Goal: Communication & Community: Answer question/provide support

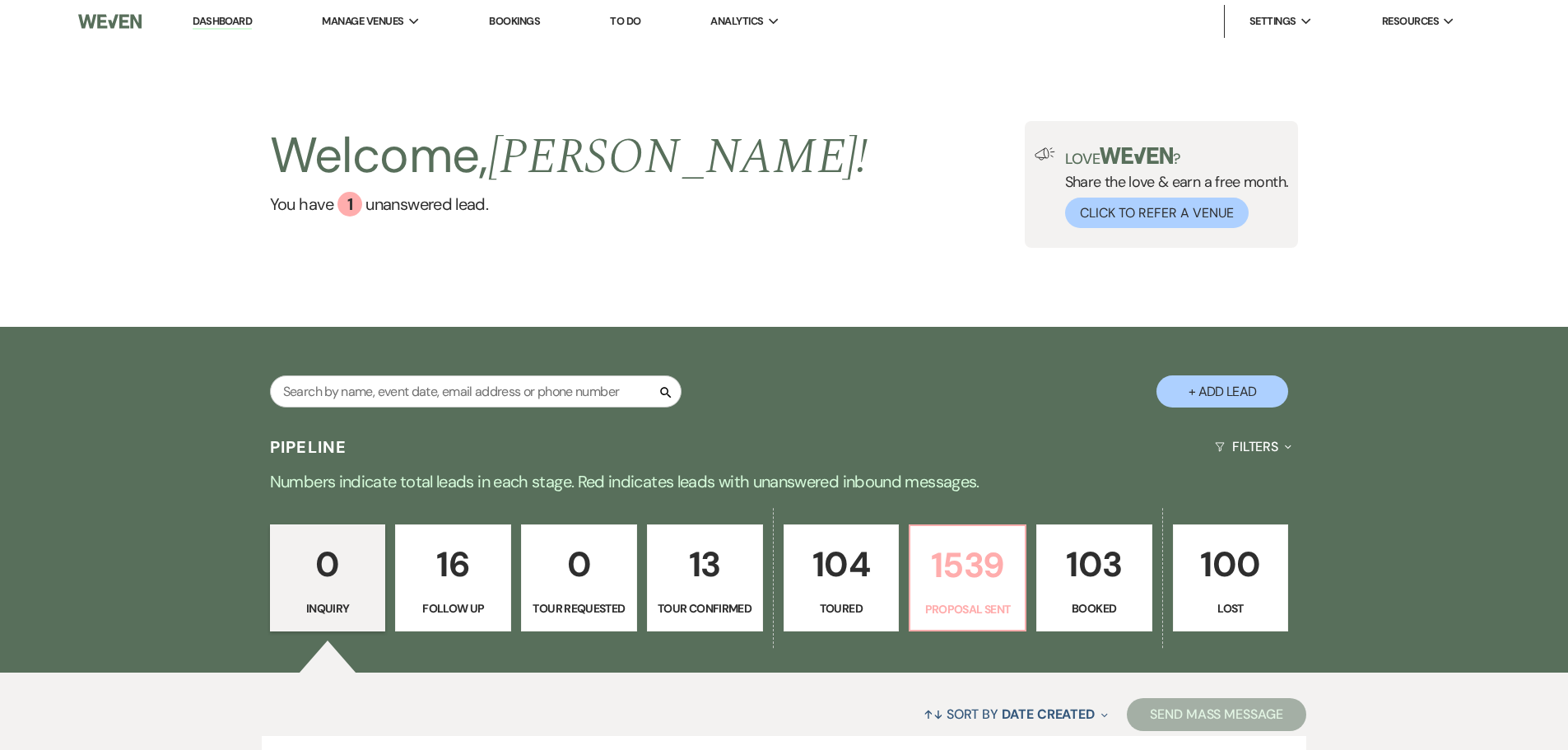
click at [946, 586] on p "1539" at bounding box center [967, 565] width 94 height 55
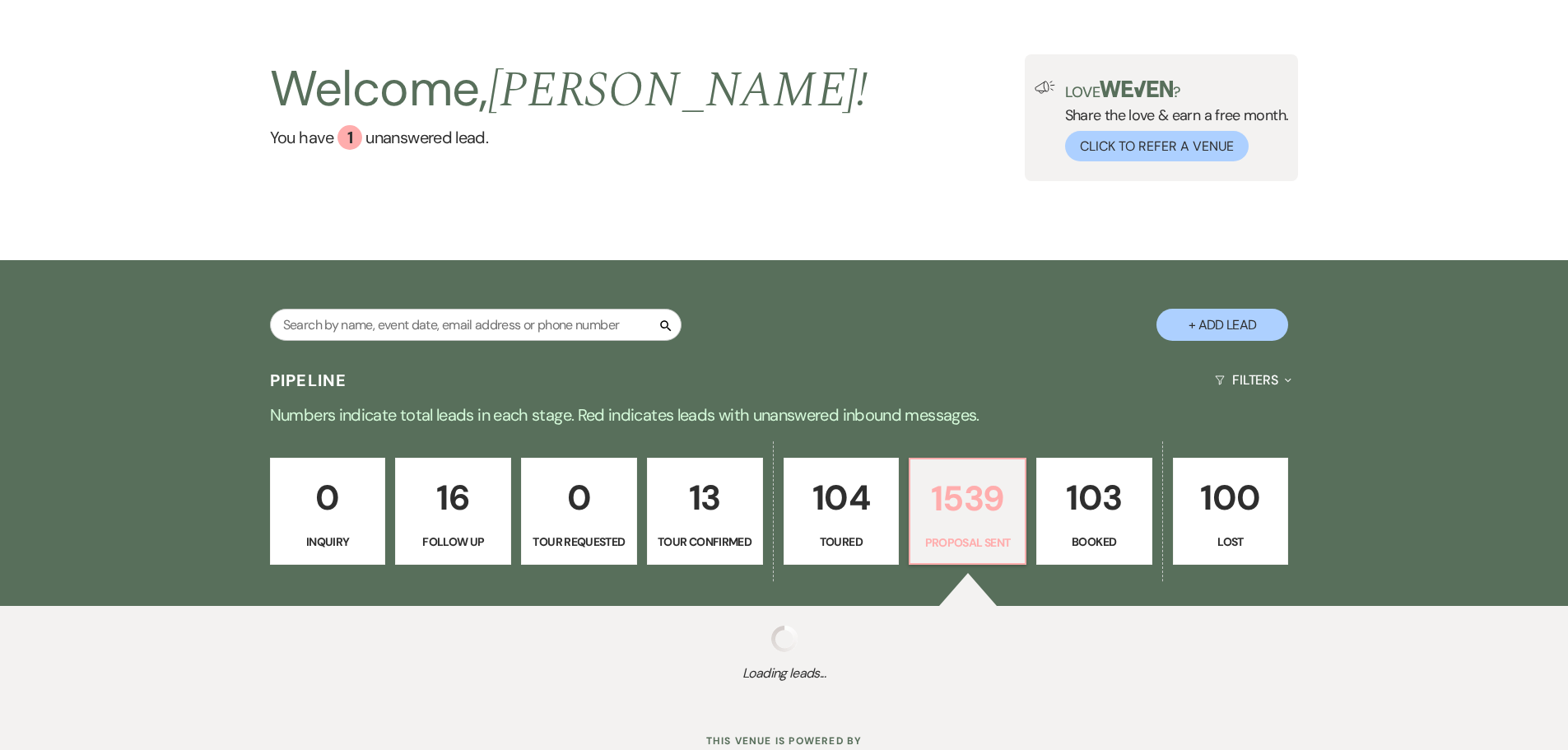
scroll to position [126, 0]
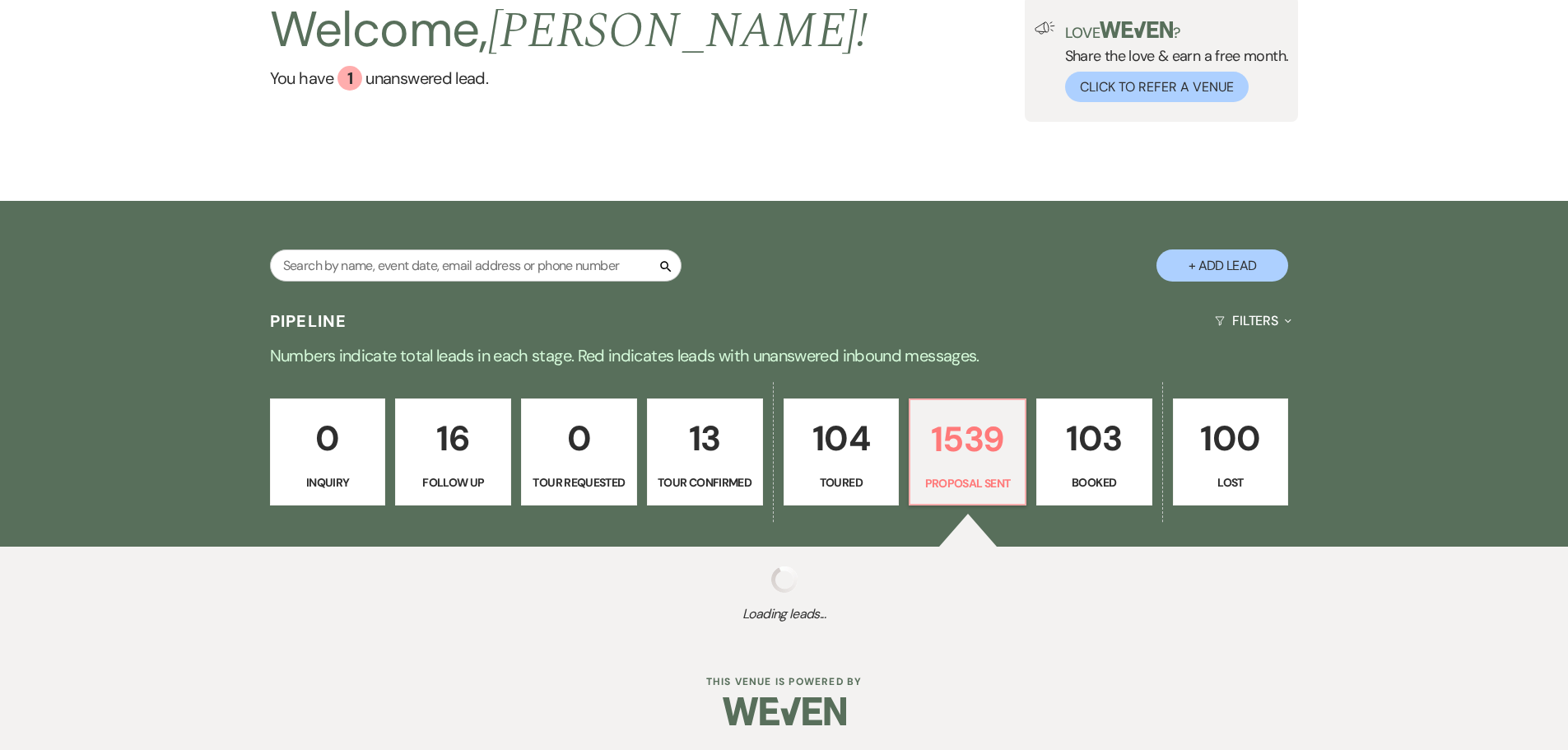
click at [468, 399] on link "16 Follow Up" at bounding box center [453, 452] width 116 height 107
click at [497, 169] on div "Welcome, Darcy ! You have 1 unanswered lead . Love ? Share the love & earn a fr…" at bounding box center [784, 59] width 1568 height 284
click at [459, 198] on div "Welcome, Darcy ! You have 1 unanswered lead . Love ? Share the love & earn a fr…" at bounding box center [784, 59] width 1568 height 284
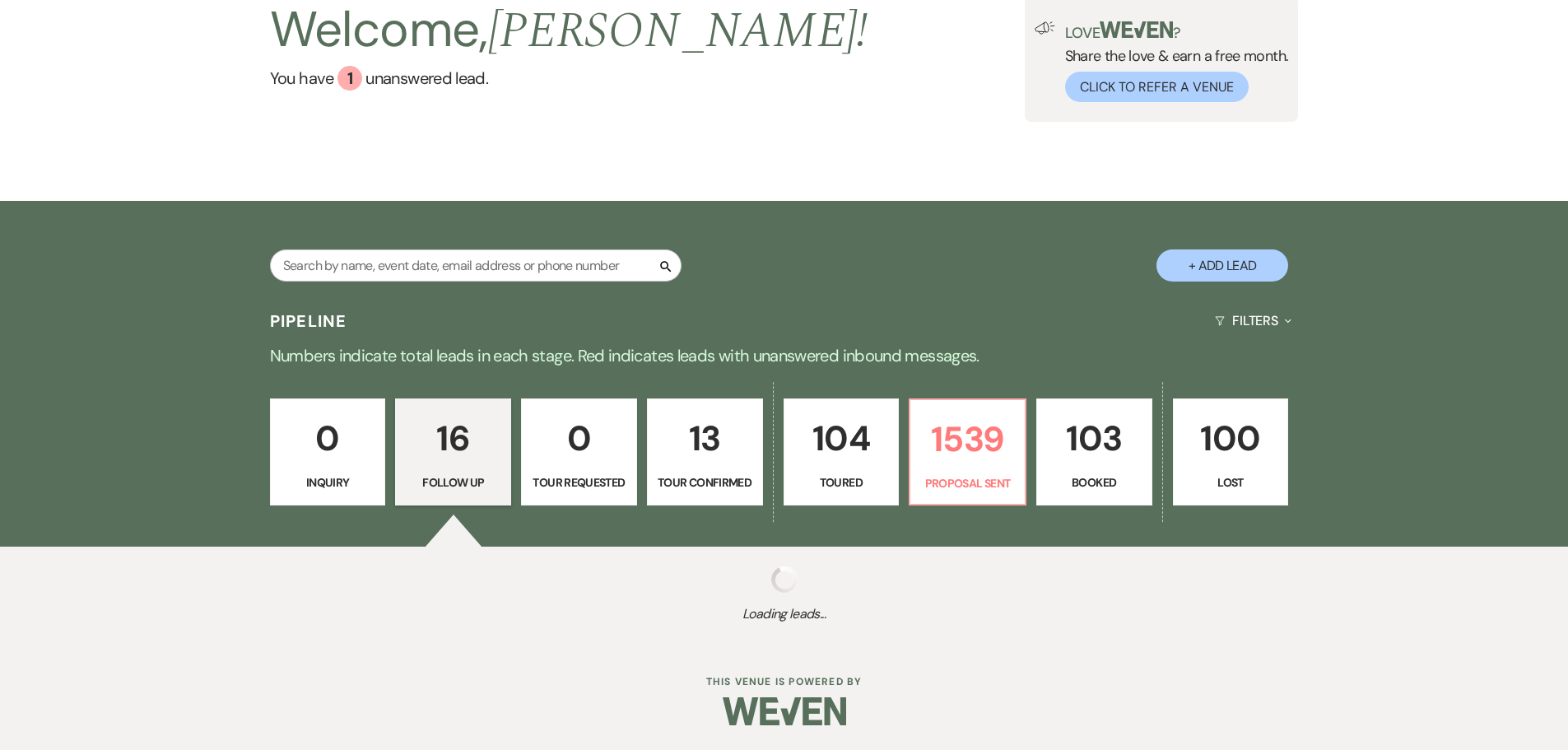
scroll to position [450, 0]
select select "9"
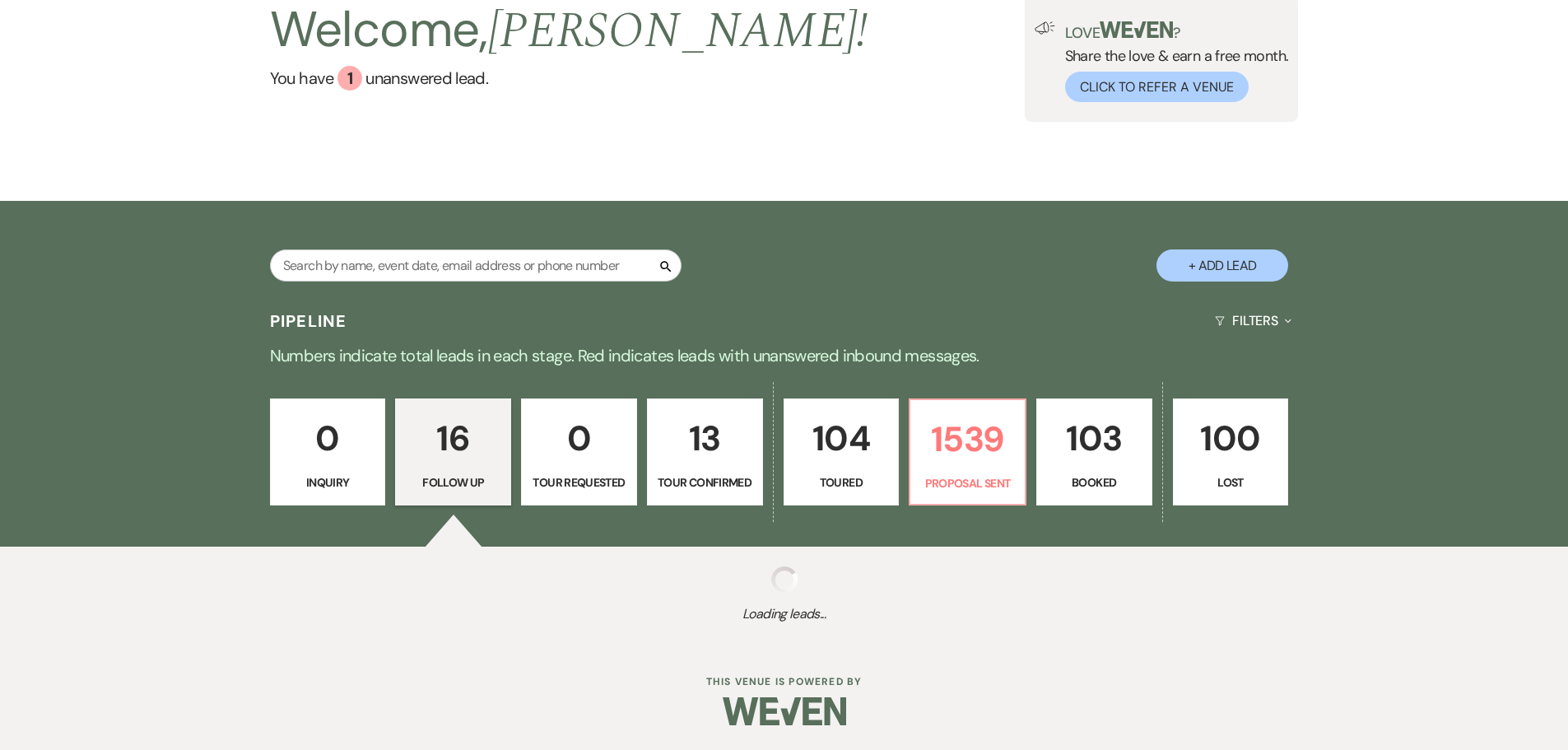
select select "9"
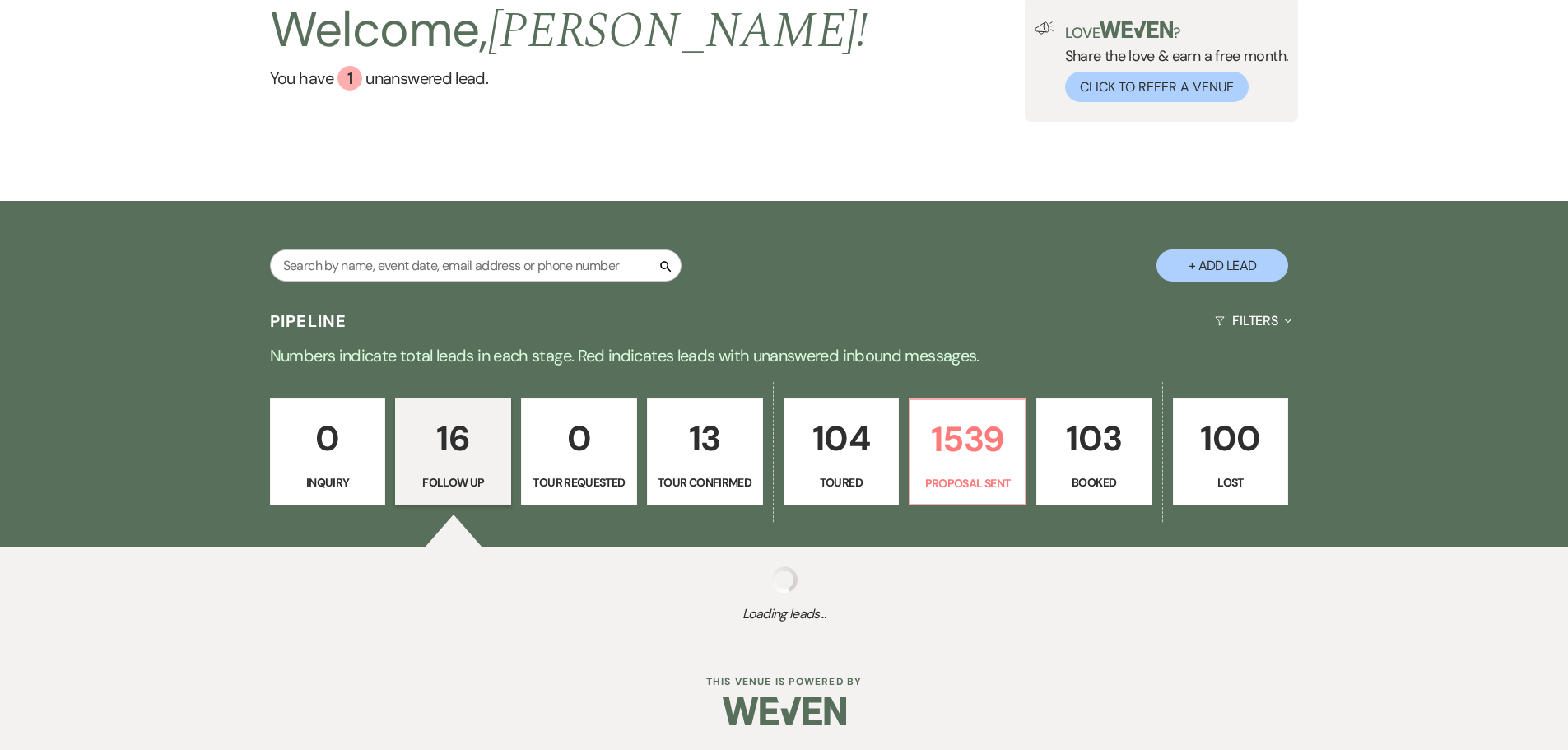
select select "9"
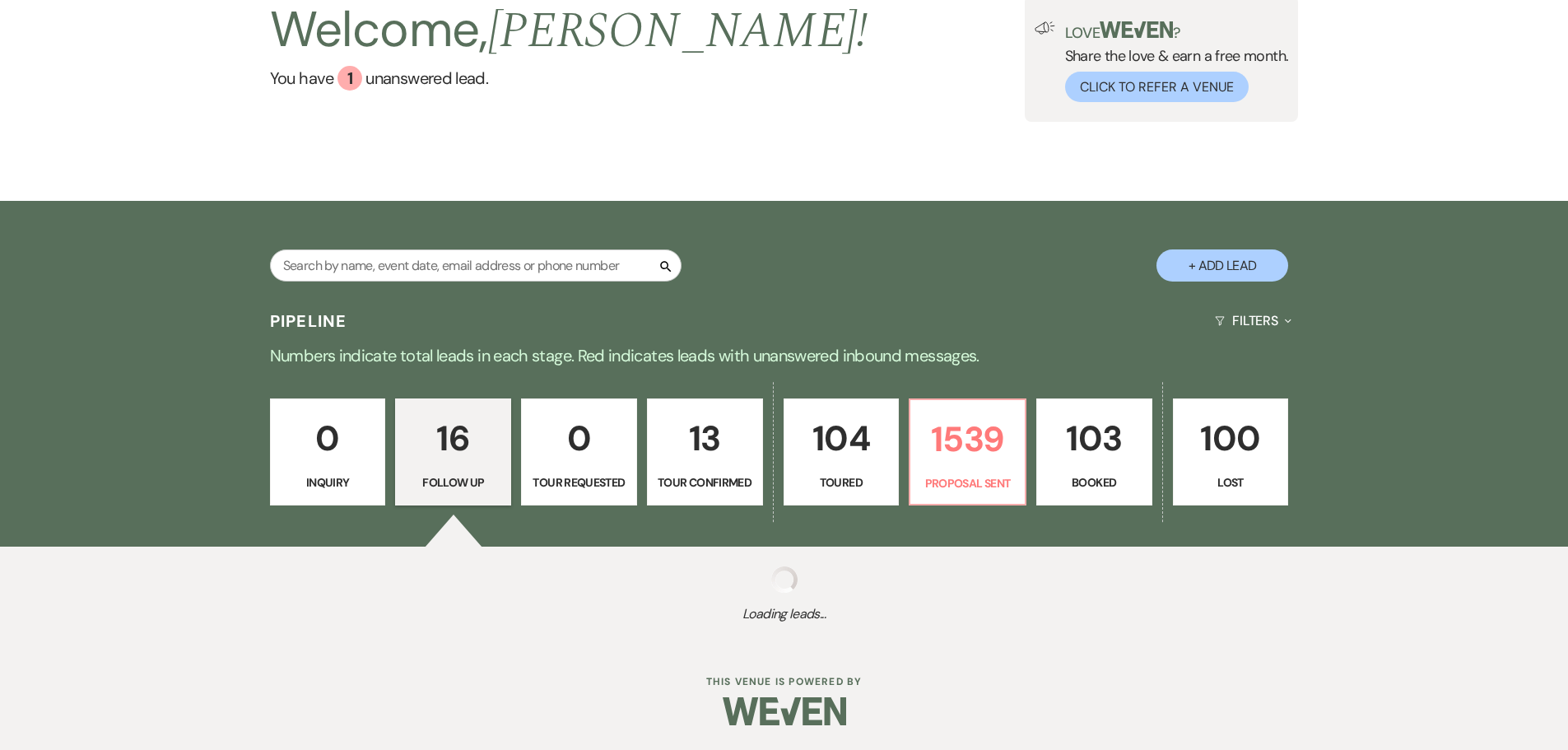
select select "9"
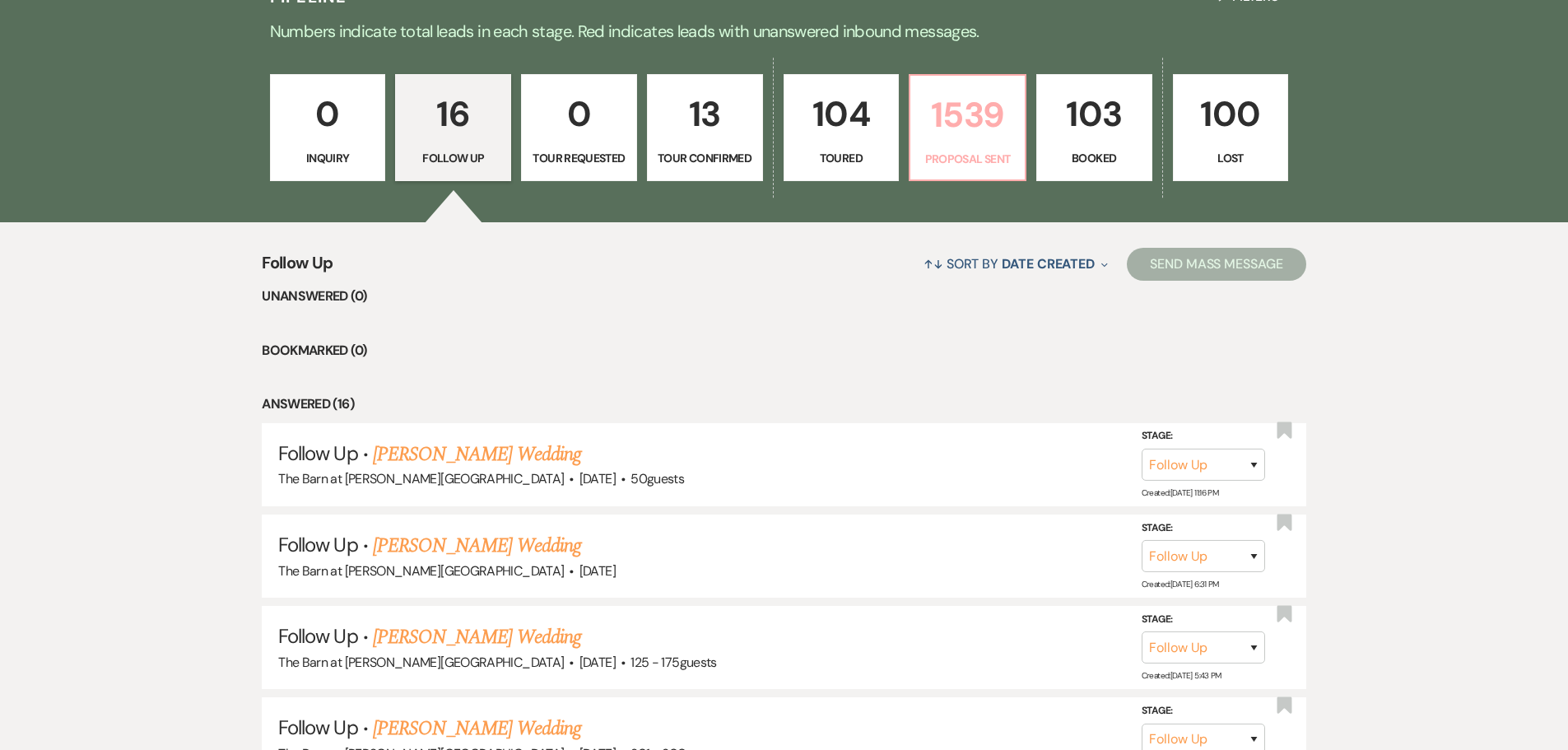
click at [973, 172] on link "1539 Proposal Sent" at bounding box center [967, 127] width 117 height 107
select select "6"
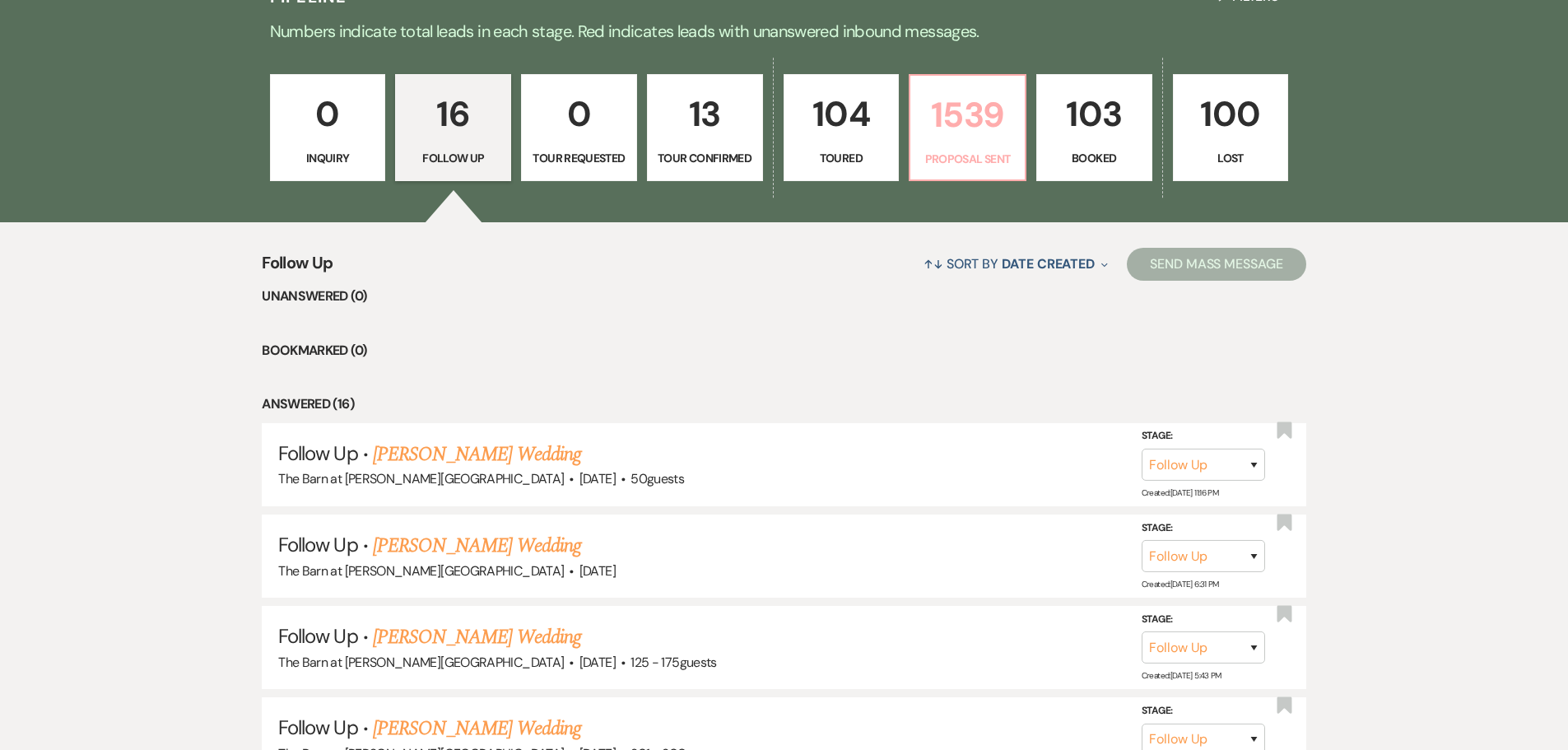
select select "6"
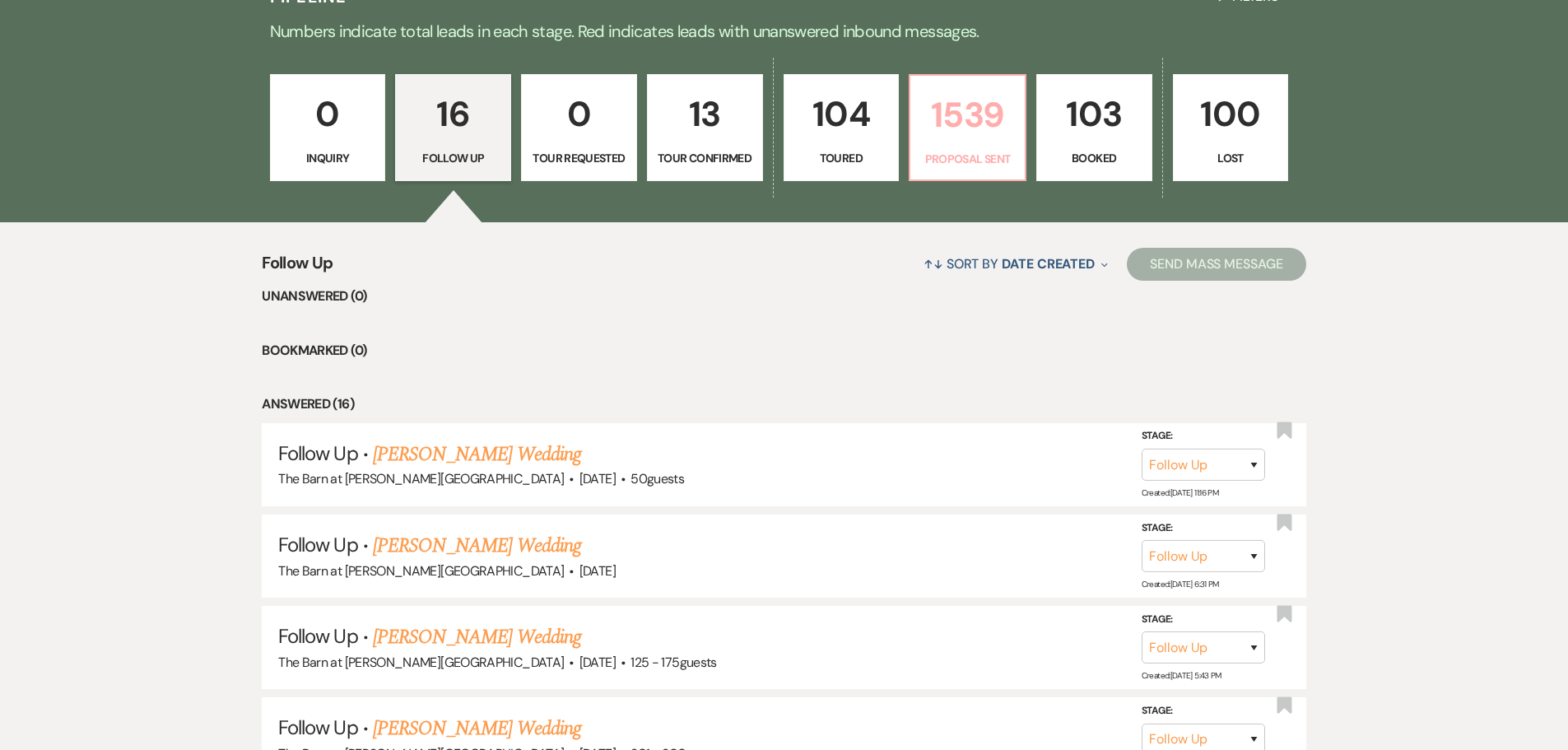
select select "6"
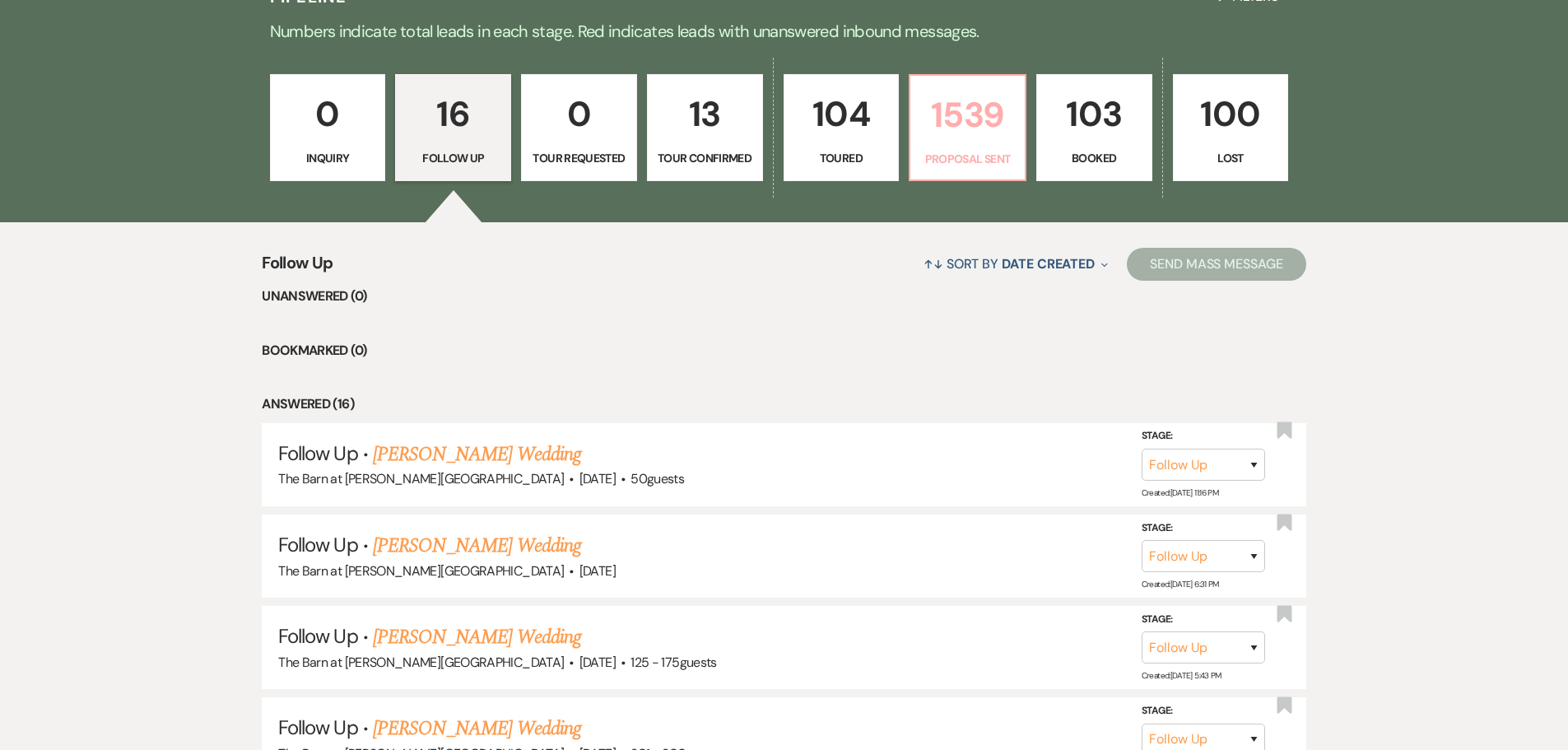
select select "6"
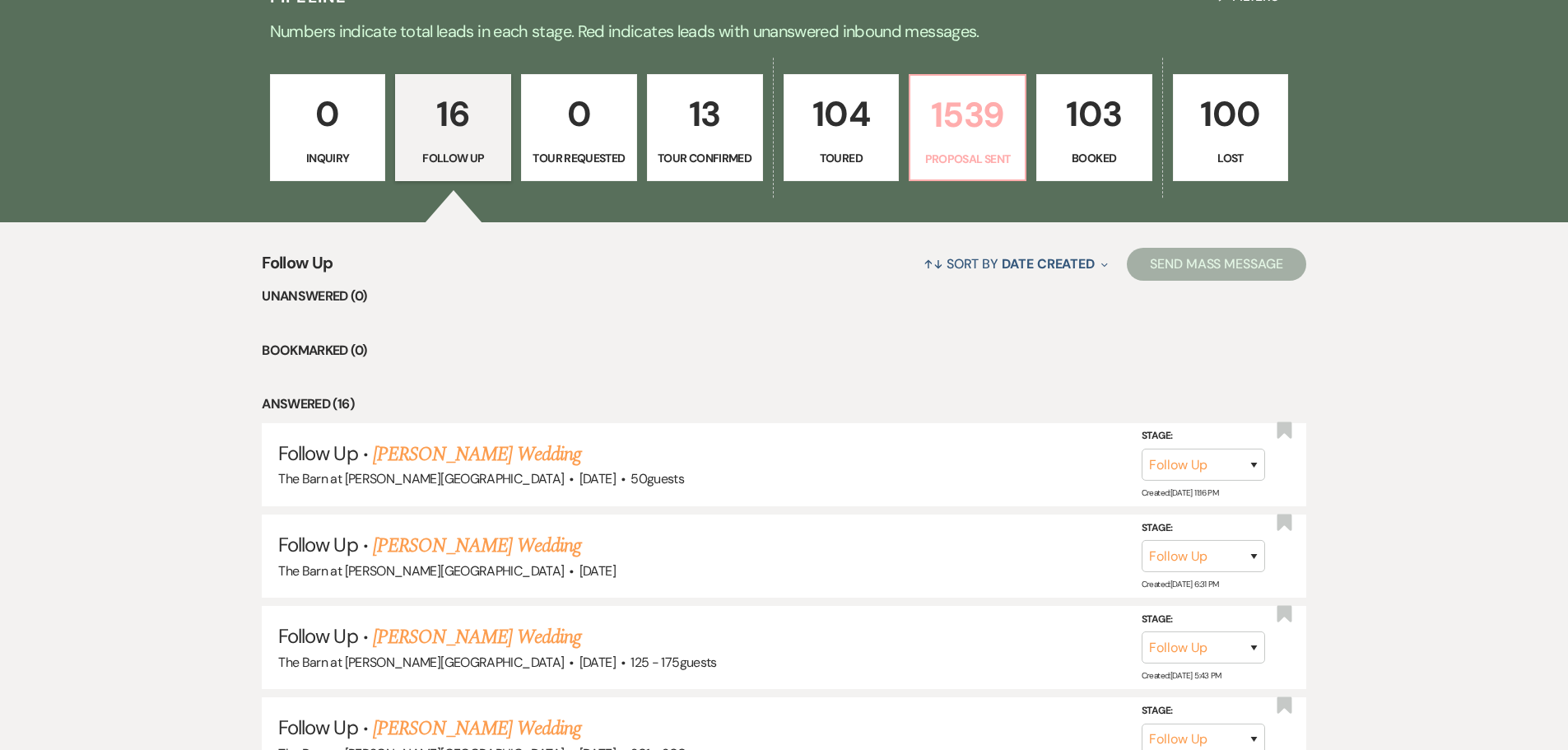
select select "6"
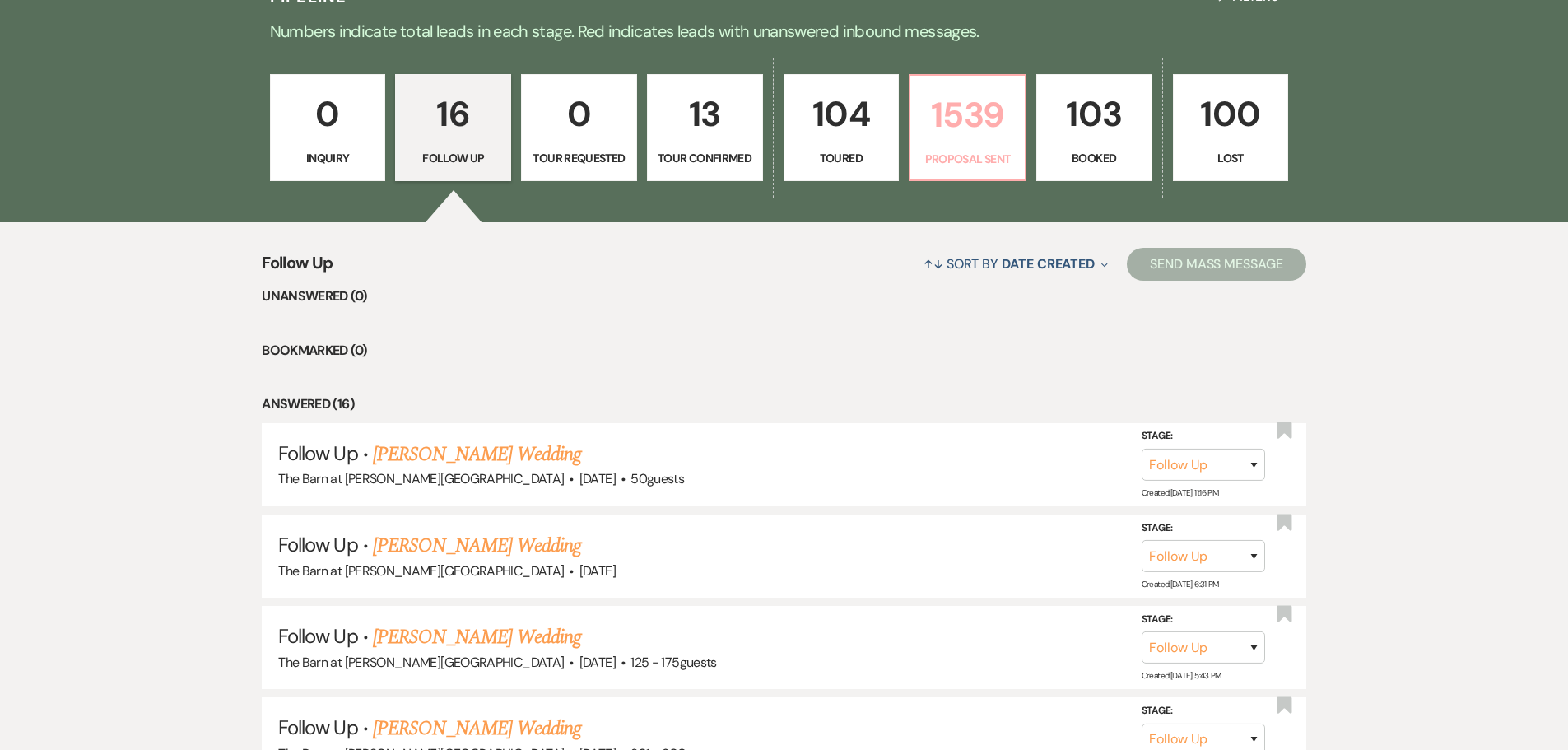
select select "6"
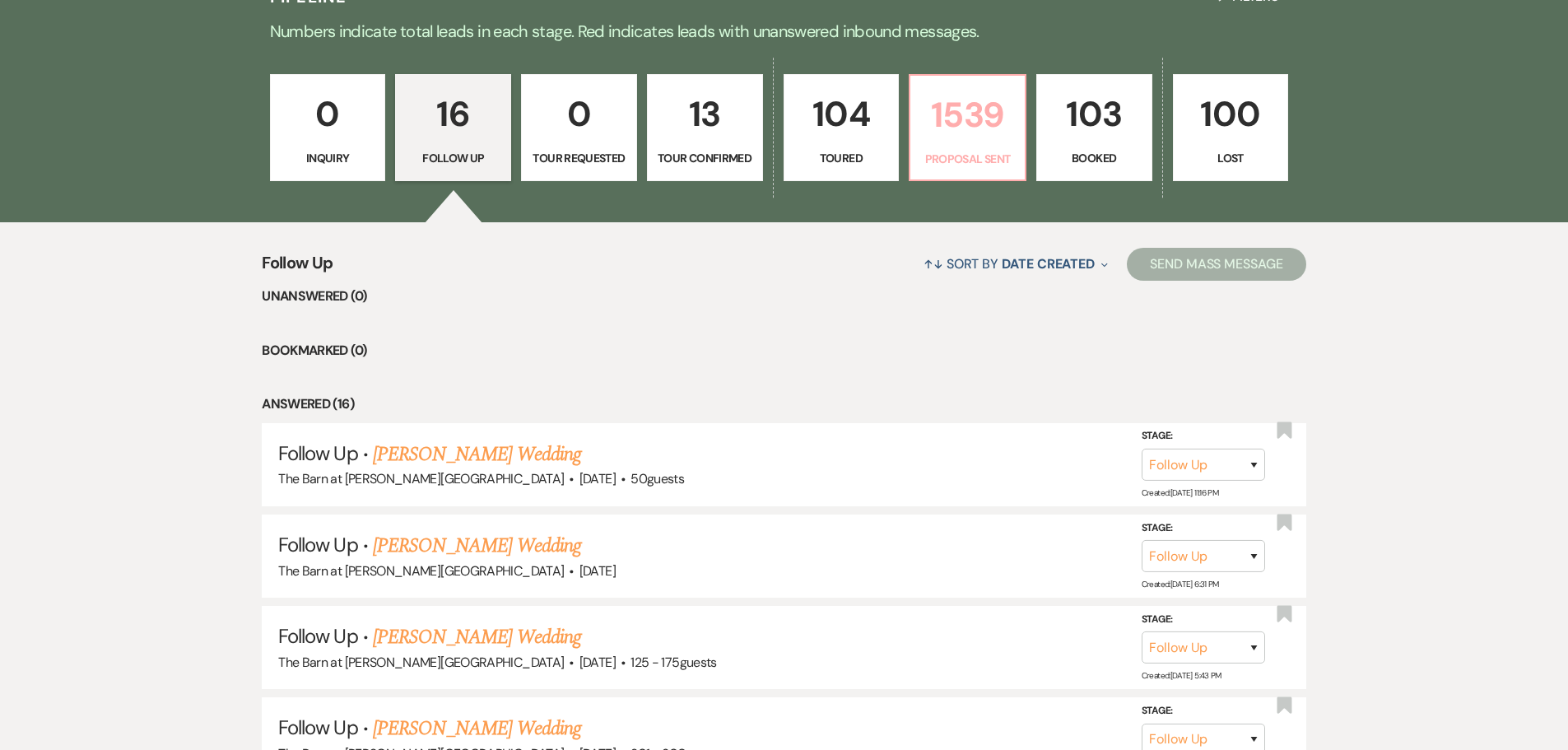
select select "6"
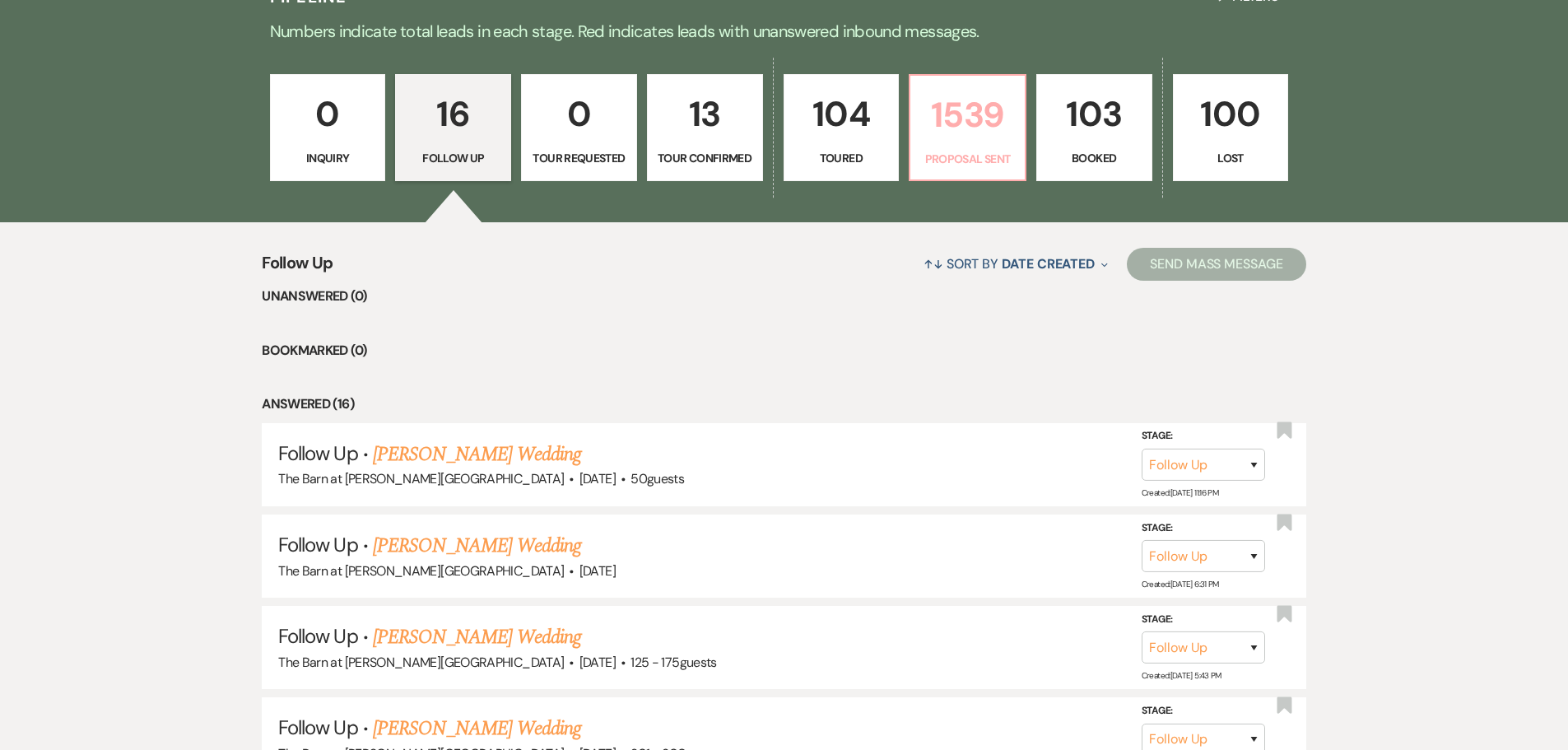
select select "6"
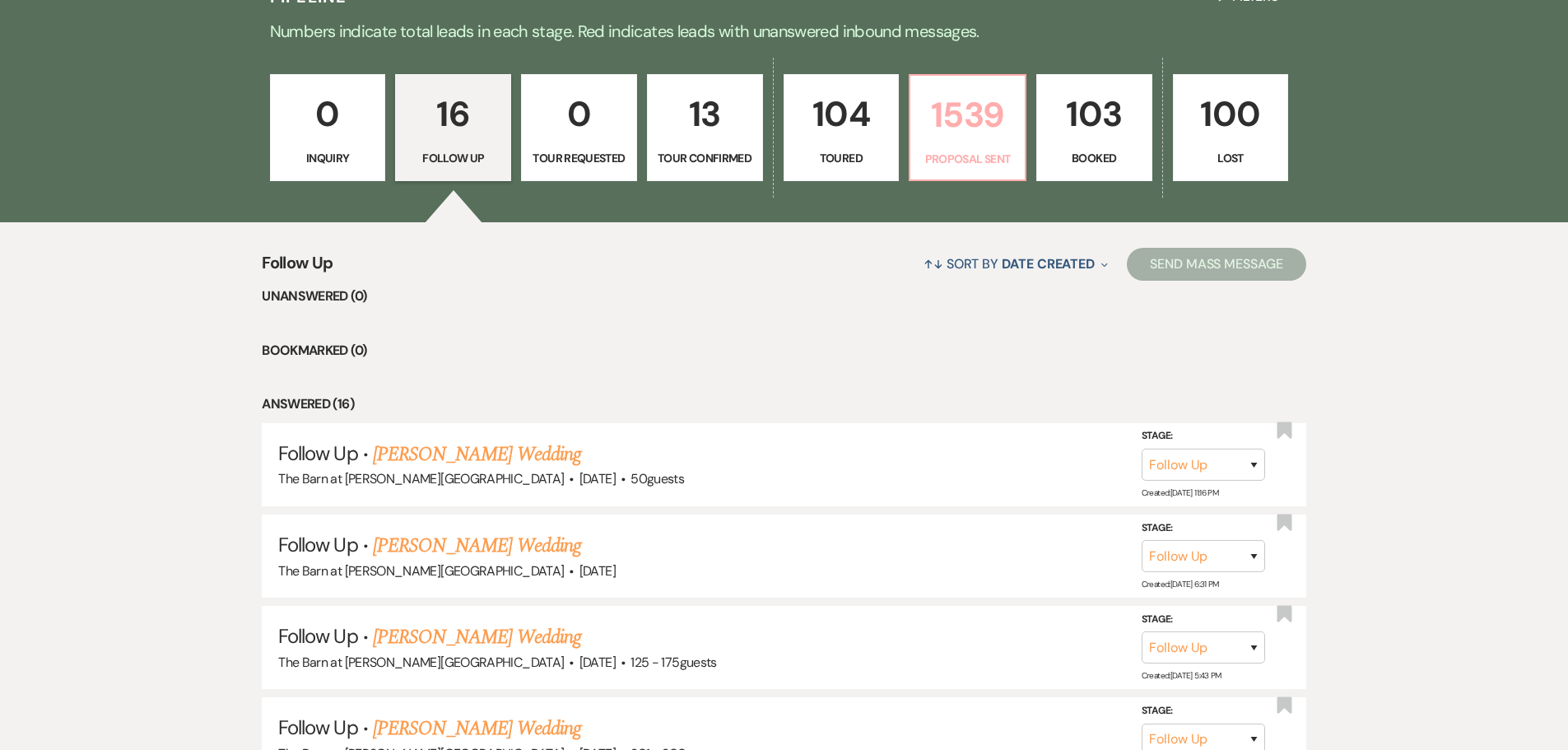
select select "6"
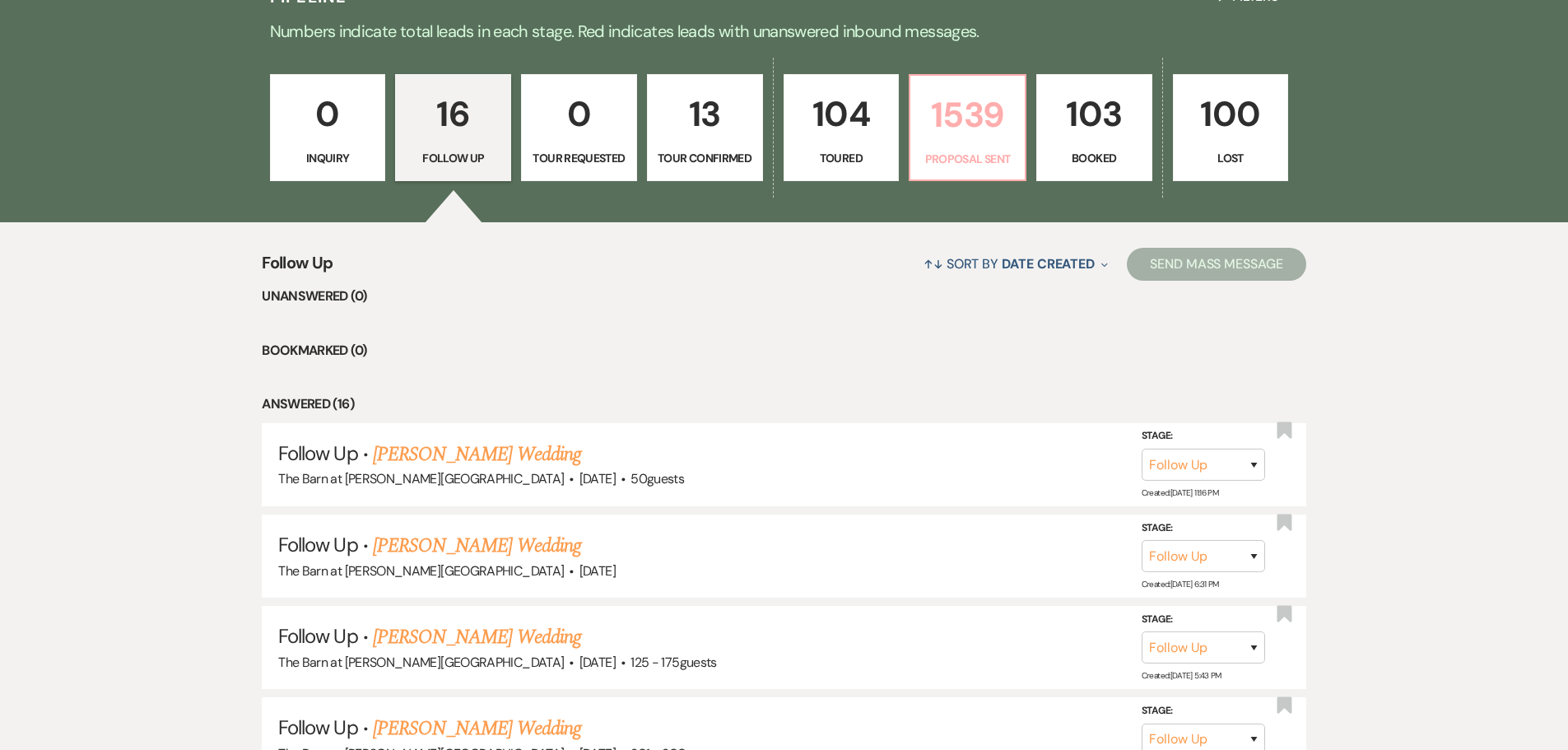
select select "6"
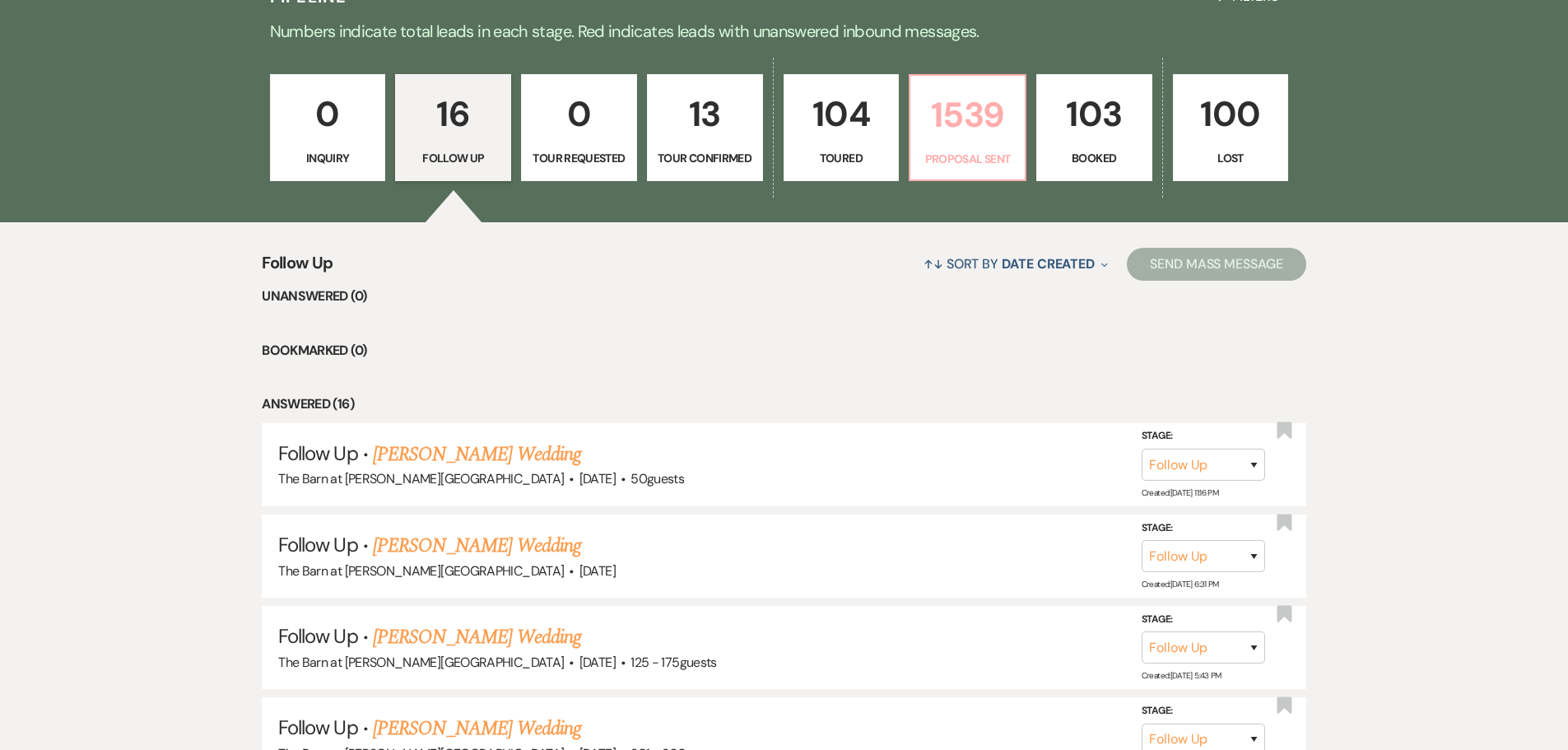
select select "6"
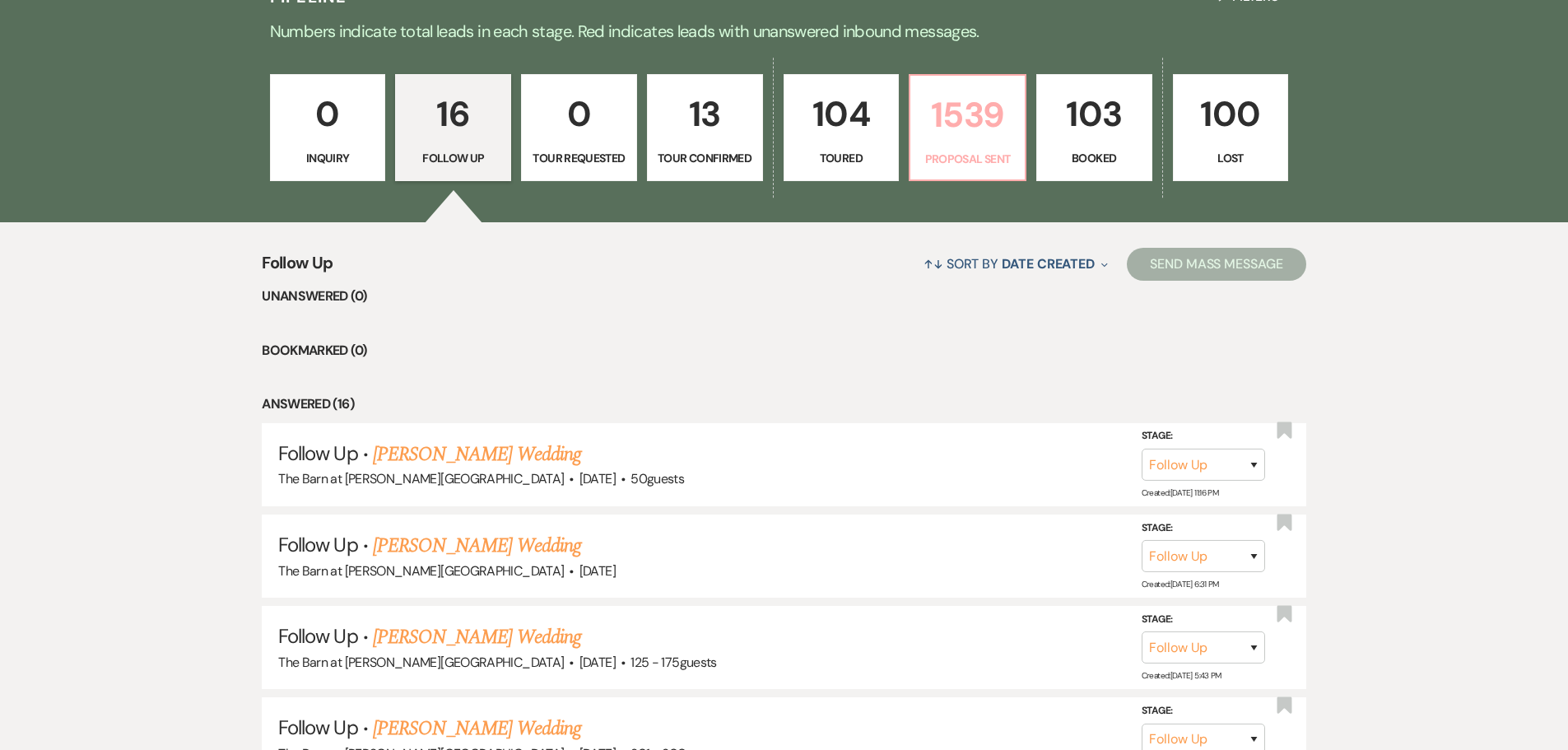
select select "6"
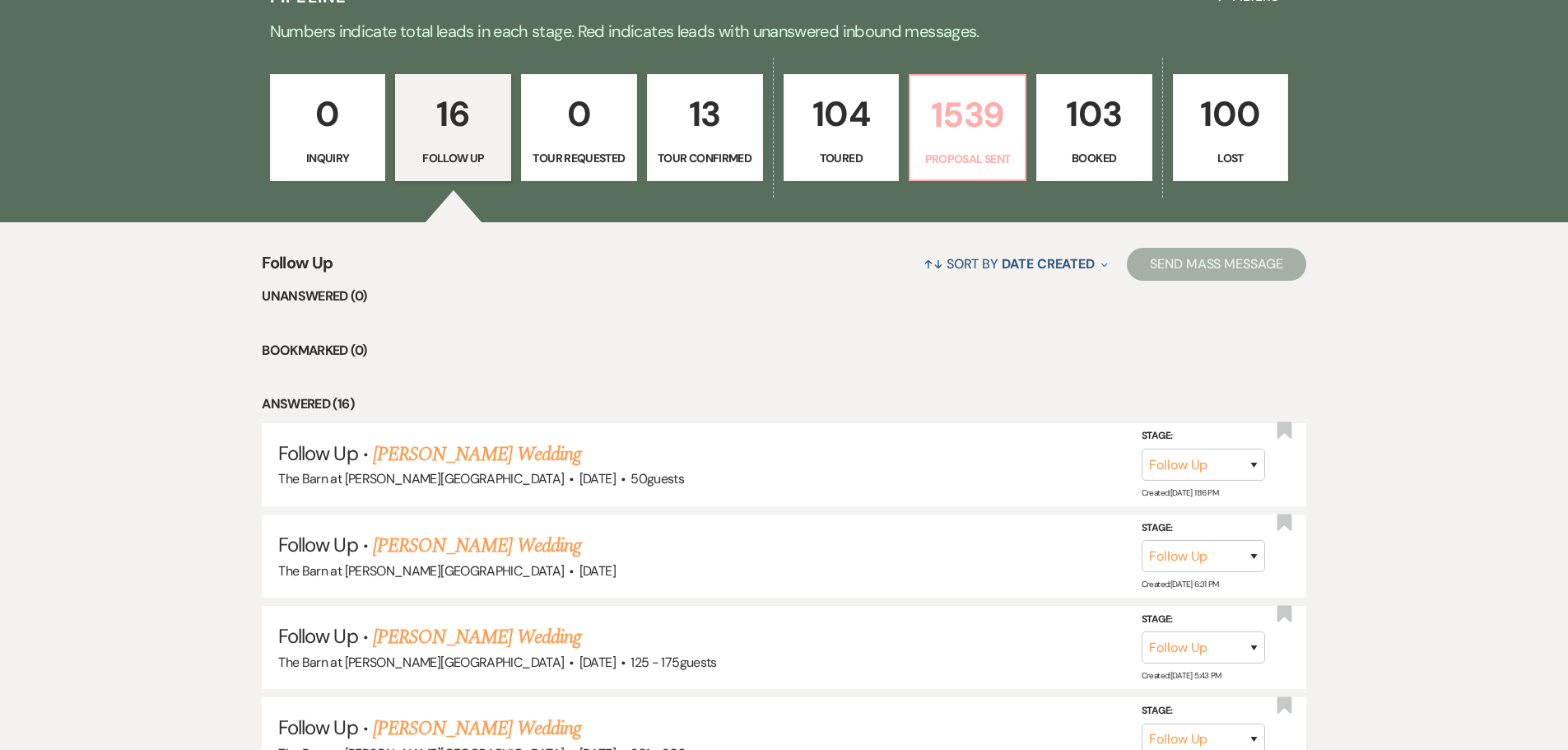
select select "6"
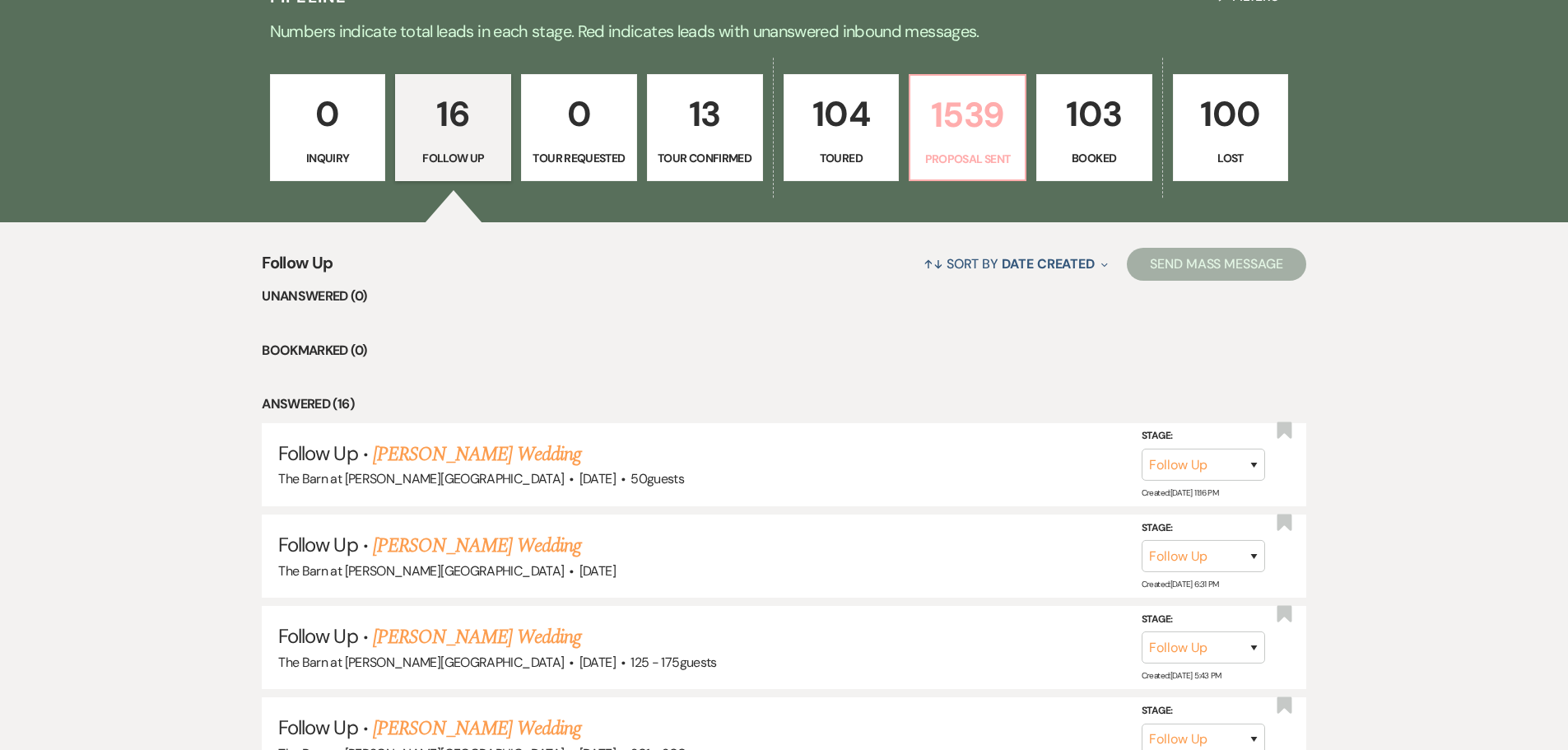
select select "6"
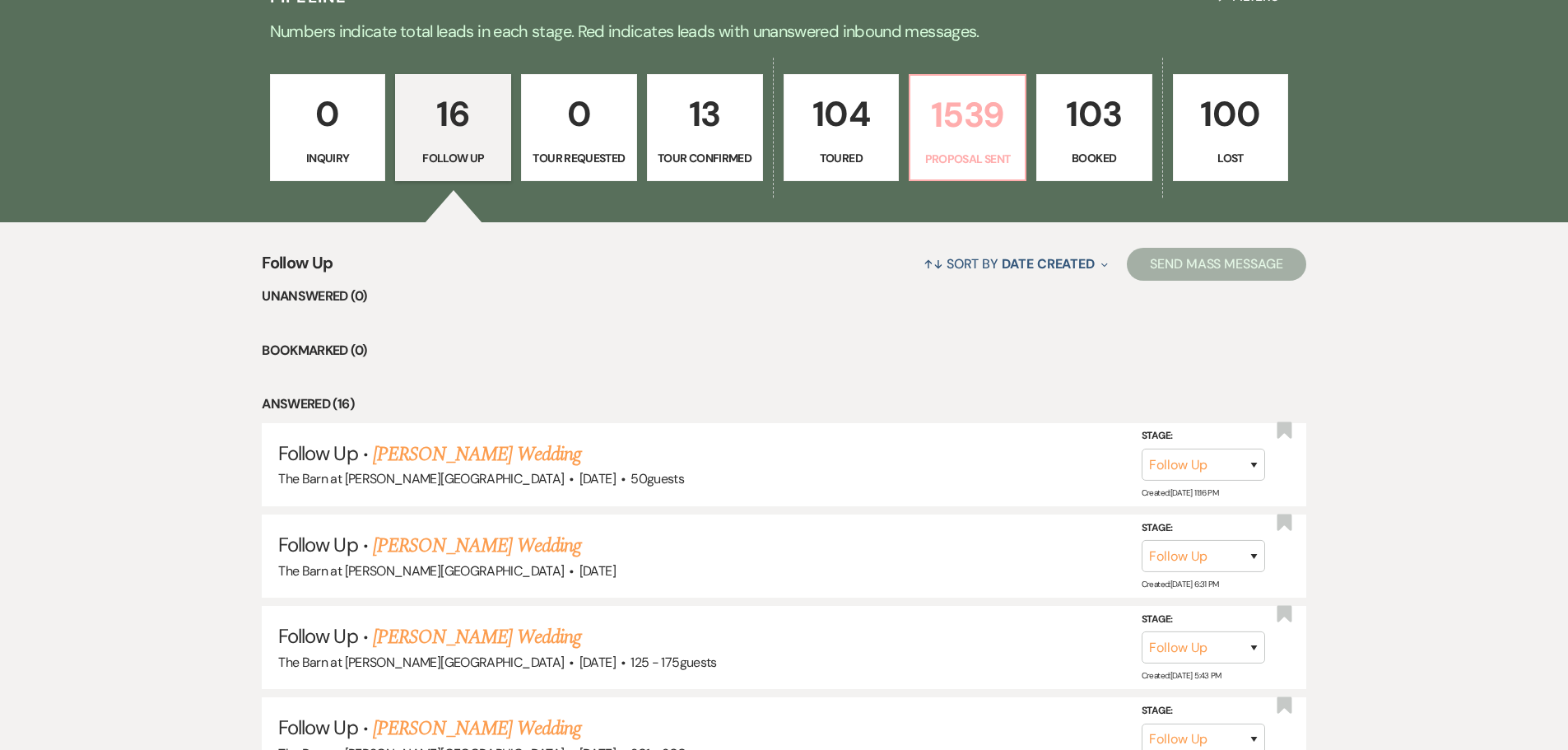
select select "6"
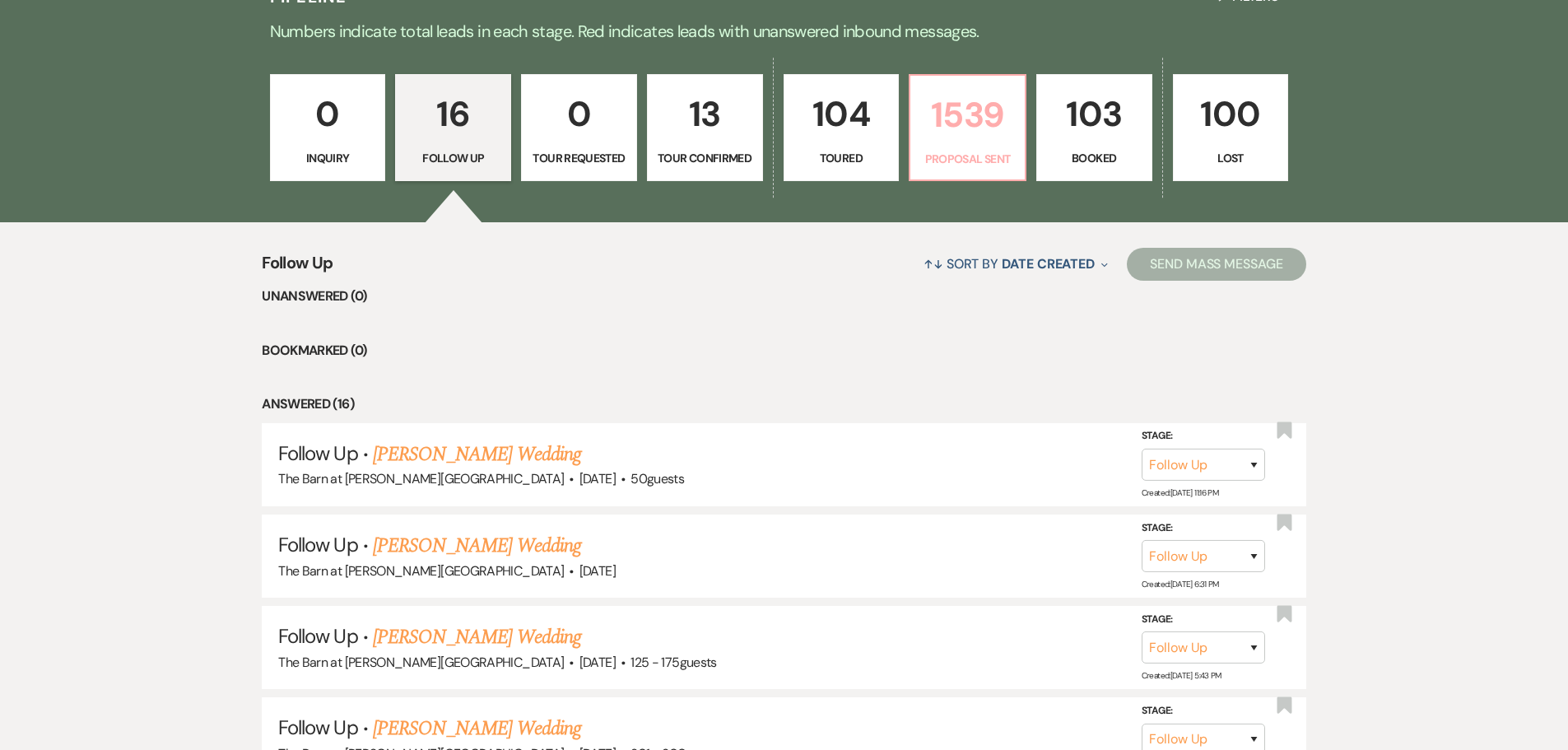
select select "6"
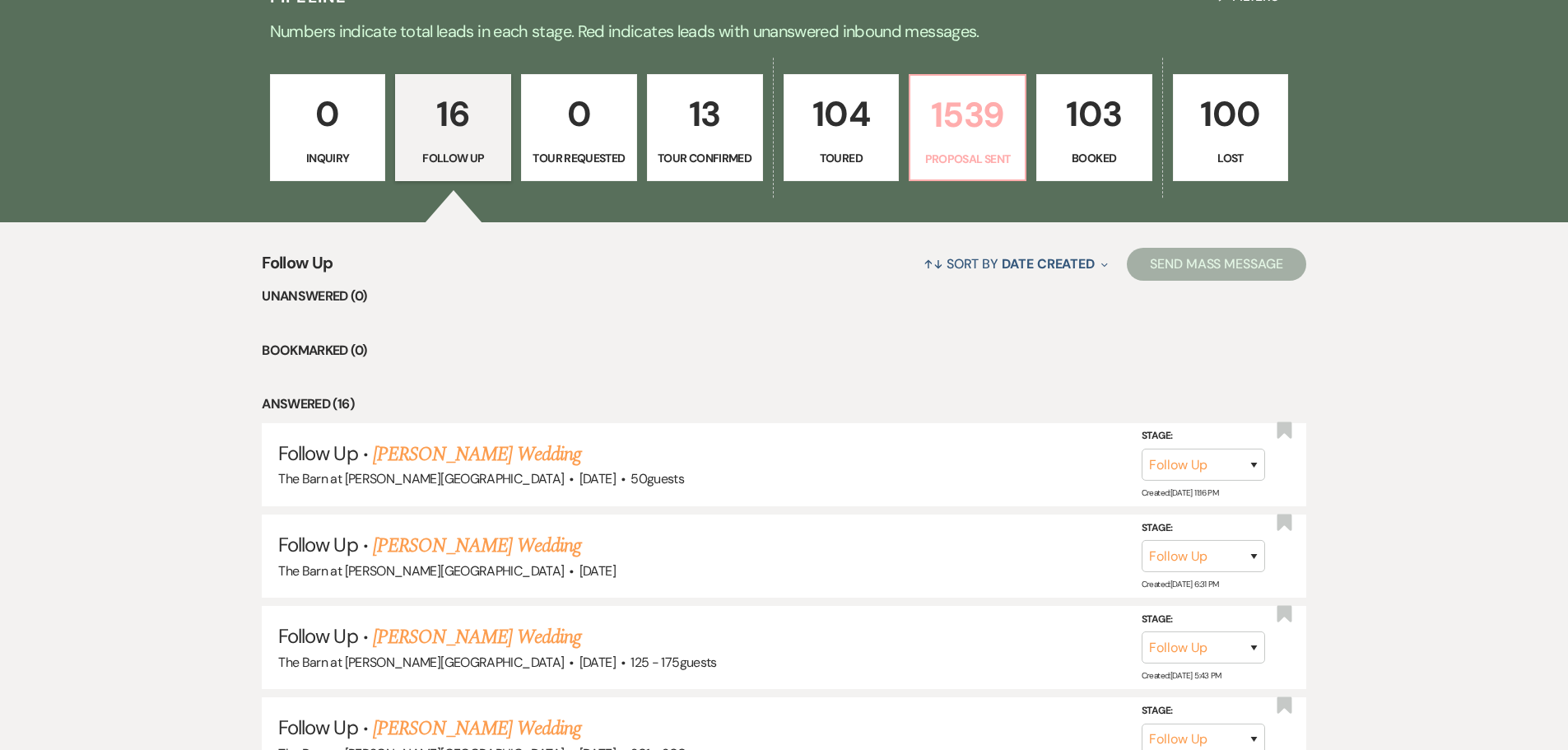
select select "6"
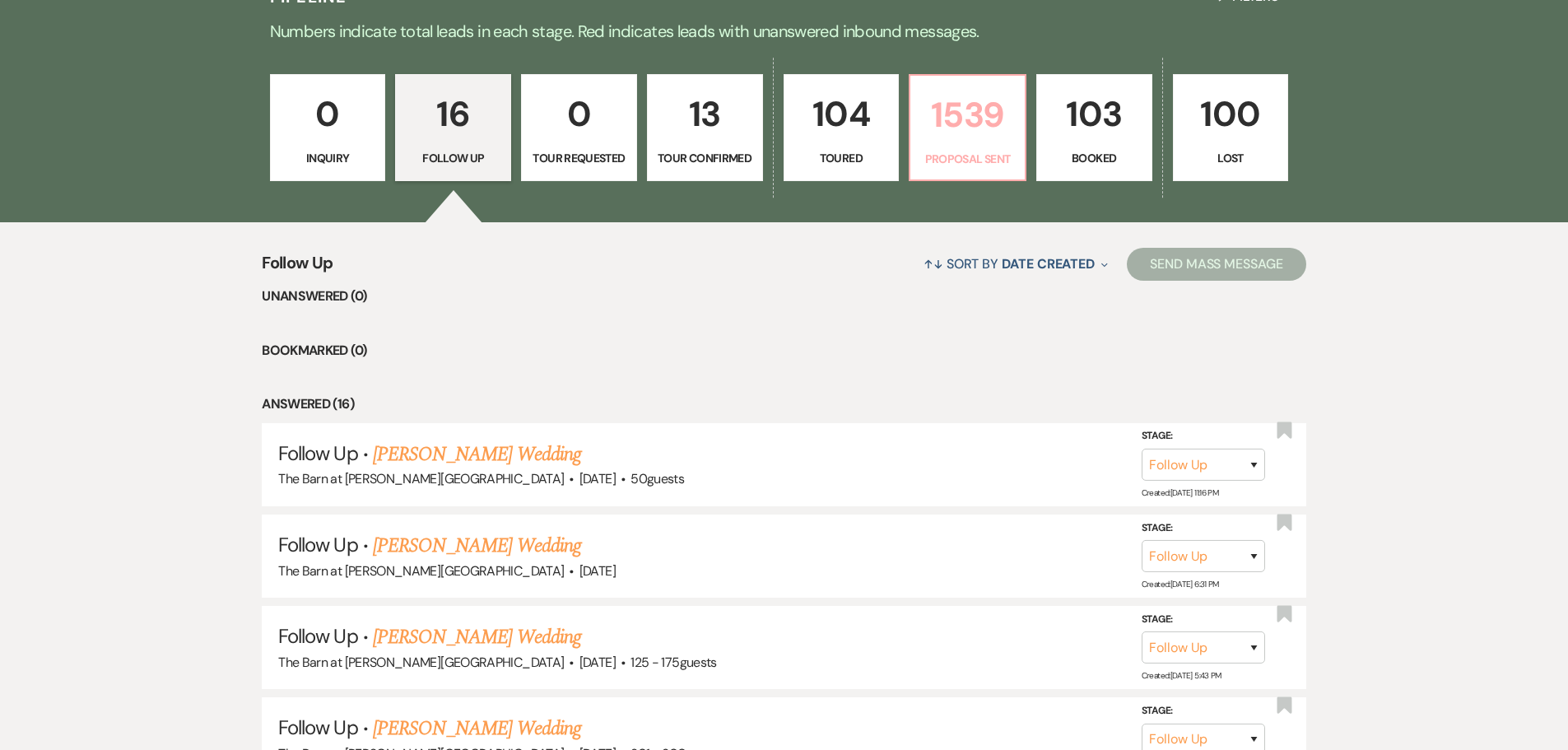
select select "6"
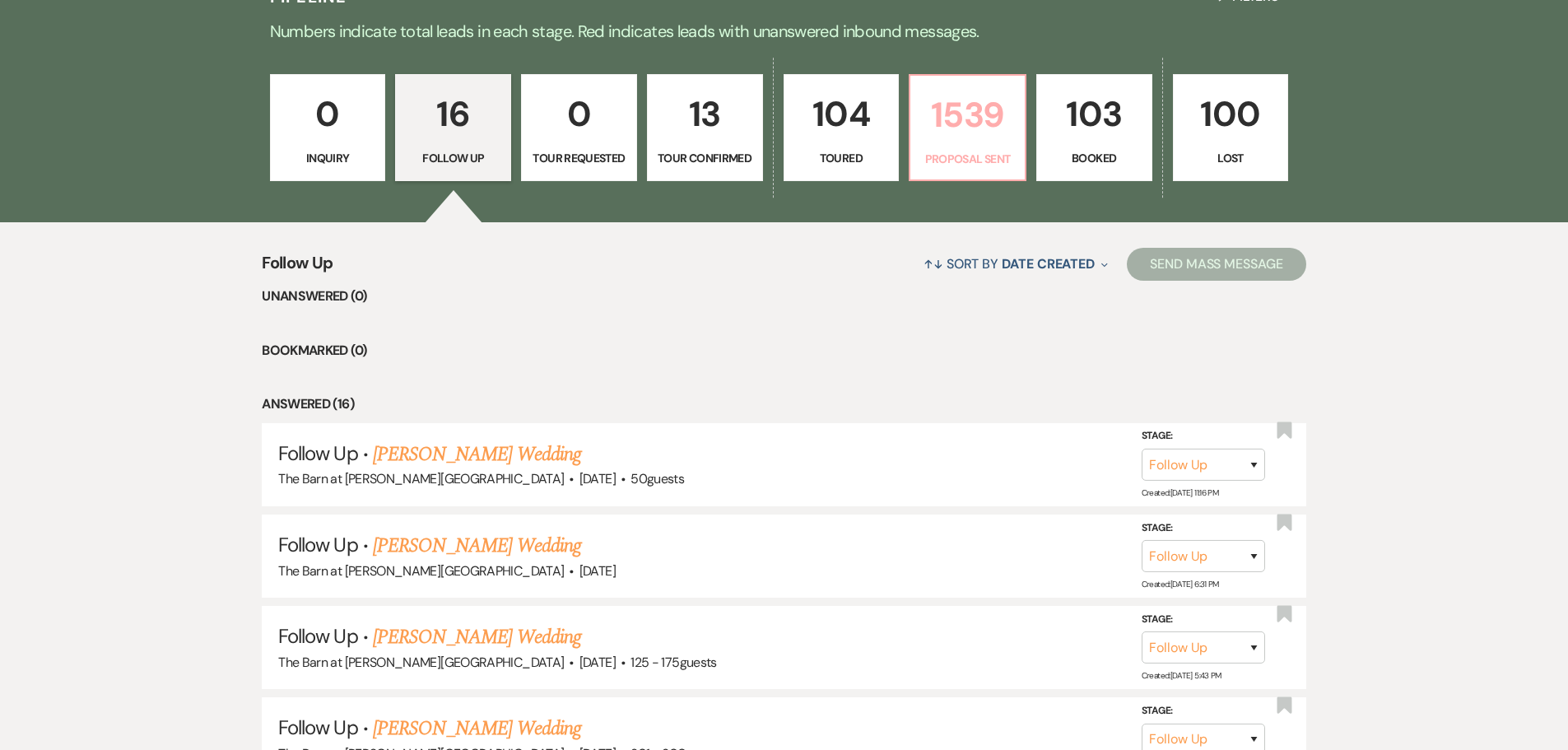
select select "6"
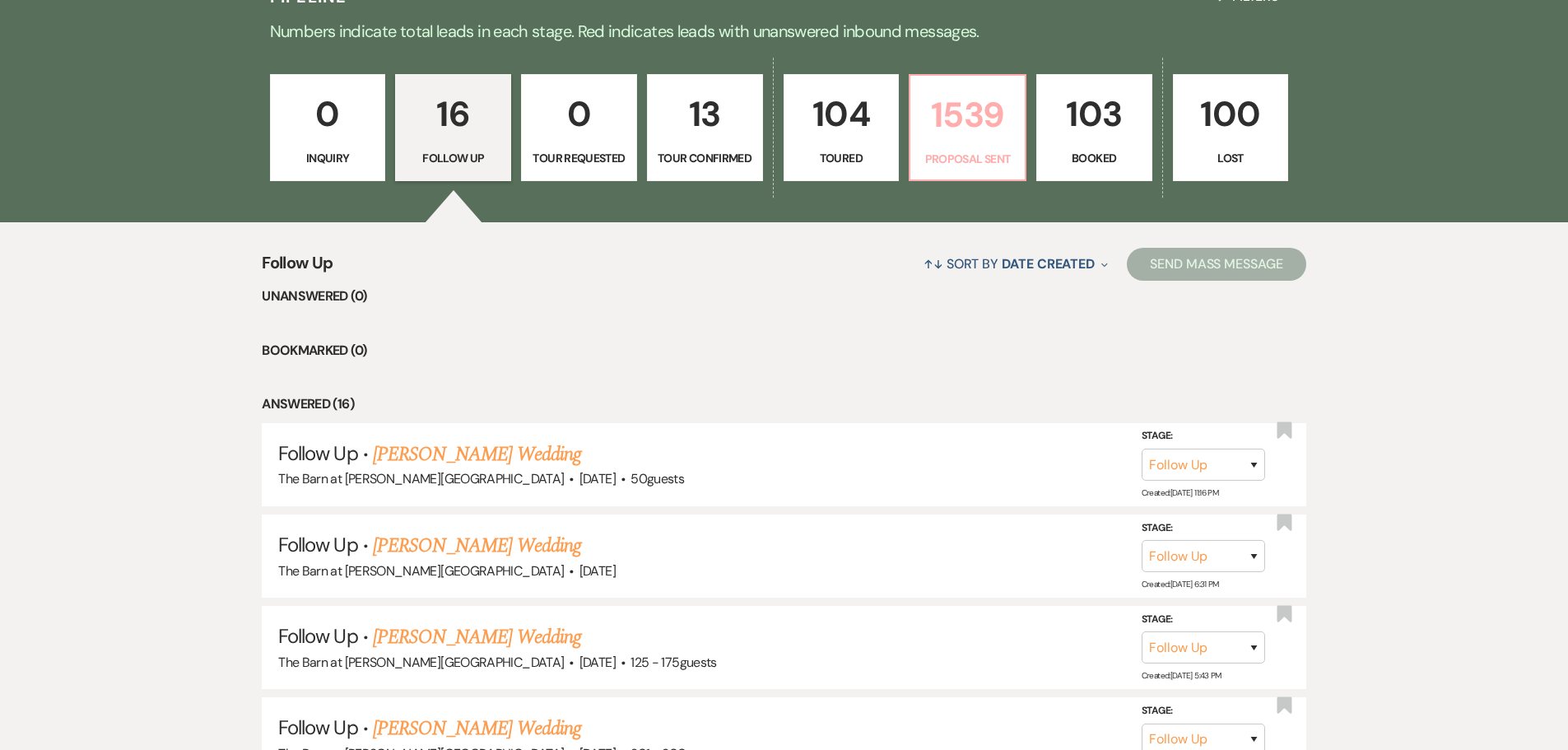
select select "6"
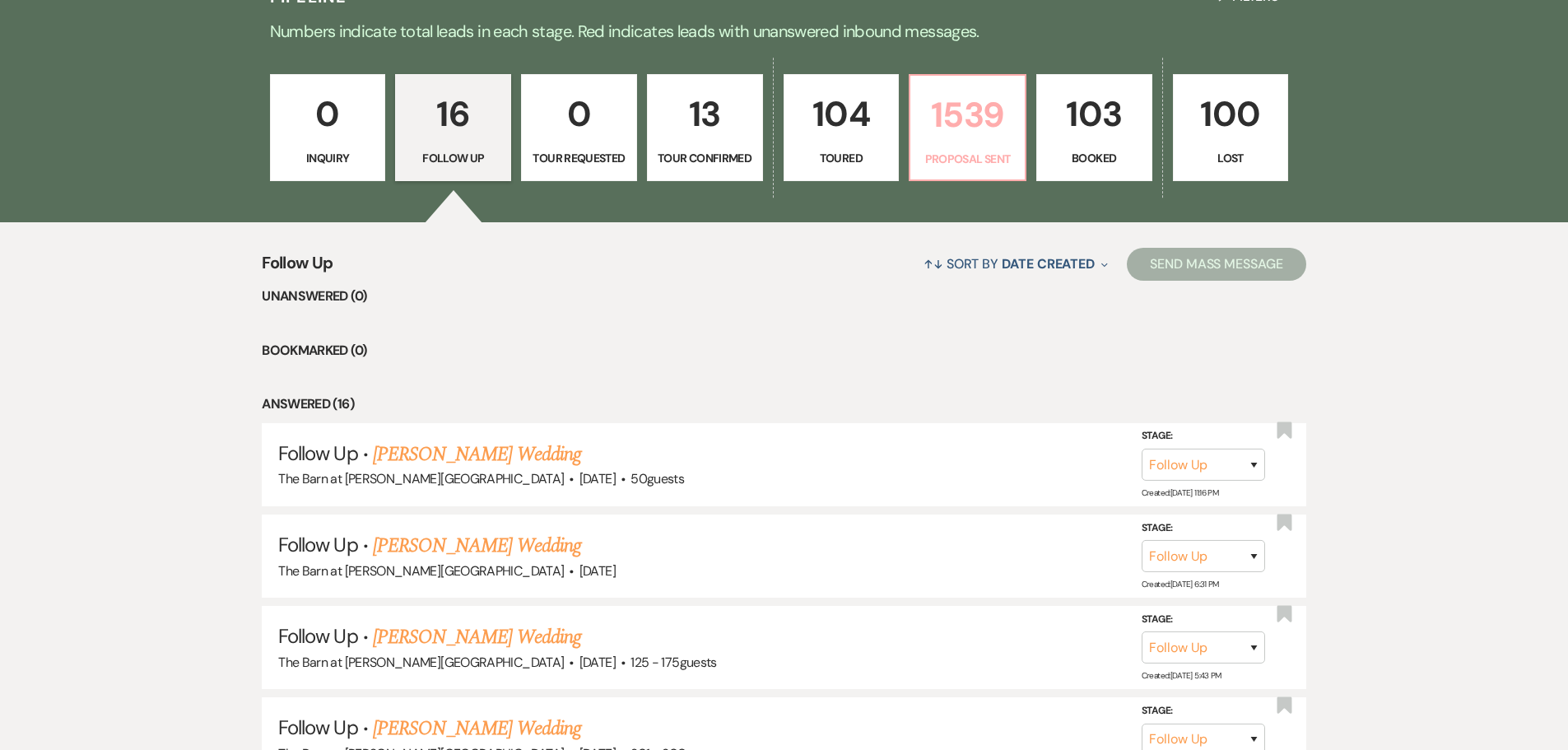
select select "6"
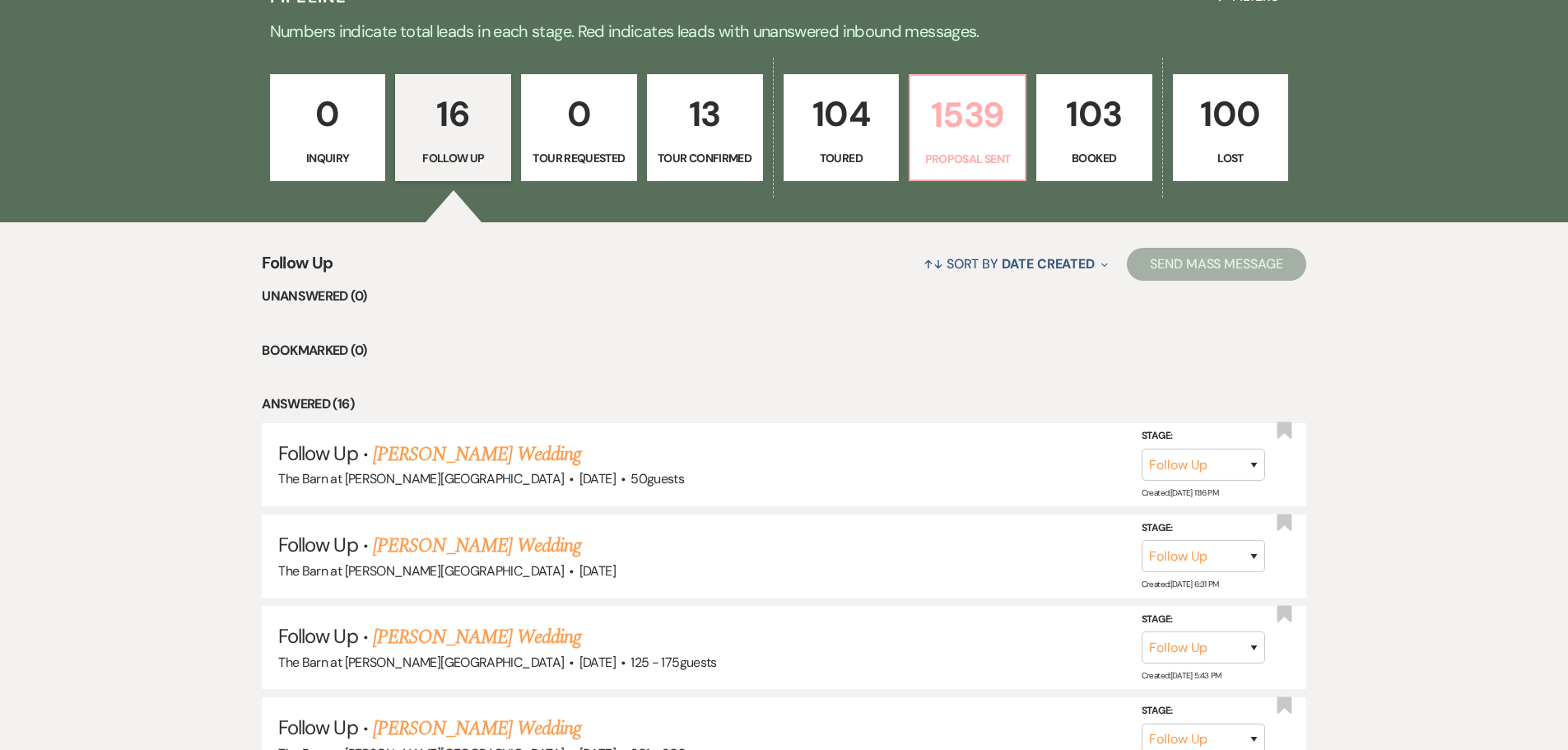
select select "6"
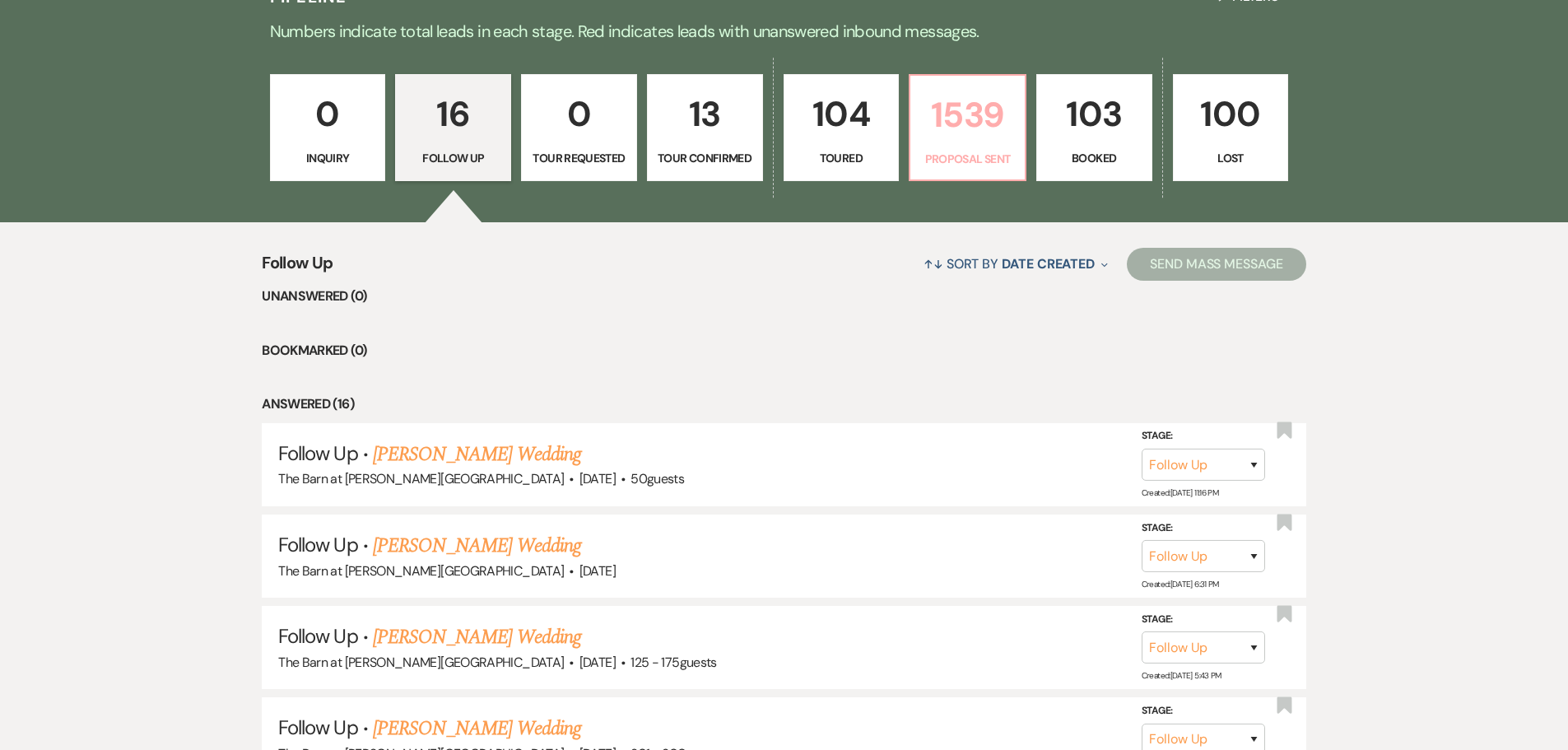
select select "6"
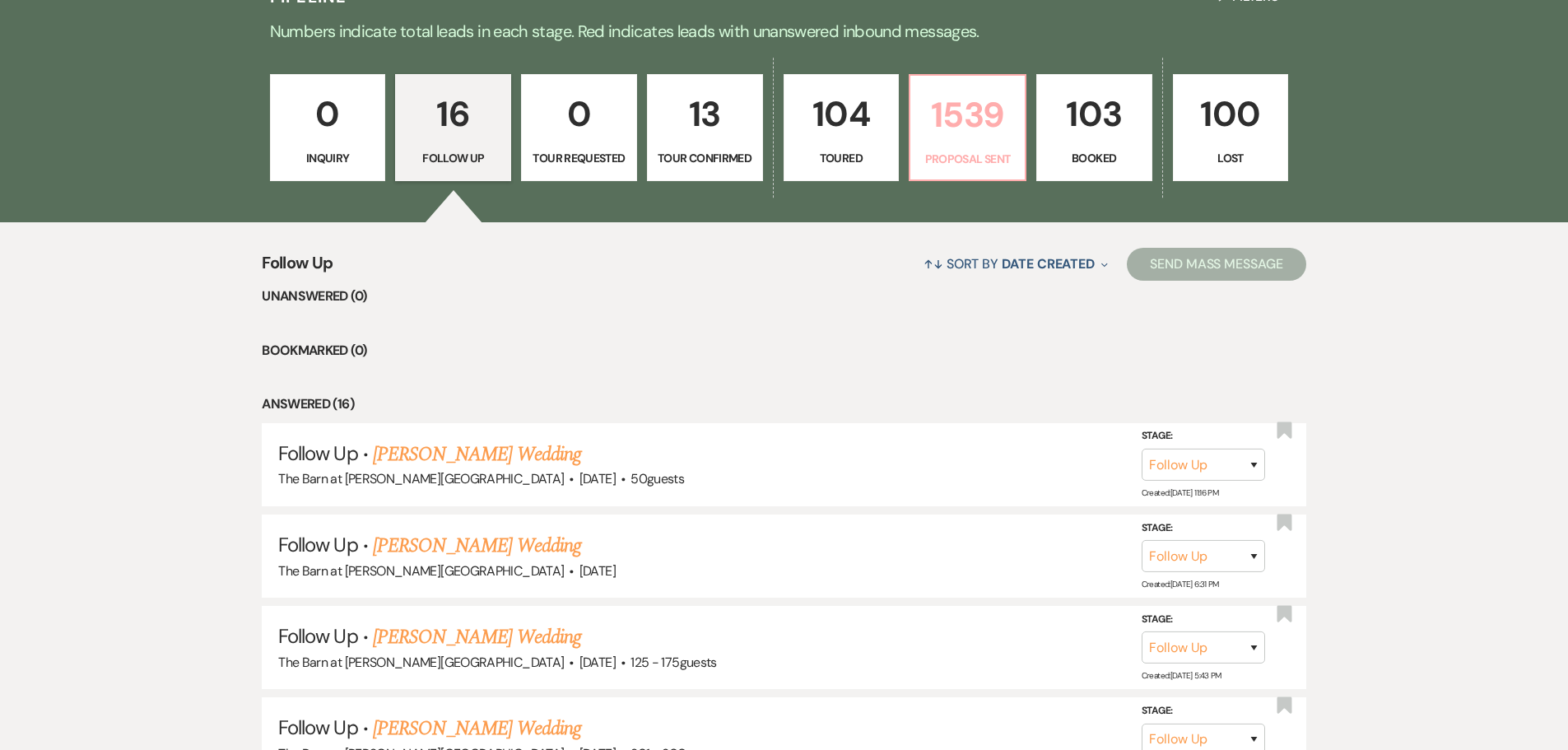
select select "6"
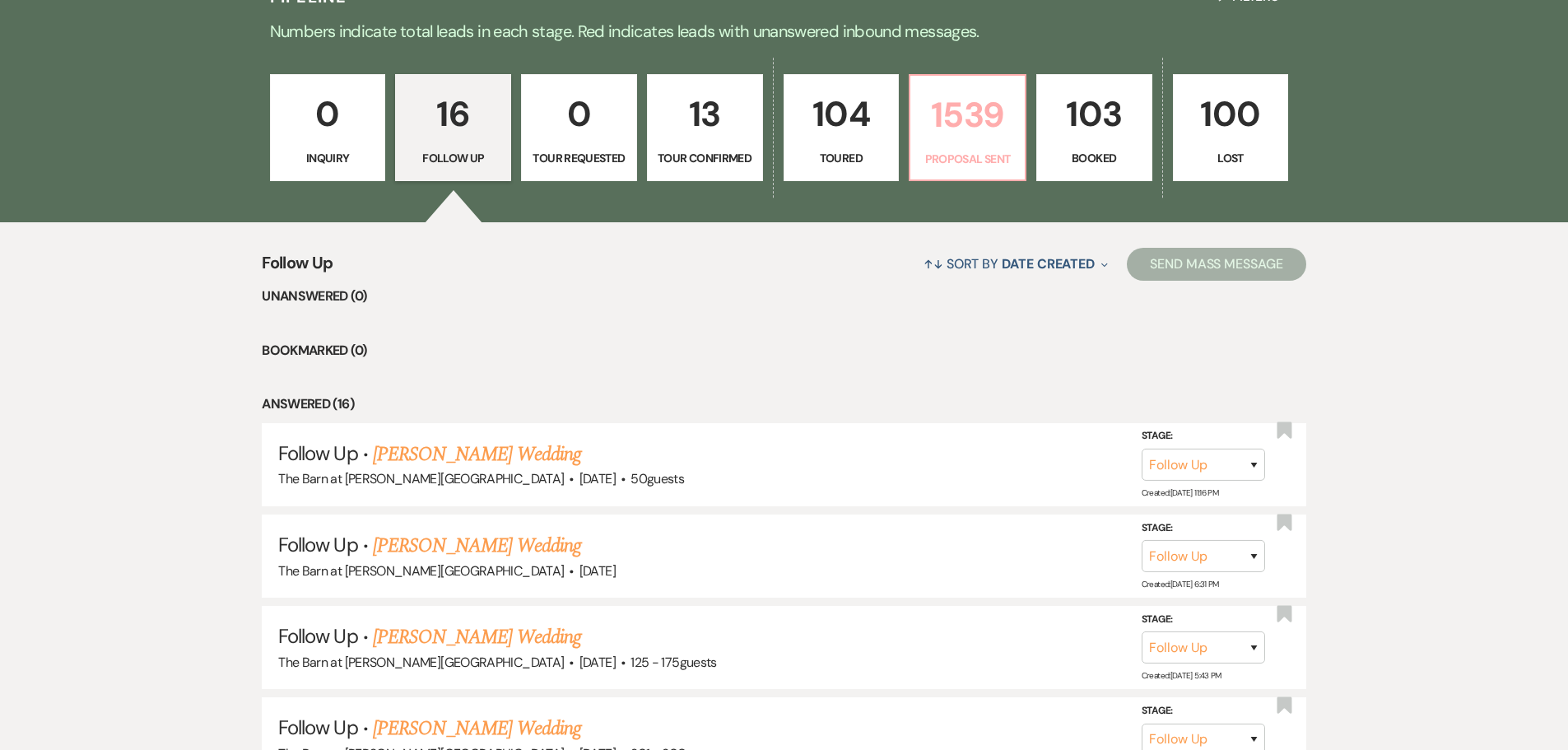
select select "6"
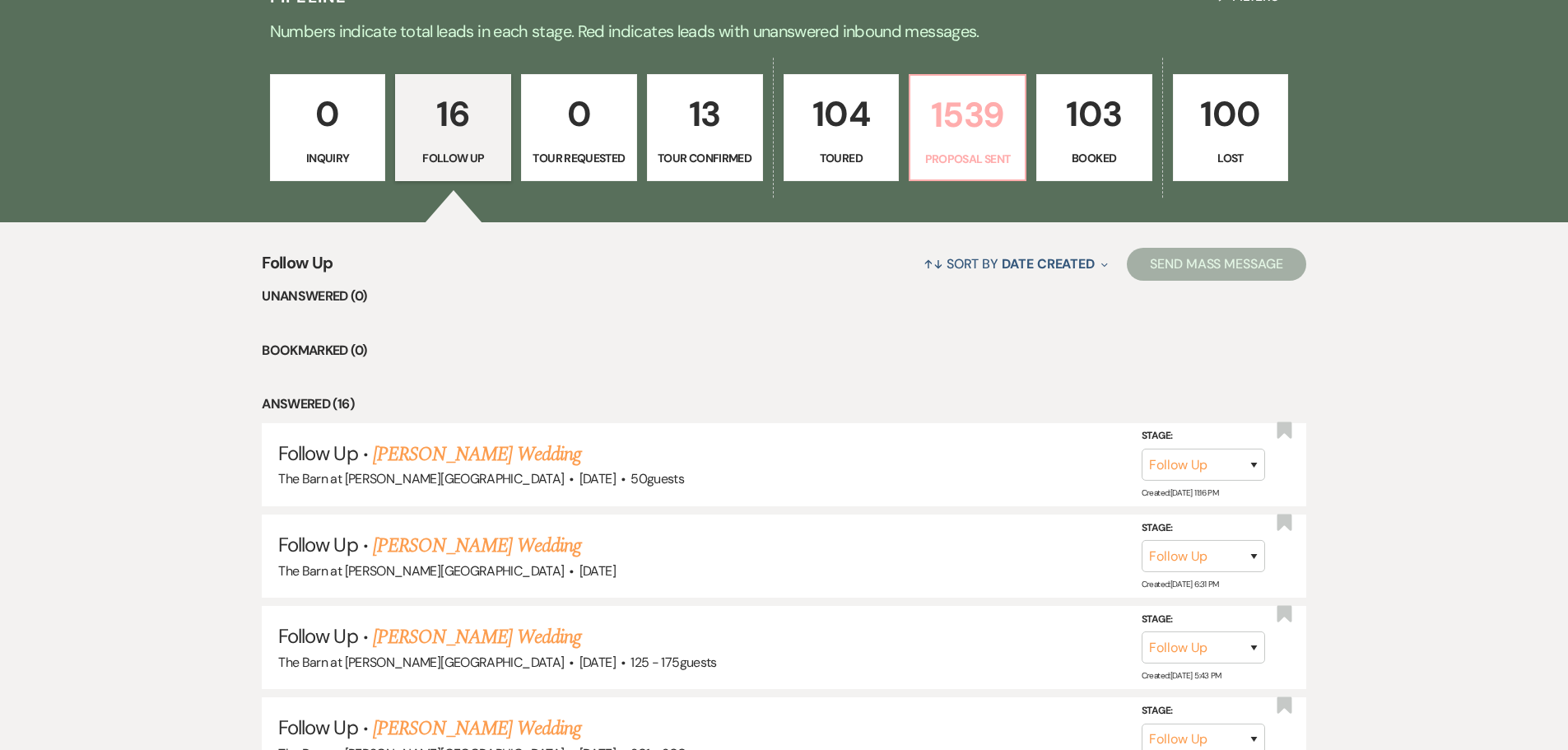
select select "6"
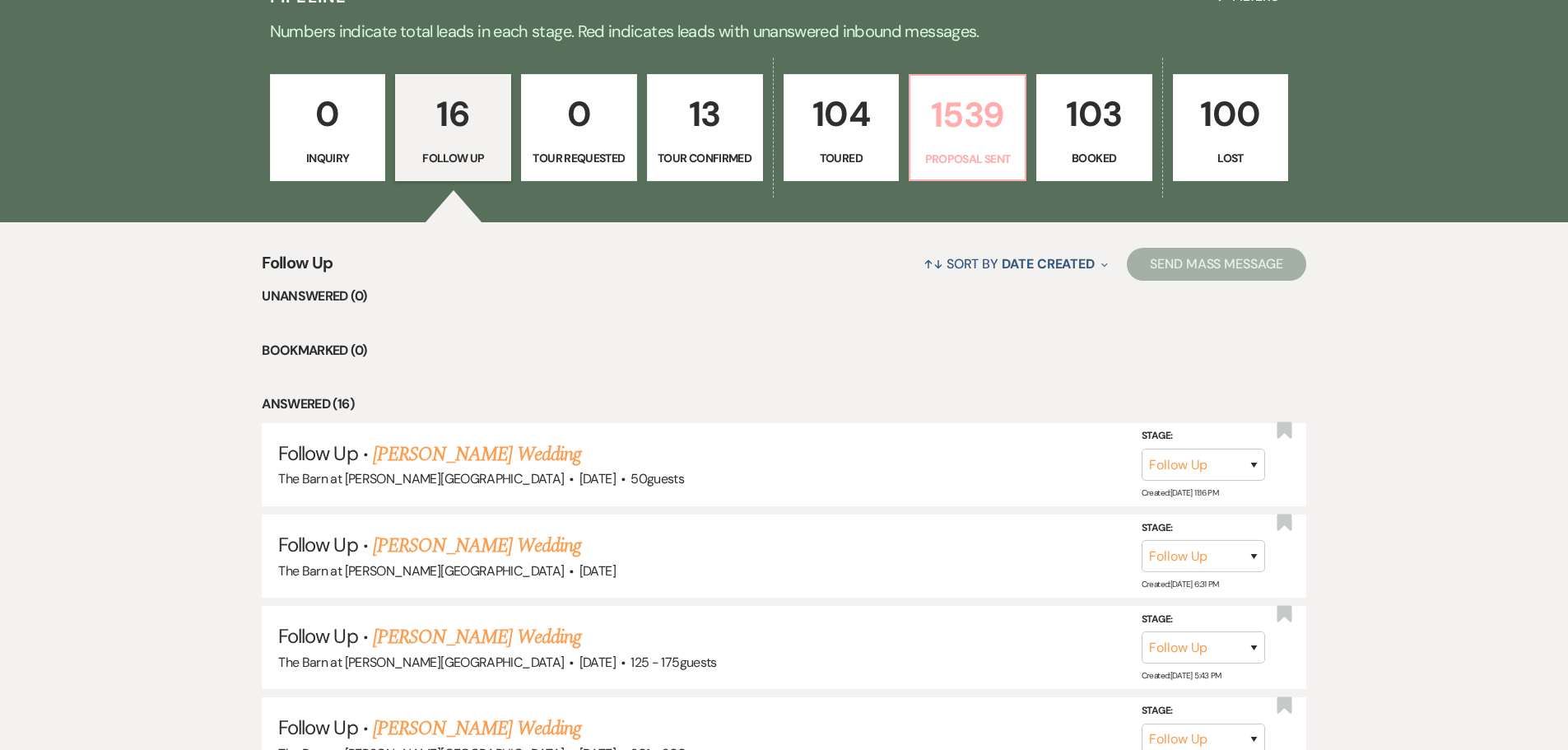
select select "6"
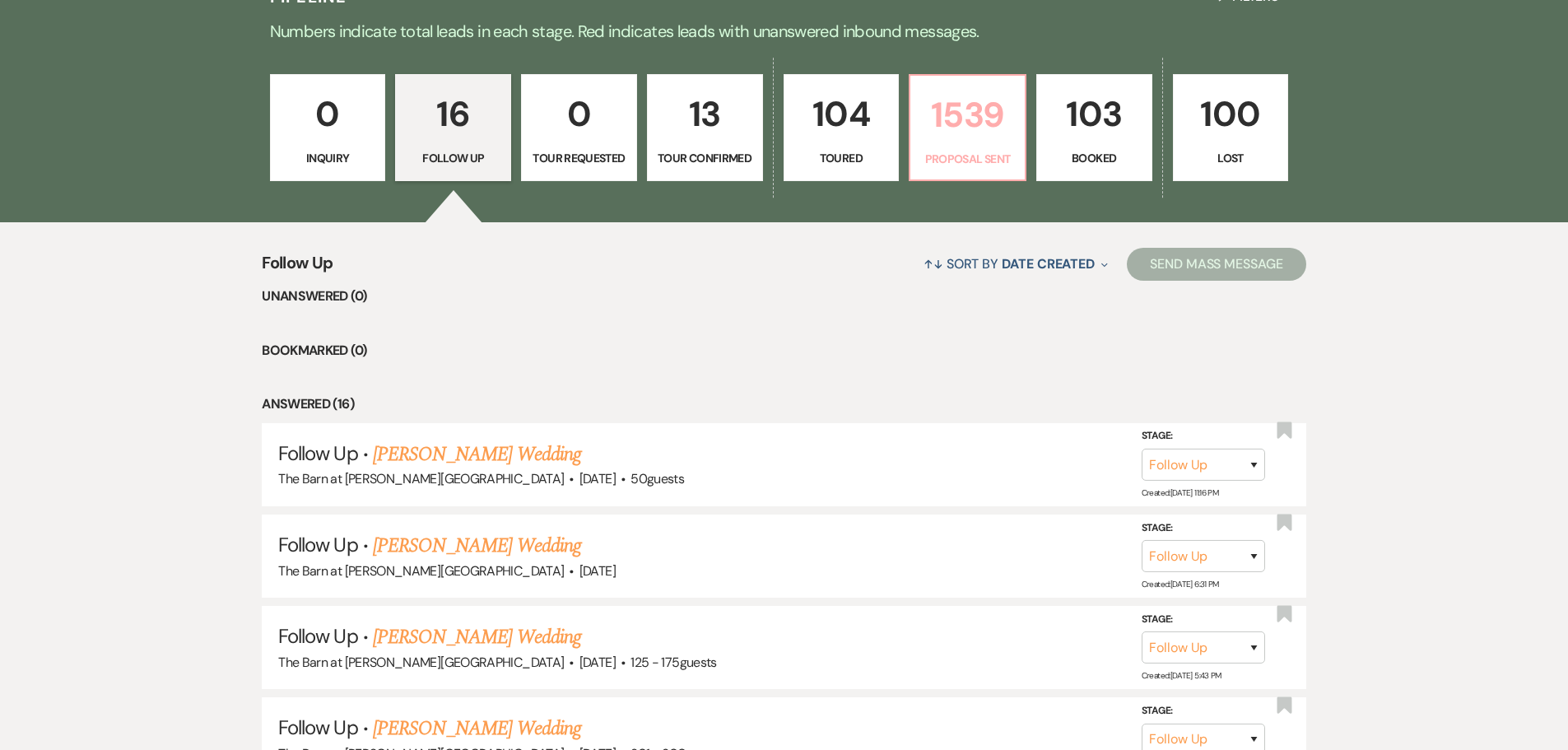
select select "6"
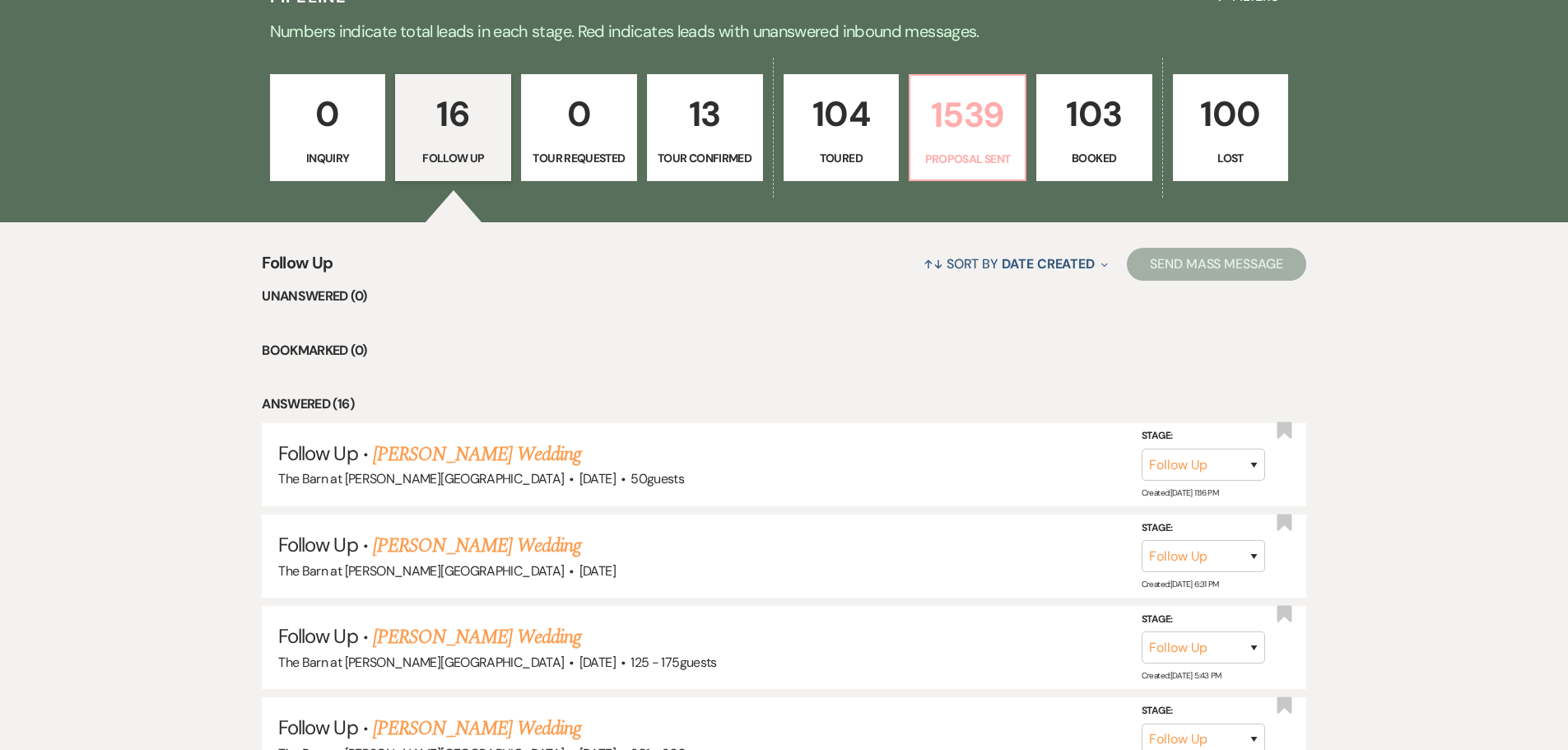
select select "6"
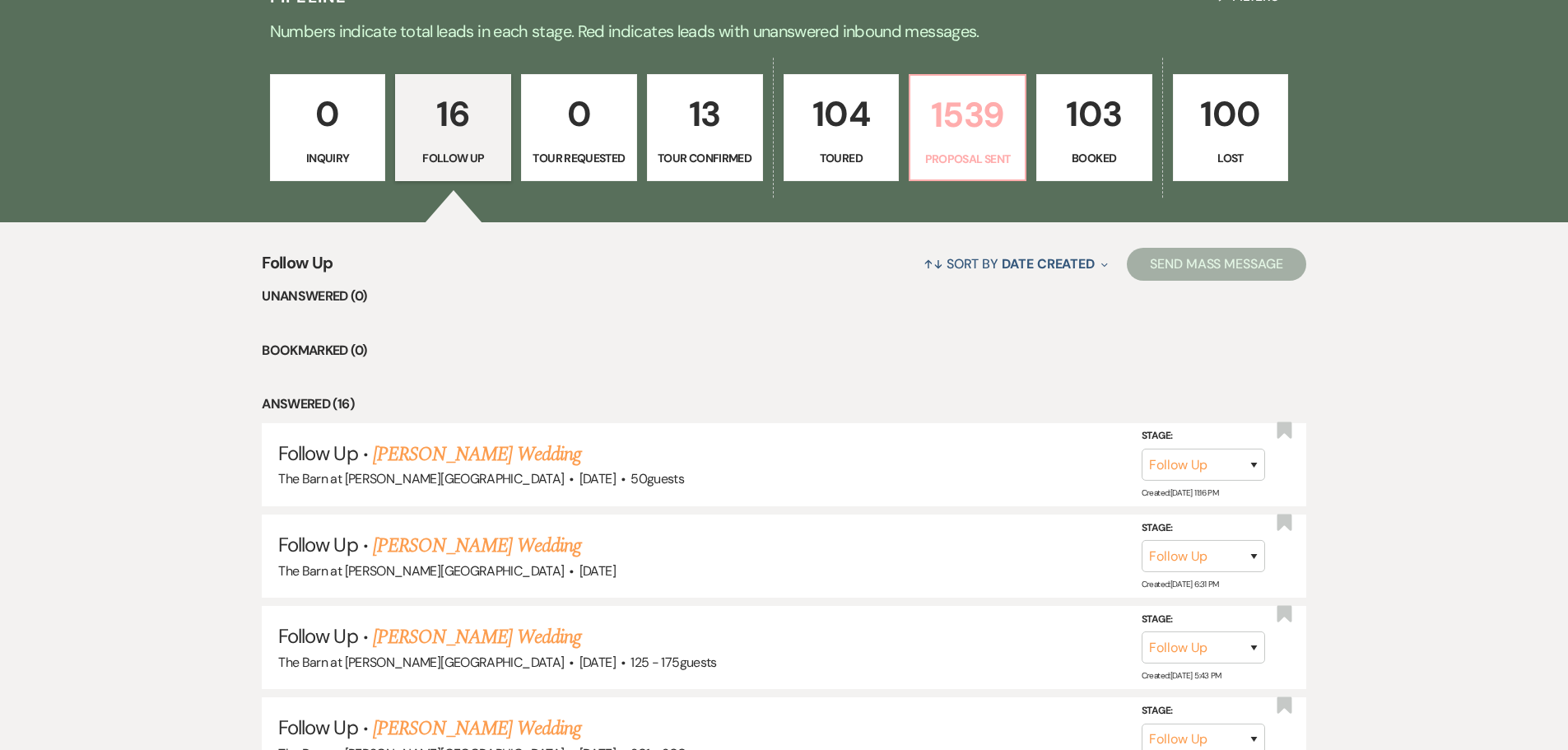
select select "6"
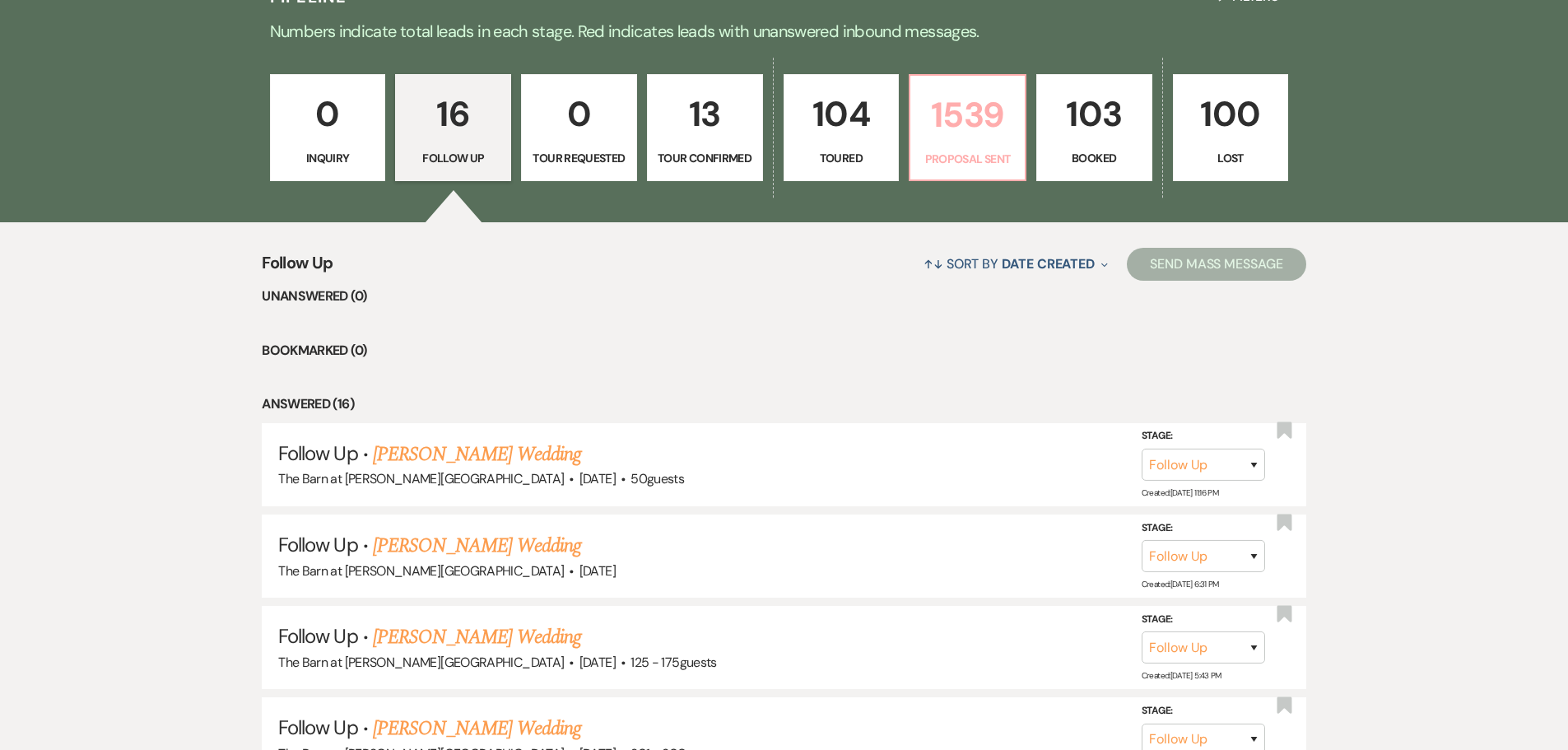
select select "6"
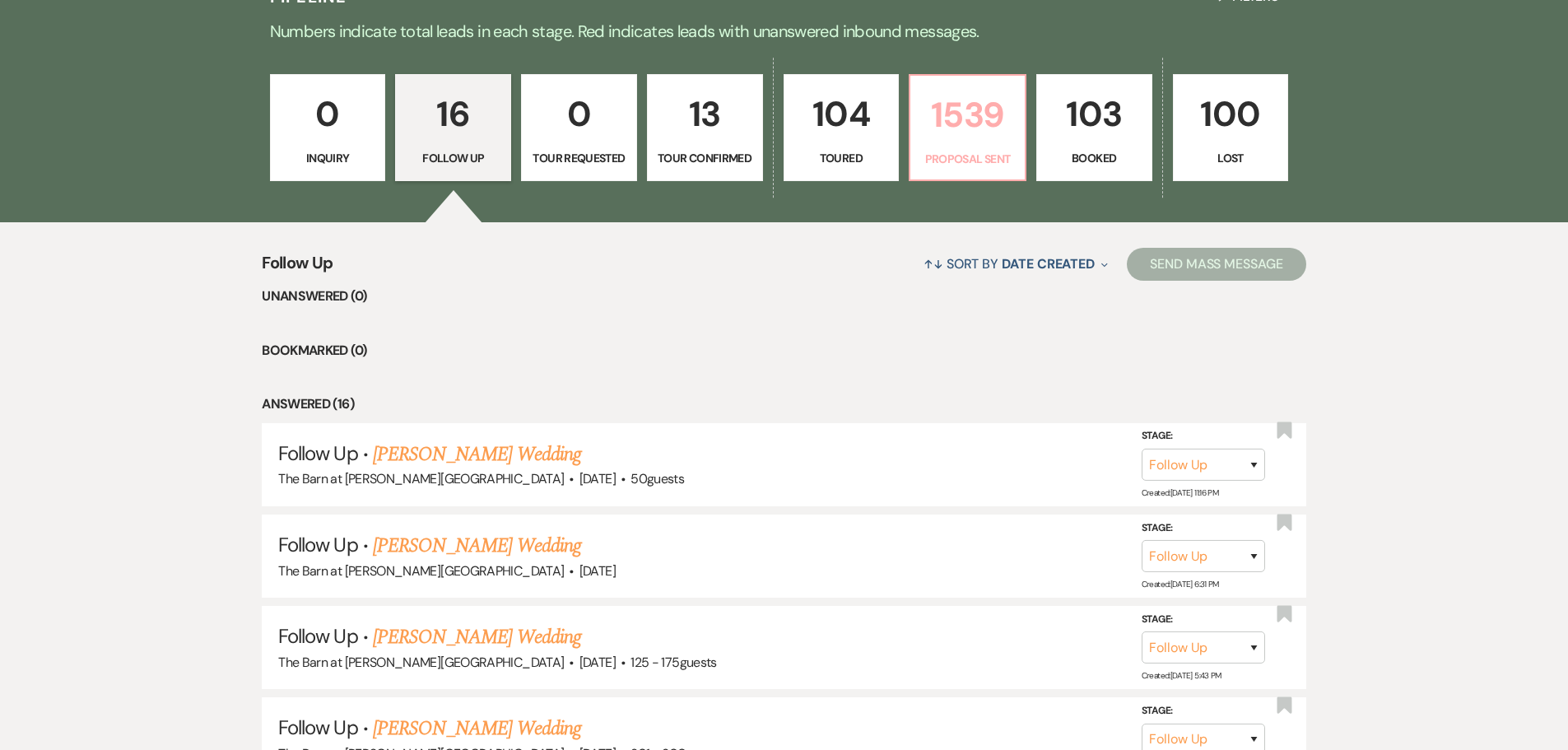
select select "6"
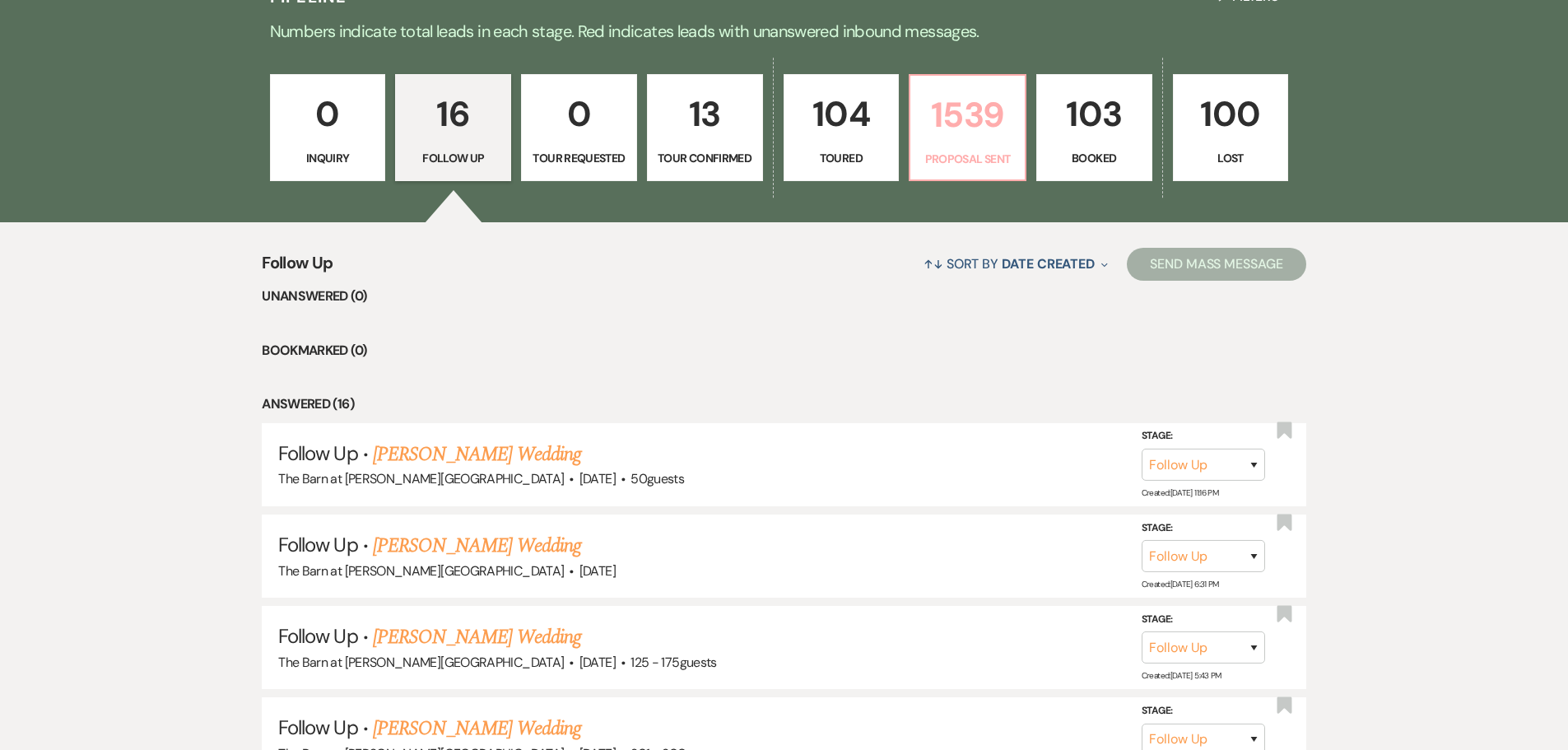
select select "6"
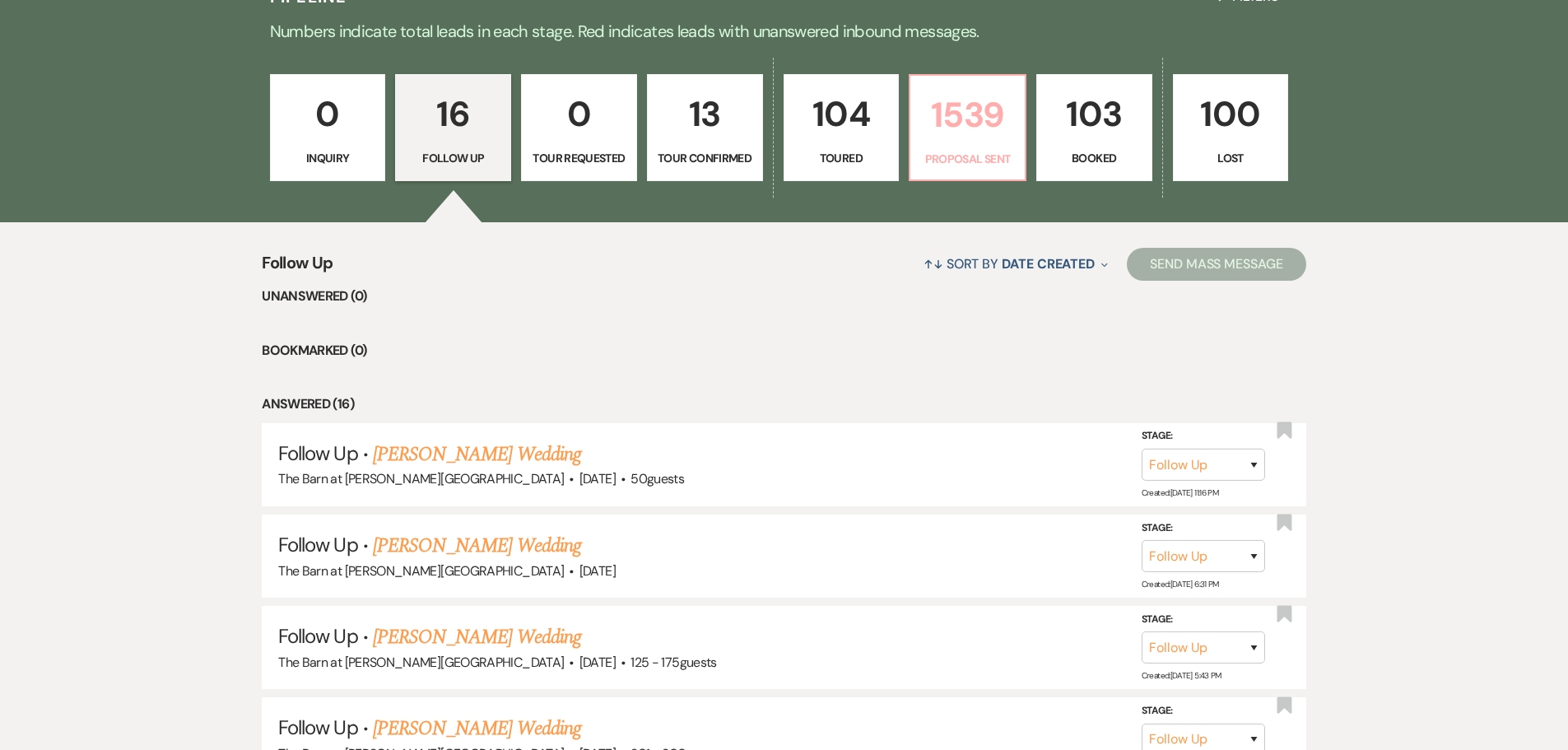
select select "6"
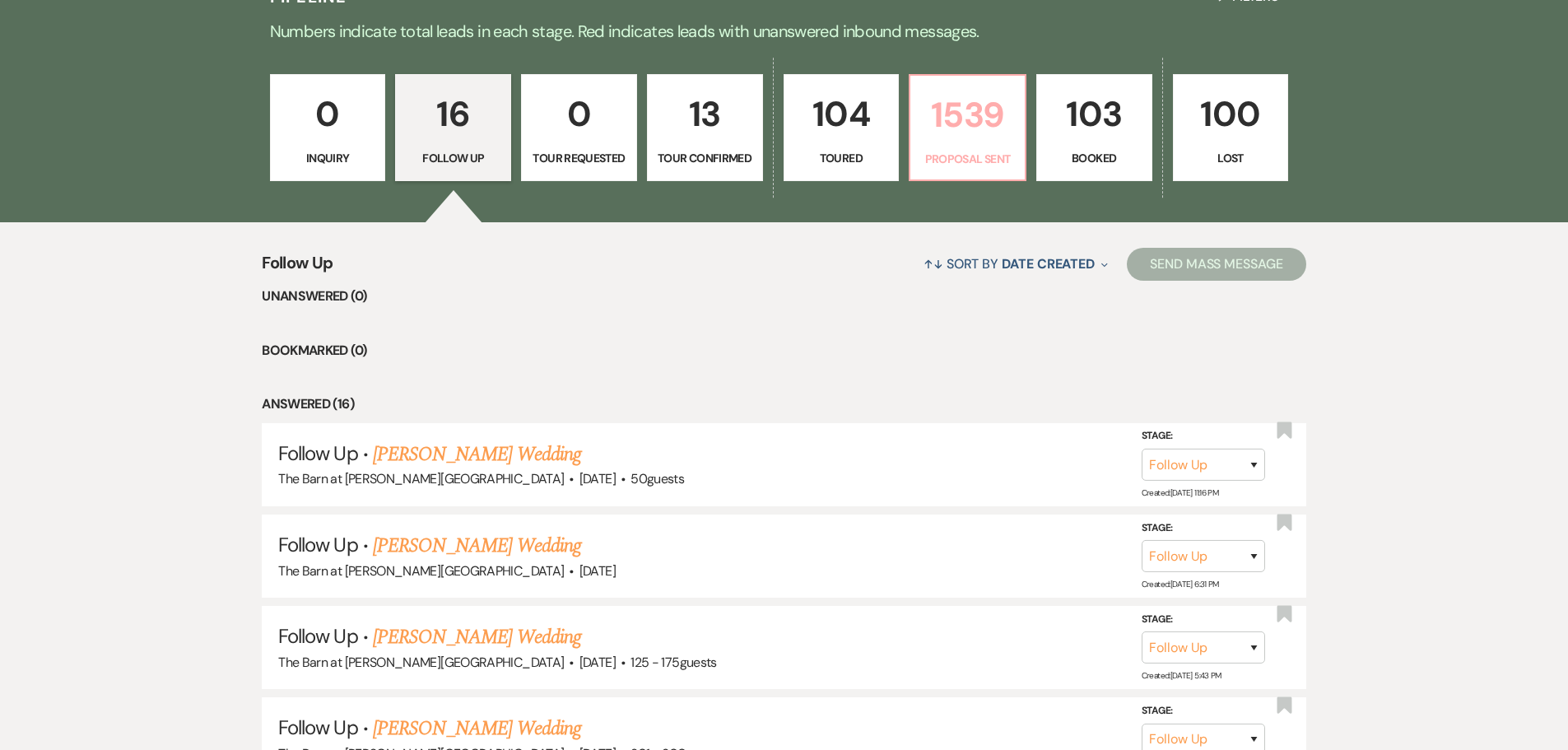
select select "6"
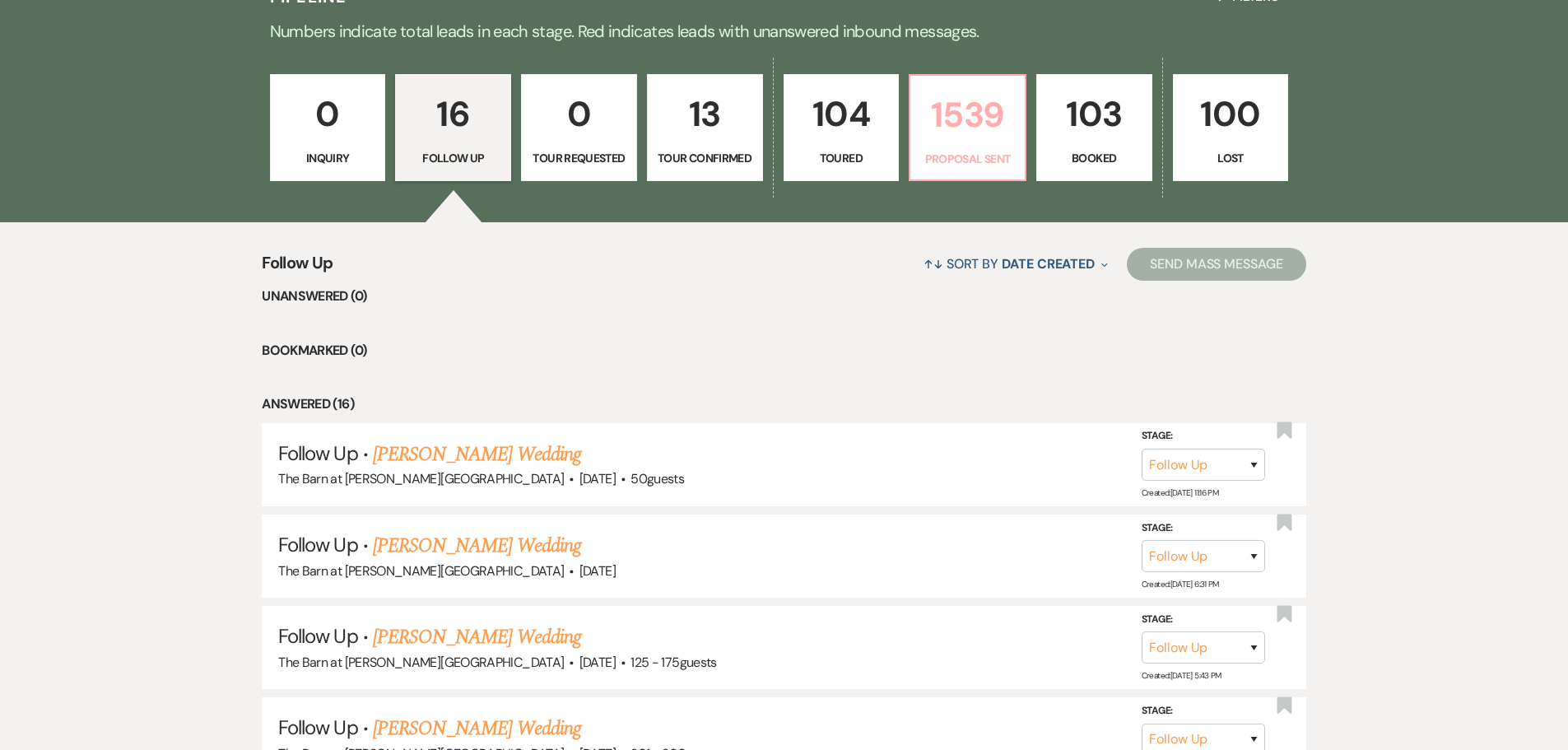
select select "6"
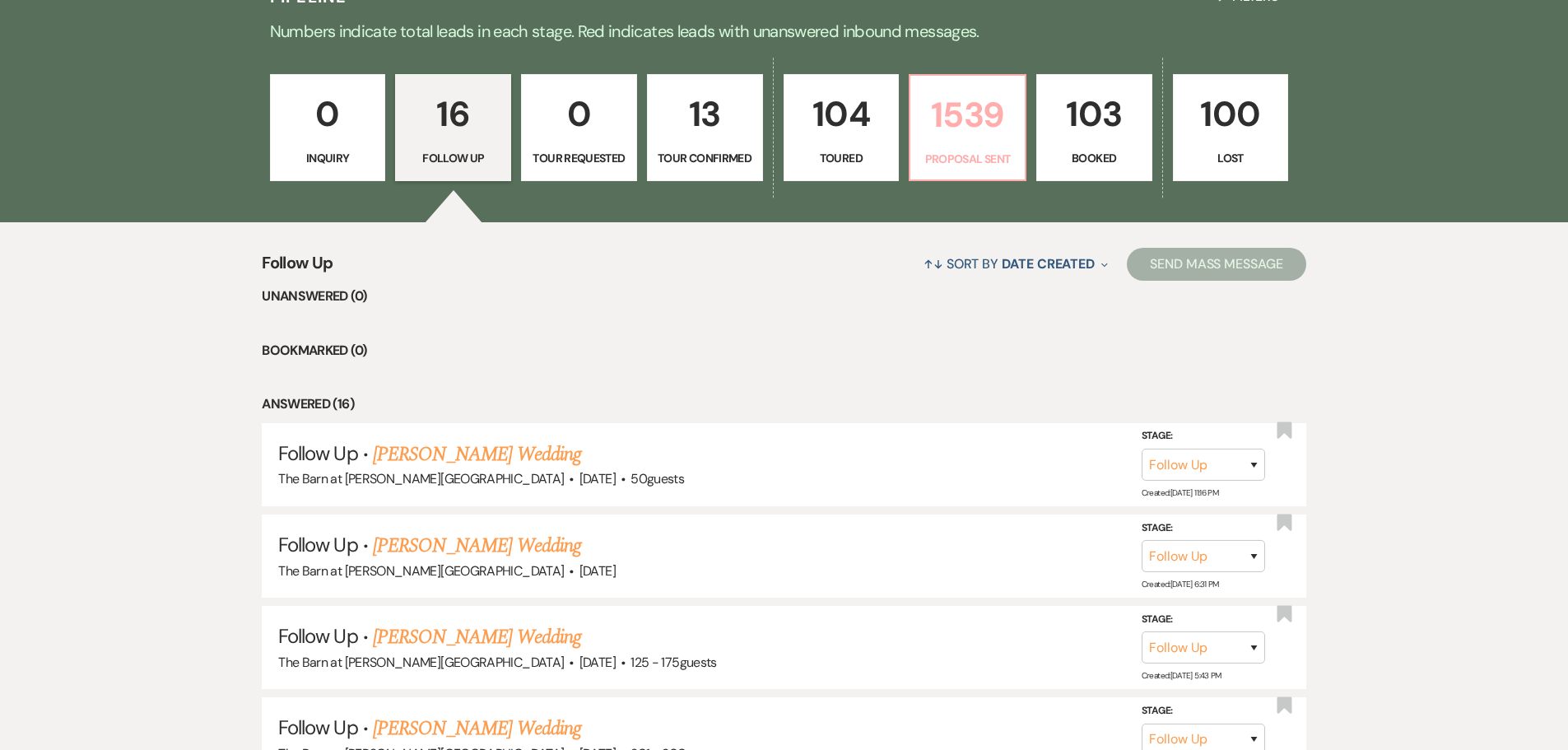
select select "6"
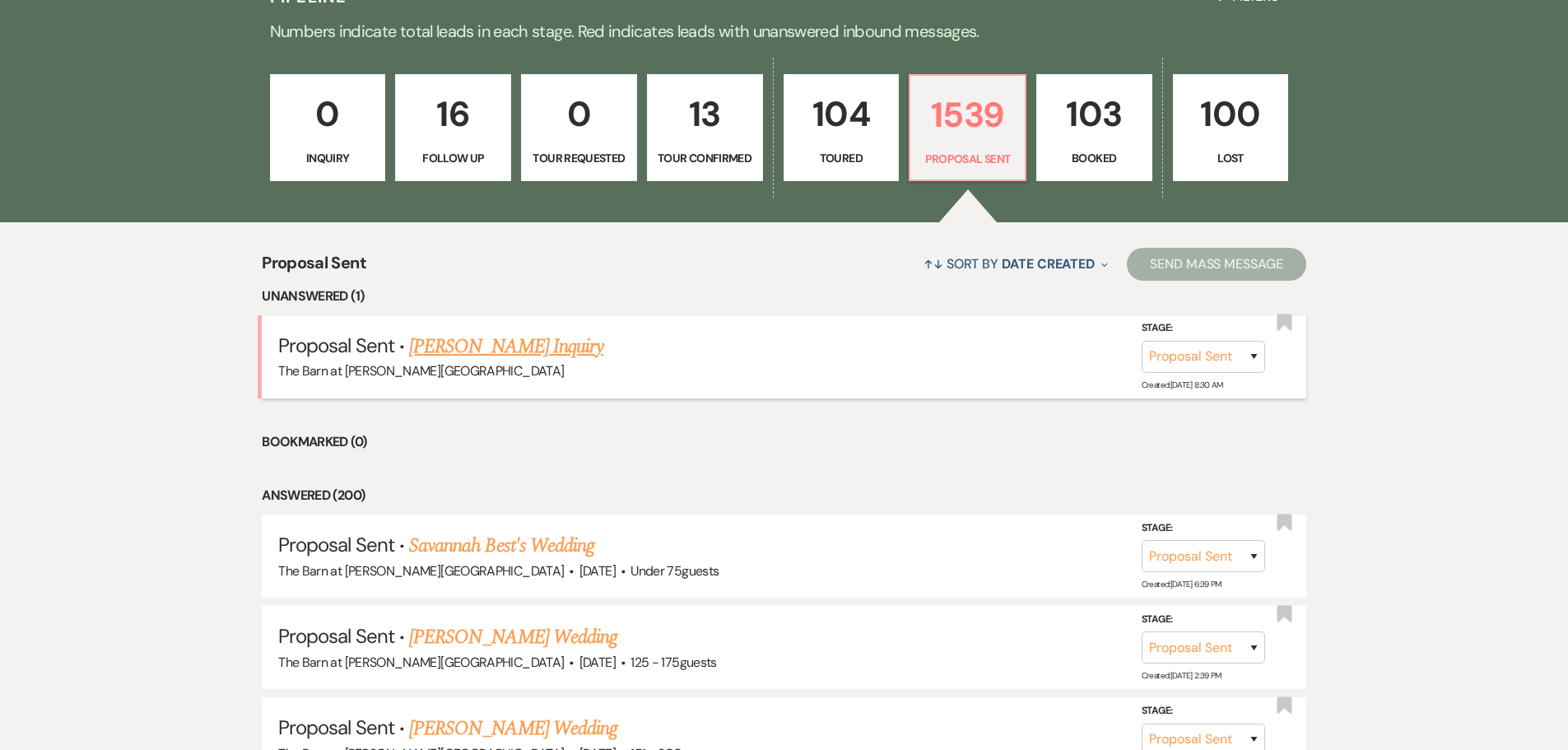
click at [561, 342] on link "Diane Johnson's Inquiry" at bounding box center [506, 347] width 194 height 29
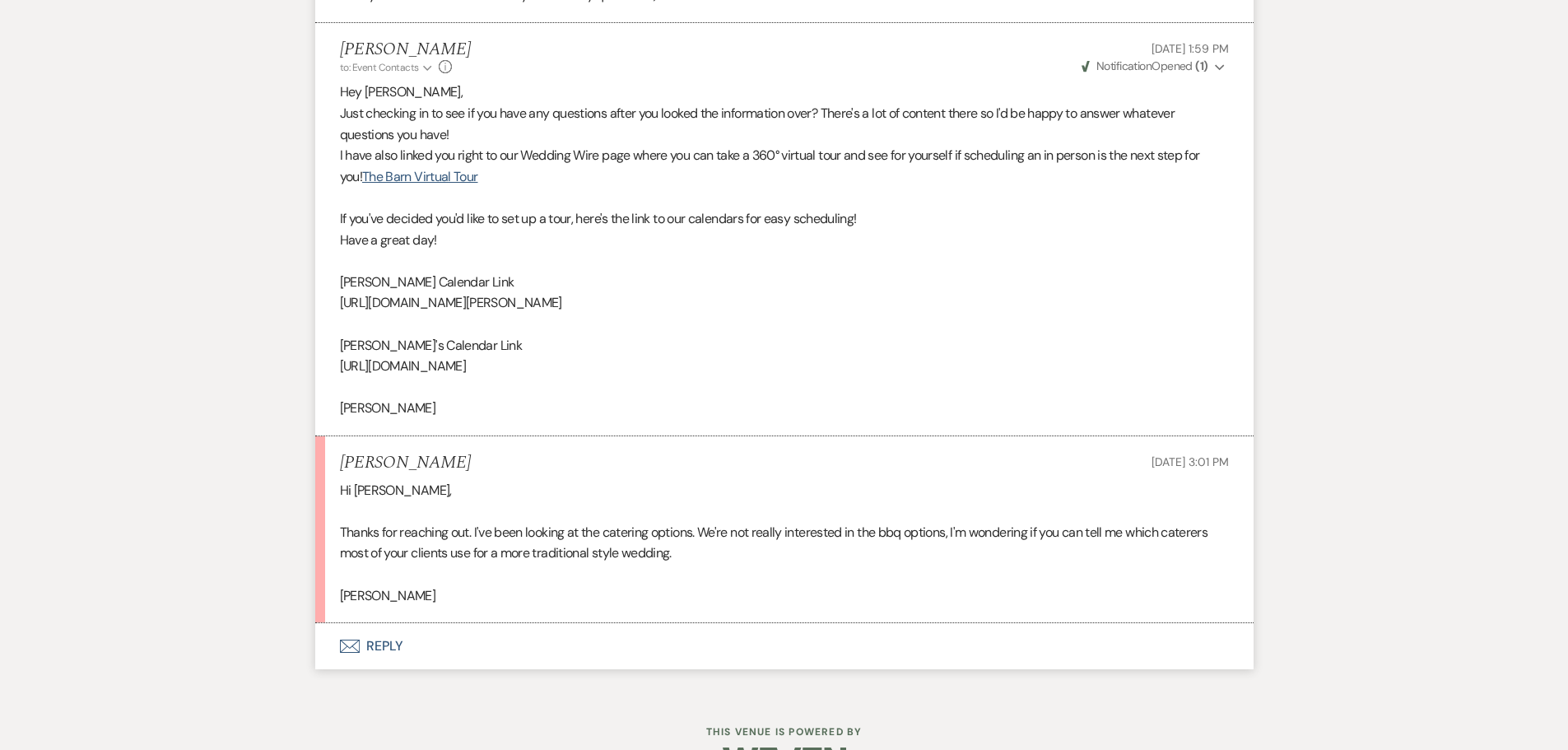
scroll to position [2169, 0]
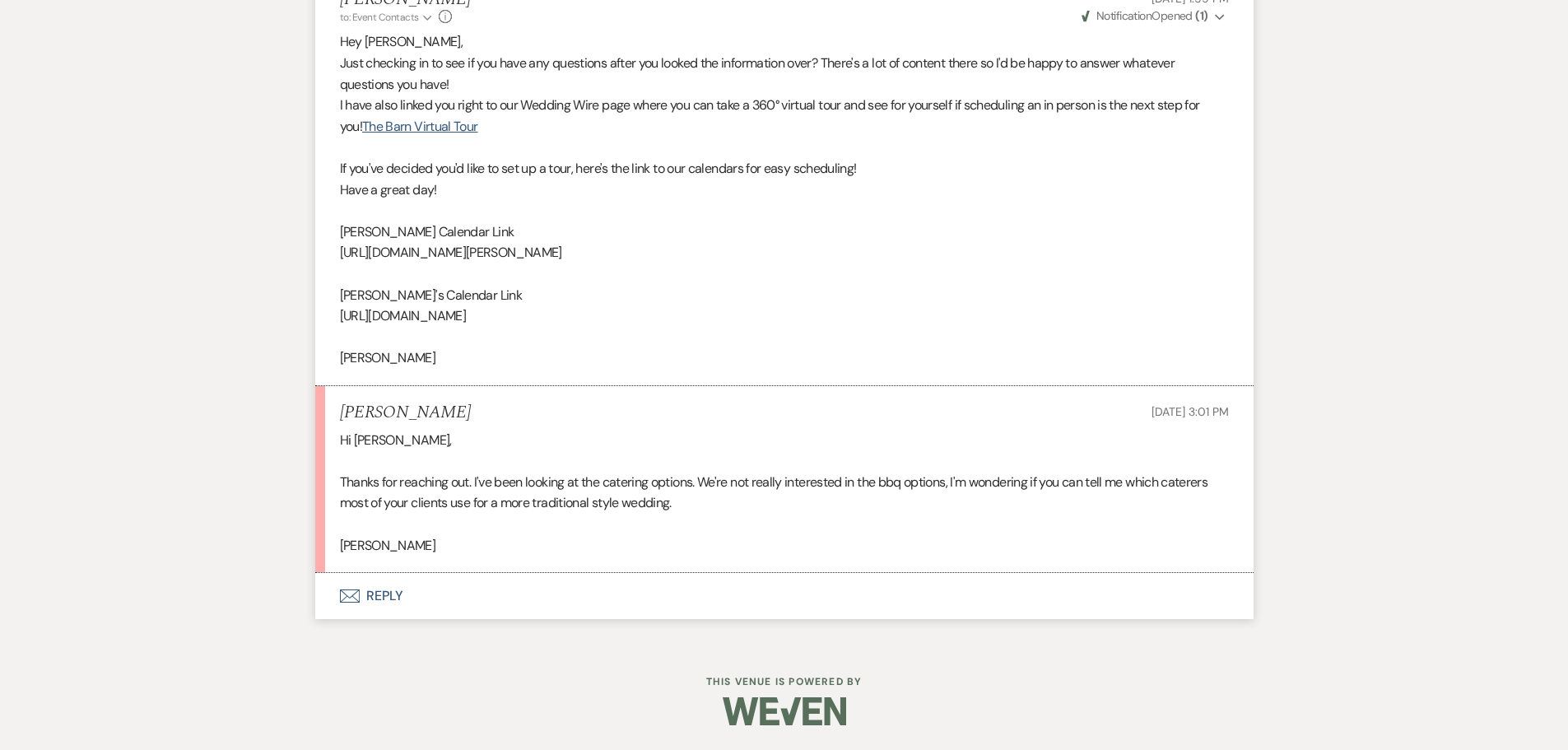
click at [375, 589] on button "Envelope Reply" at bounding box center [784, 596] width 938 height 46
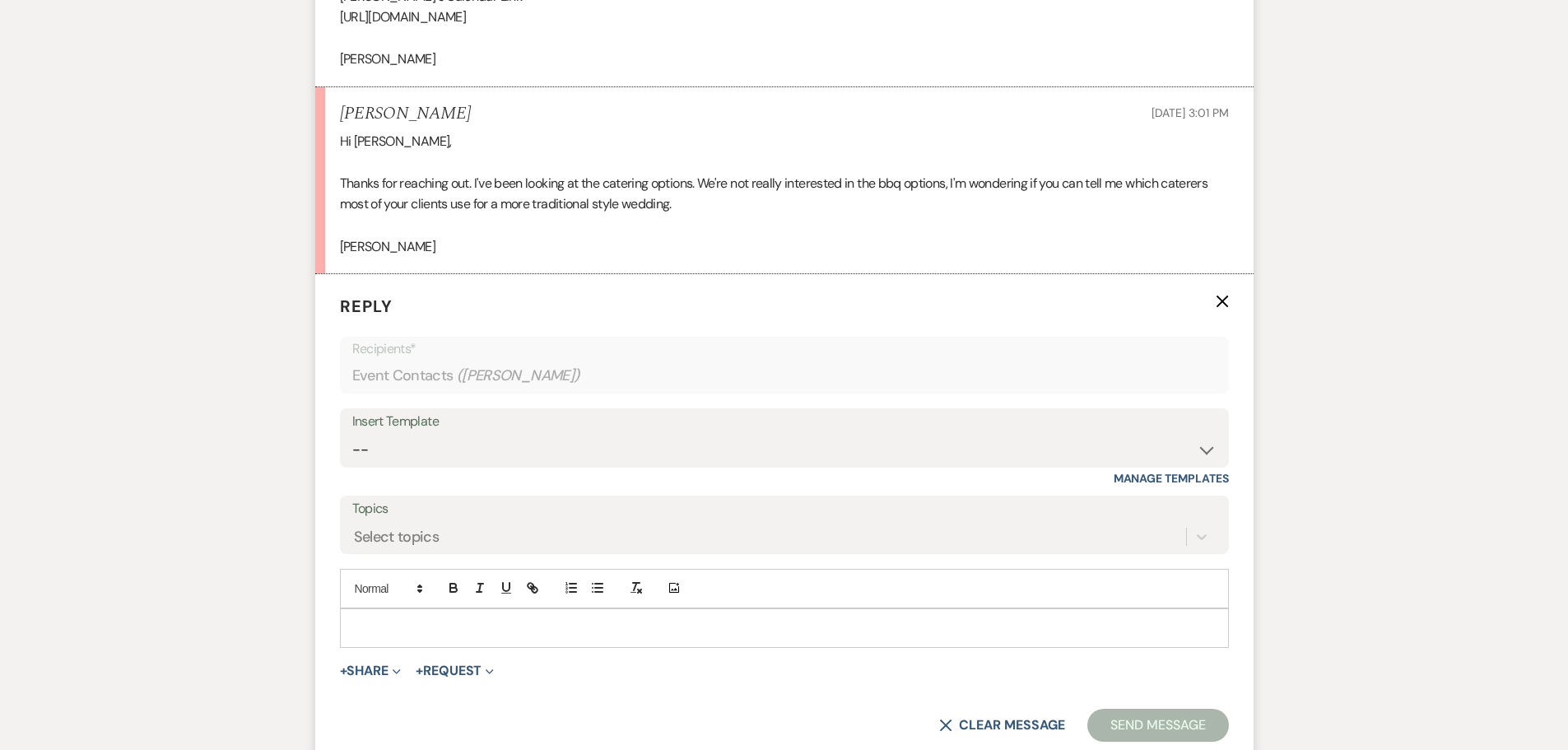
scroll to position [2484, 0]
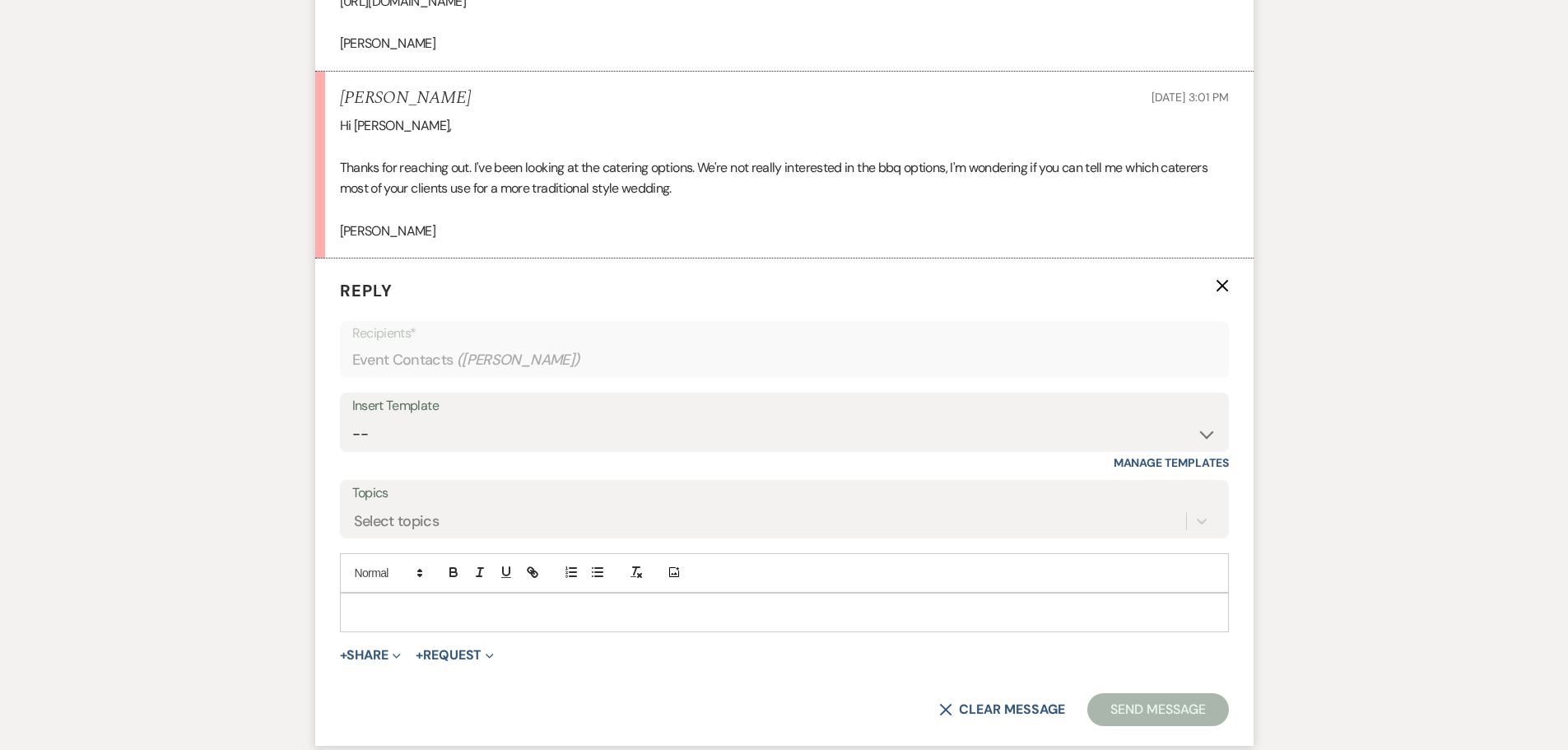
click at [411, 613] on p at bounding box center [784, 612] width 862 height 18
click at [577, 611] on p "Hi Diane, thanks for reaching out!" at bounding box center [784, 612] width 862 height 18
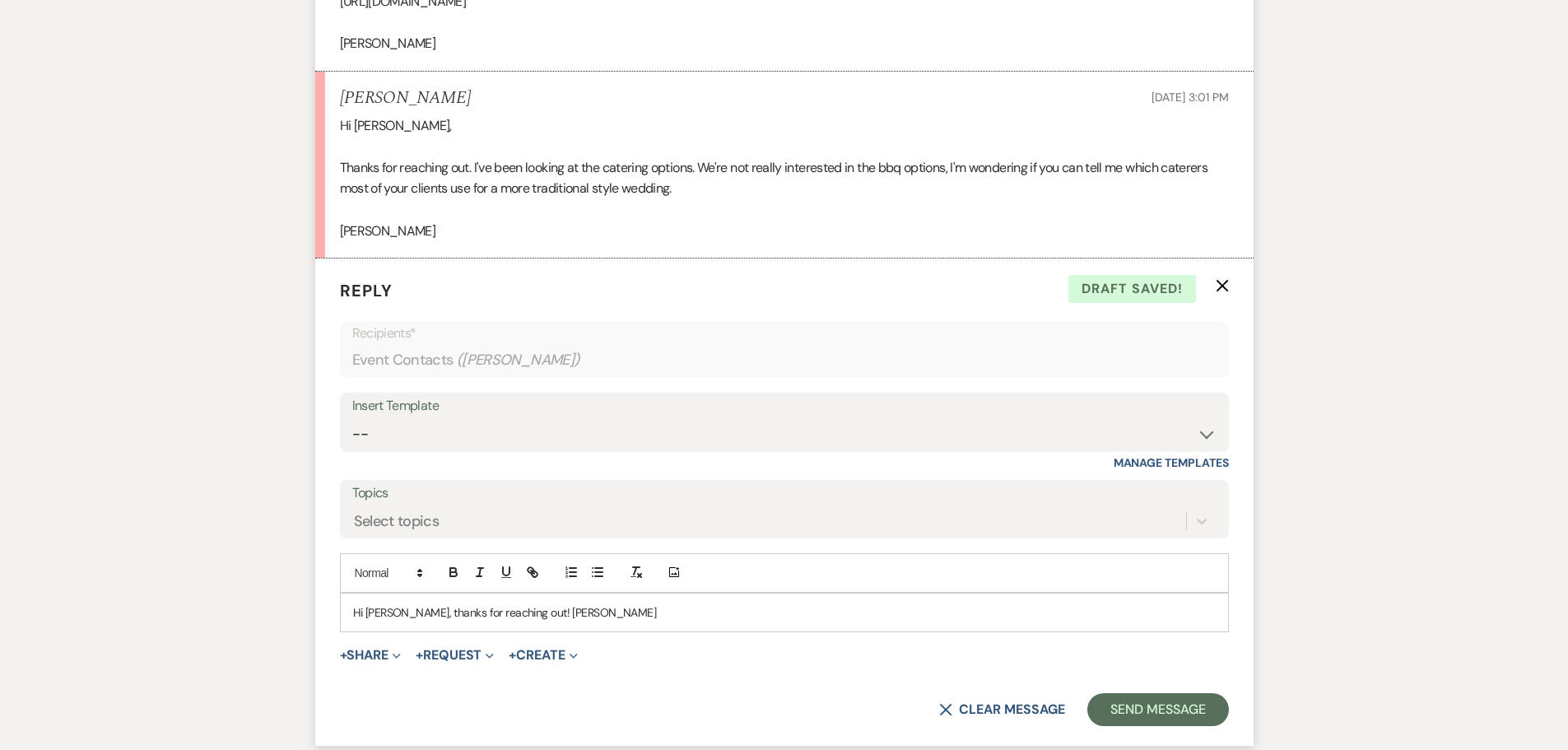
drag, startPoint x: 538, startPoint y: 618, endPoint x: 649, endPoint y: 623, distance: 111.1
click at [649, 623] on div "Hi Diane, thanks for reaching out! Bernardi's" at bounding box center [784, 612] width 887 height 38
click at [729, 610] on p "Hi Diane, thanks for reaching out! Bernardi's Catering is definitely our" at bounding box center [784, 612] width 862 height 18
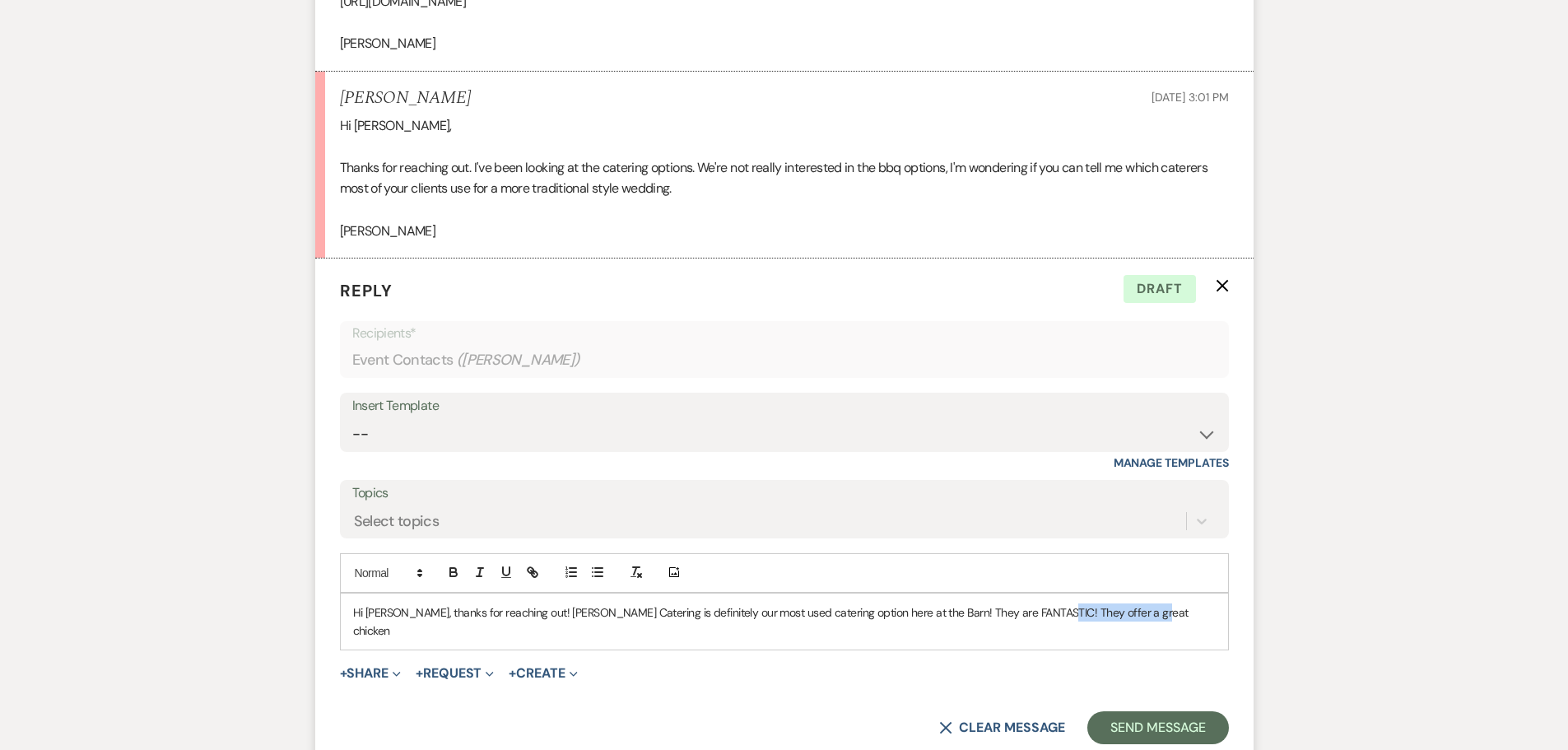
drag, startPoint x: 1135, startPoint y: 618, endPoint x: 1035, endPoint y: 618, distance: 100.0
click at [1035, 618] on p "Hi Diane, thanks for reaching out! Bernardi's Catering is definitely our most u…" at bounding box center [784, 622] width 862 height 37
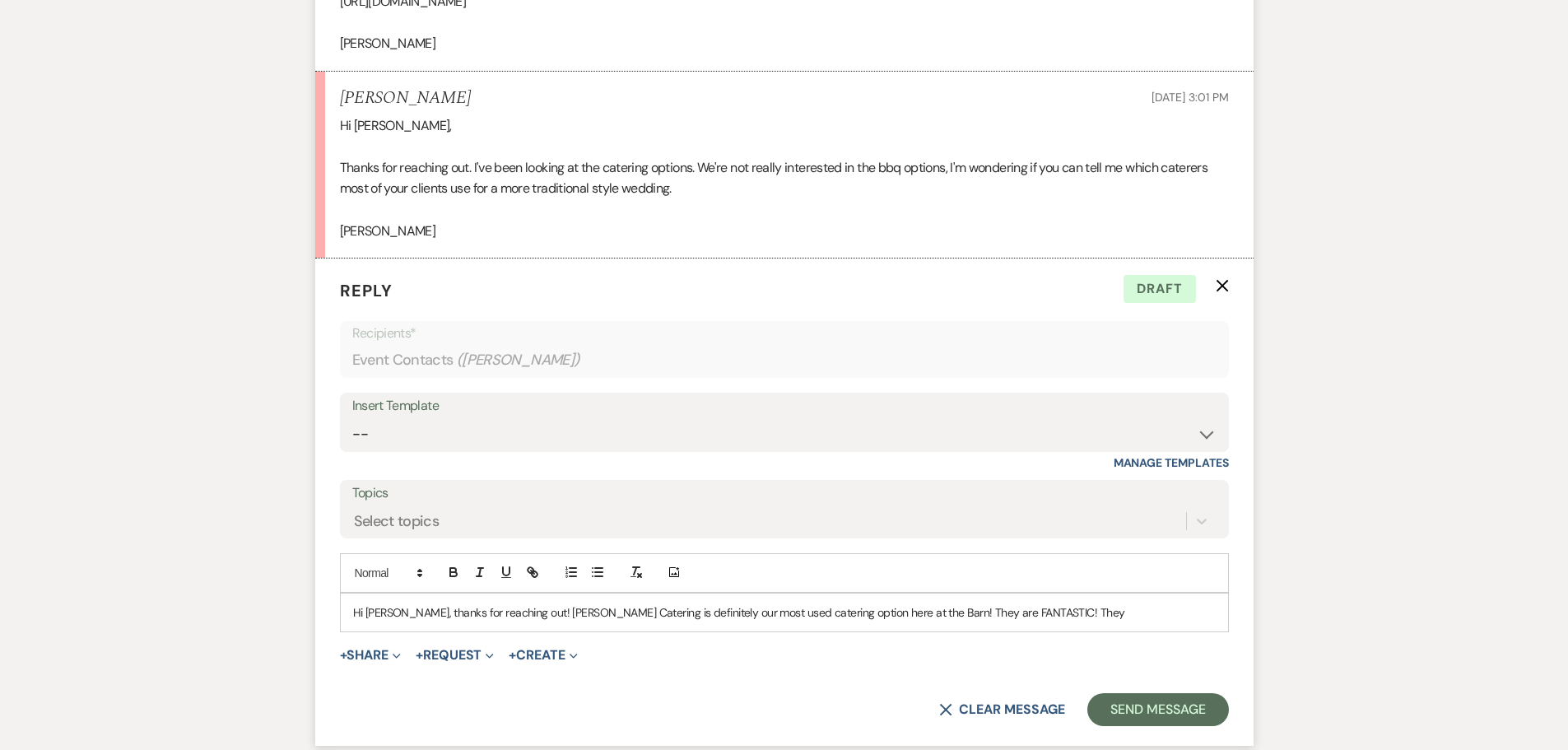
click at [1108, 603] on p "Hi Diane, thanks for reaching out! Bernardi's Catering is definitely our most u…" at bounding box center [784, 612] width 862 height 18
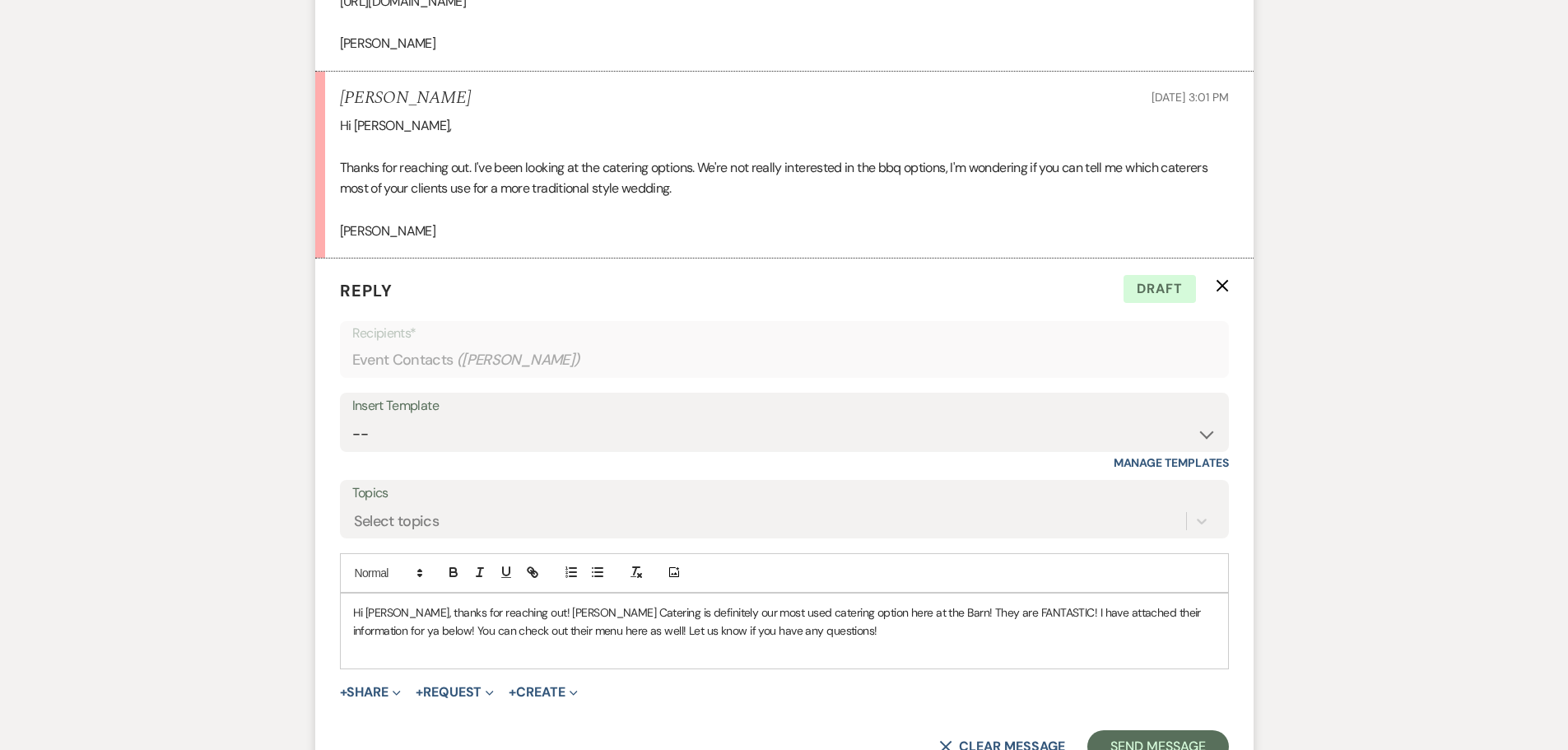
click at [565, 650] on p at bounding box center [784, 649] width 862 height 18
click at [358, 658] on p "https://www.bernardirestaurants.com/catering/" at bounding box center [784, 667] width 862 height 18
click at [341, 668] on div "Hi Diane, thanks for reaching out! Bernardi's Catering is definitely our most u…" at bounding box center [784, 640] width 887 height 94
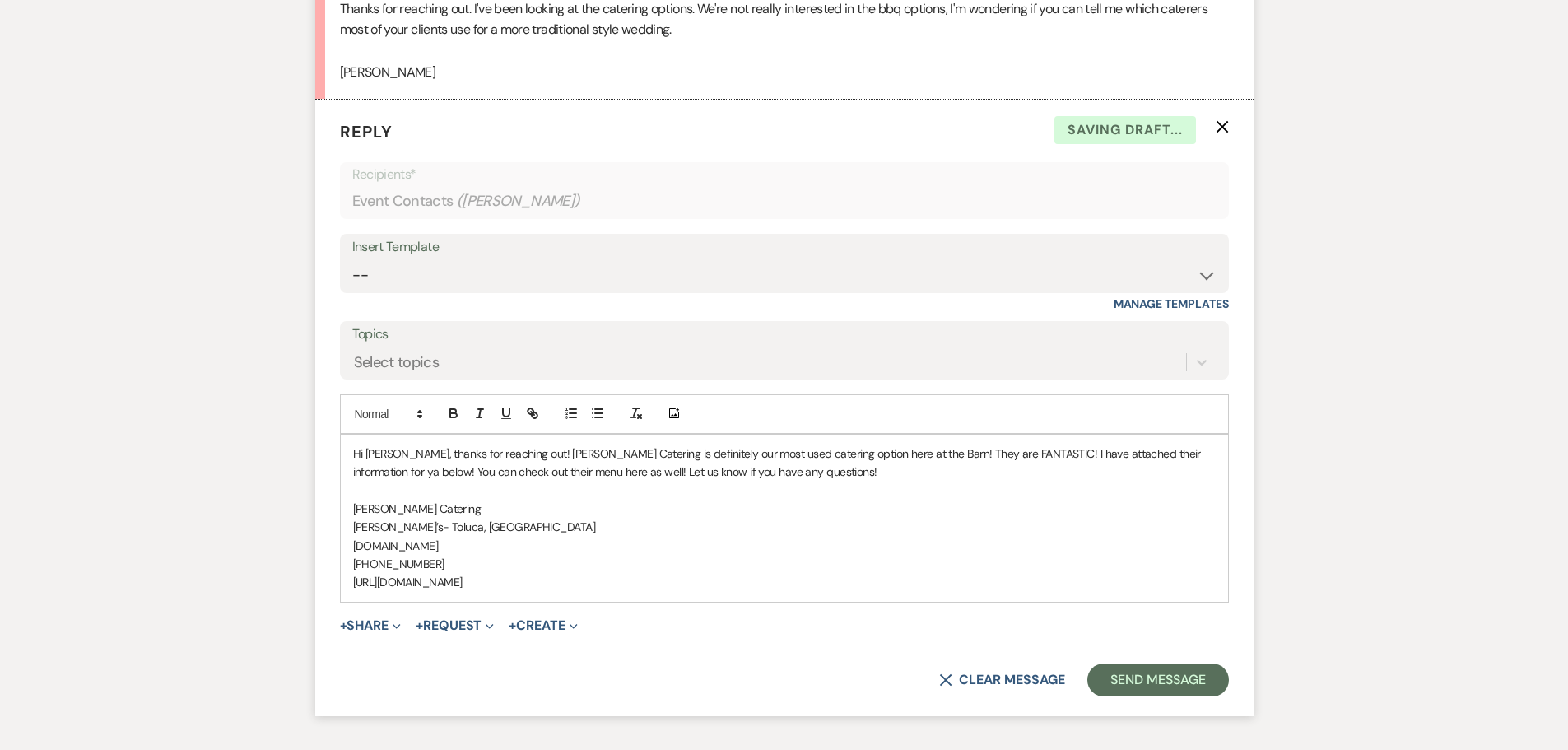
scroll to position [2649, 0]
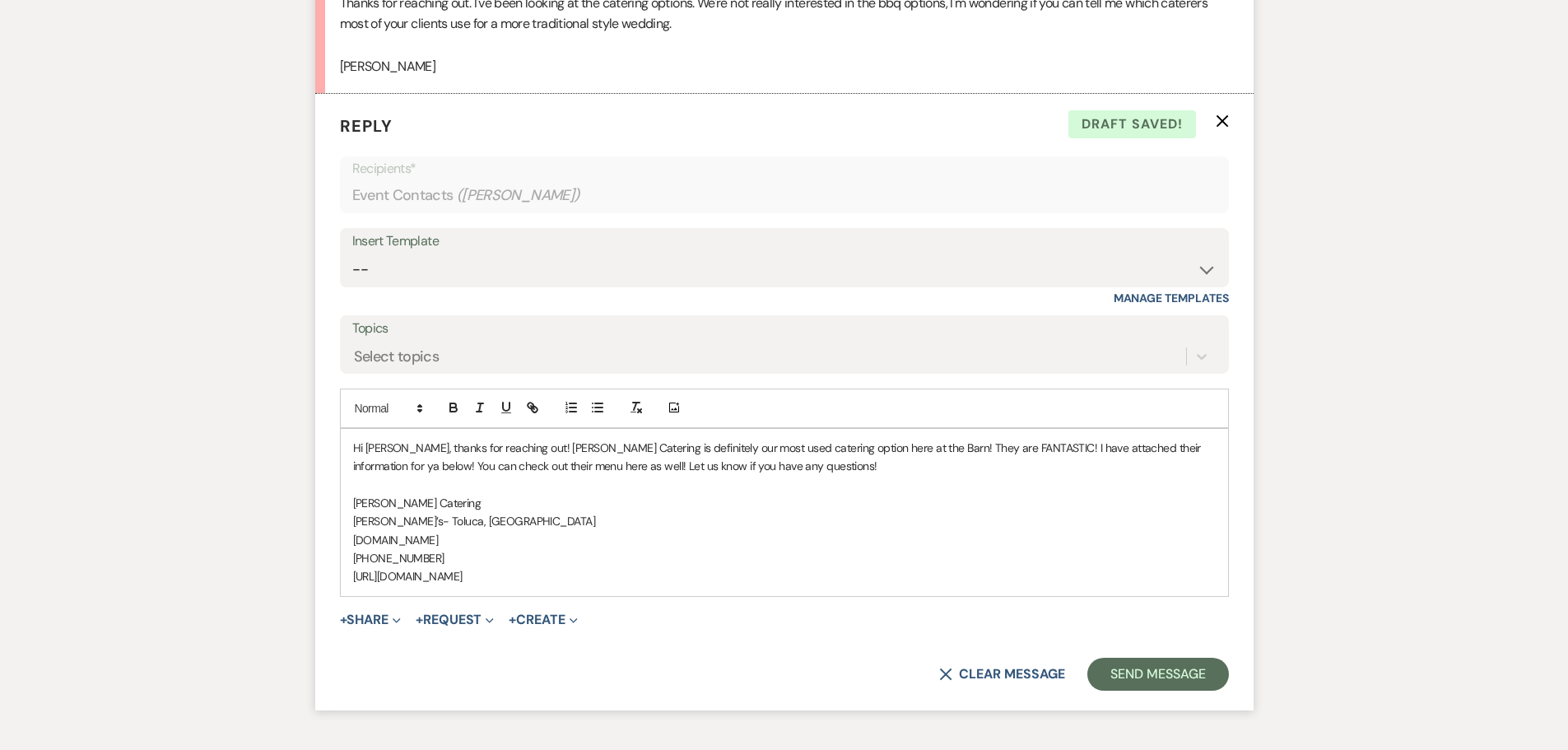
click at [586, 566] on p "815-452-2303" at bounding box center [784, 558] width 862 height 18
click at [482, 545] on p "Bernardirestaurants.com" at bounding box center [784, 540] width 862 height 18
click at [1169, 672] on button "Send Message" at bounding box center [1157, 675] width 141 height 33
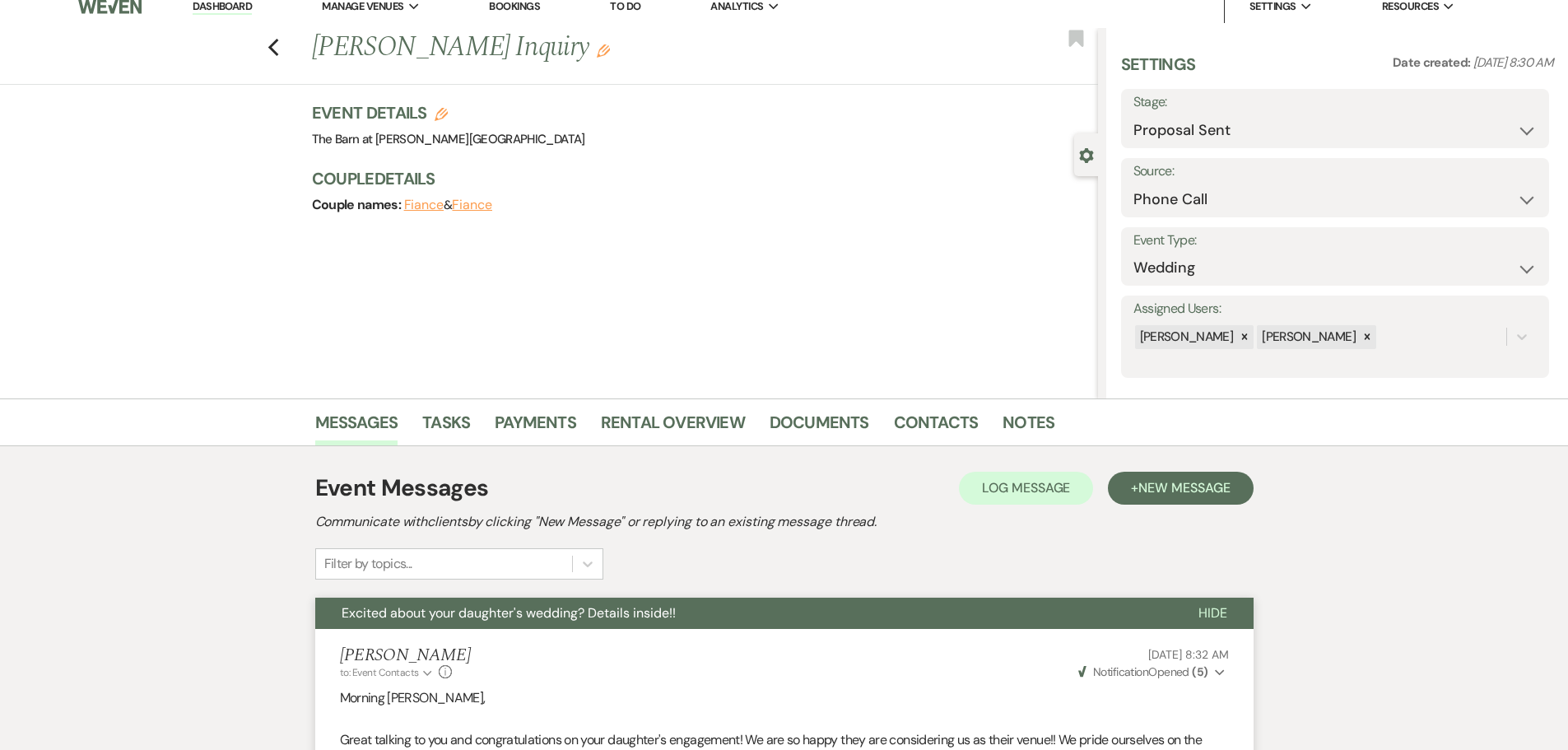
scroll to position [0, 0]
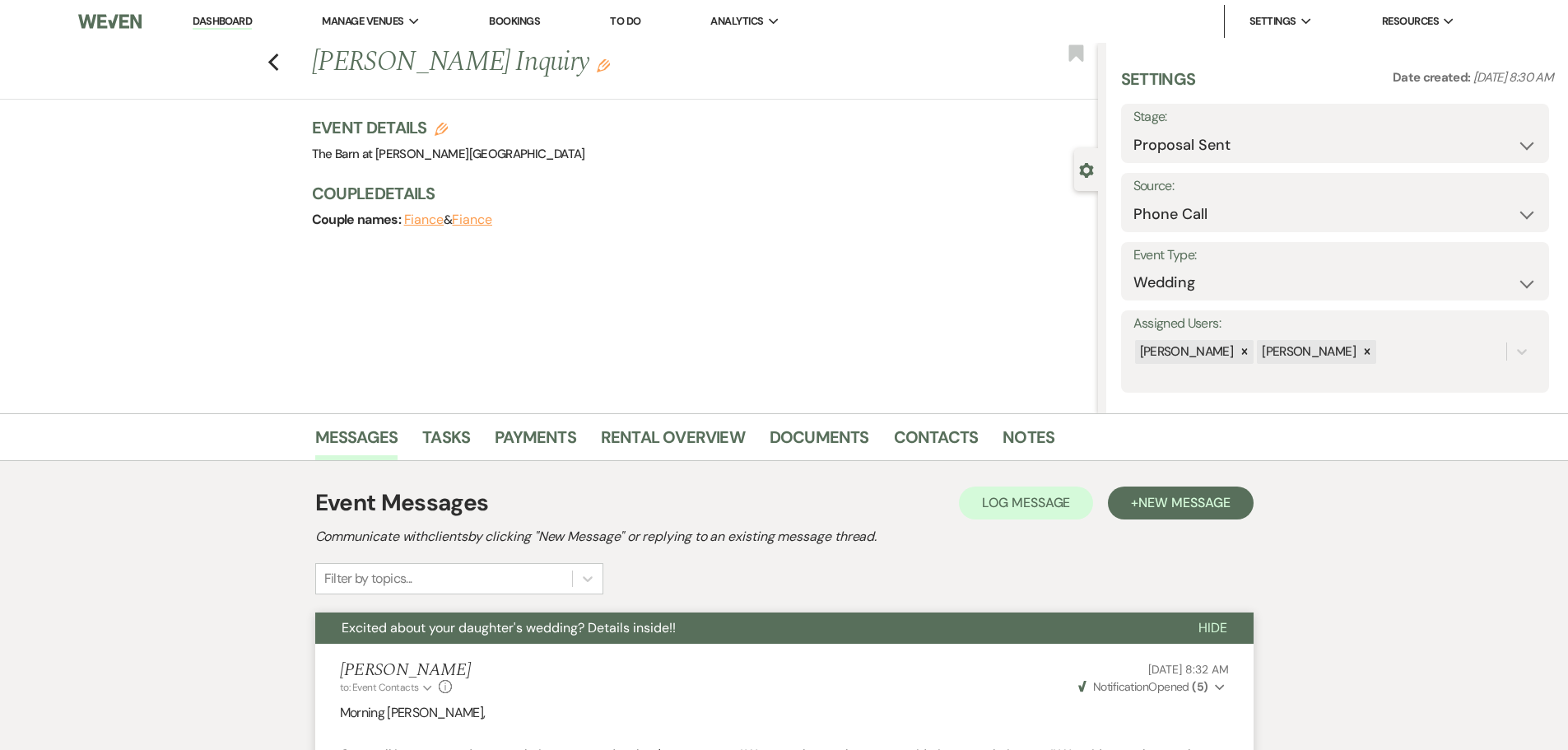
click at [249, 18] on link "Dashboard" at bounding box center [222, 21] width 60 height 16
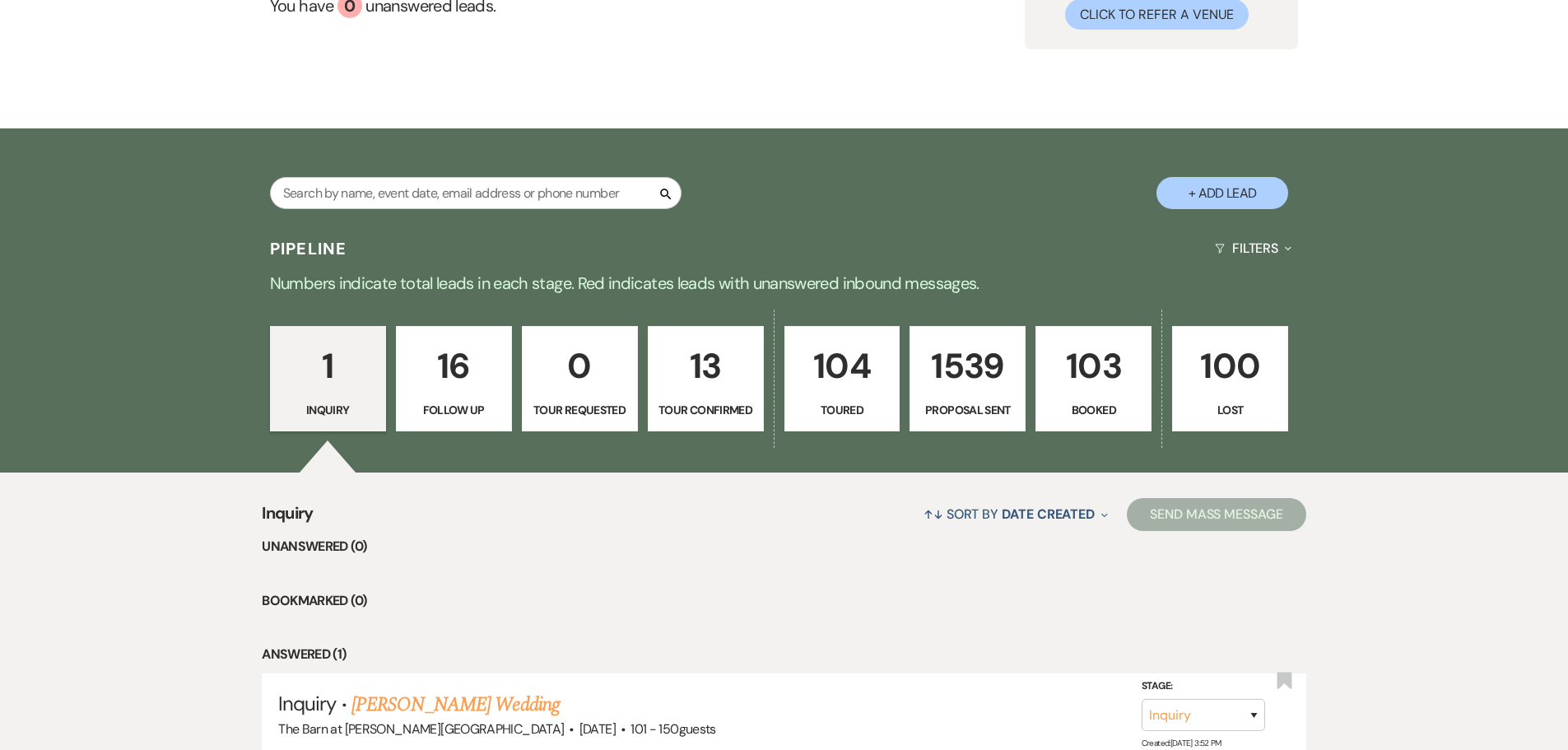
scroll to position [339, 0]
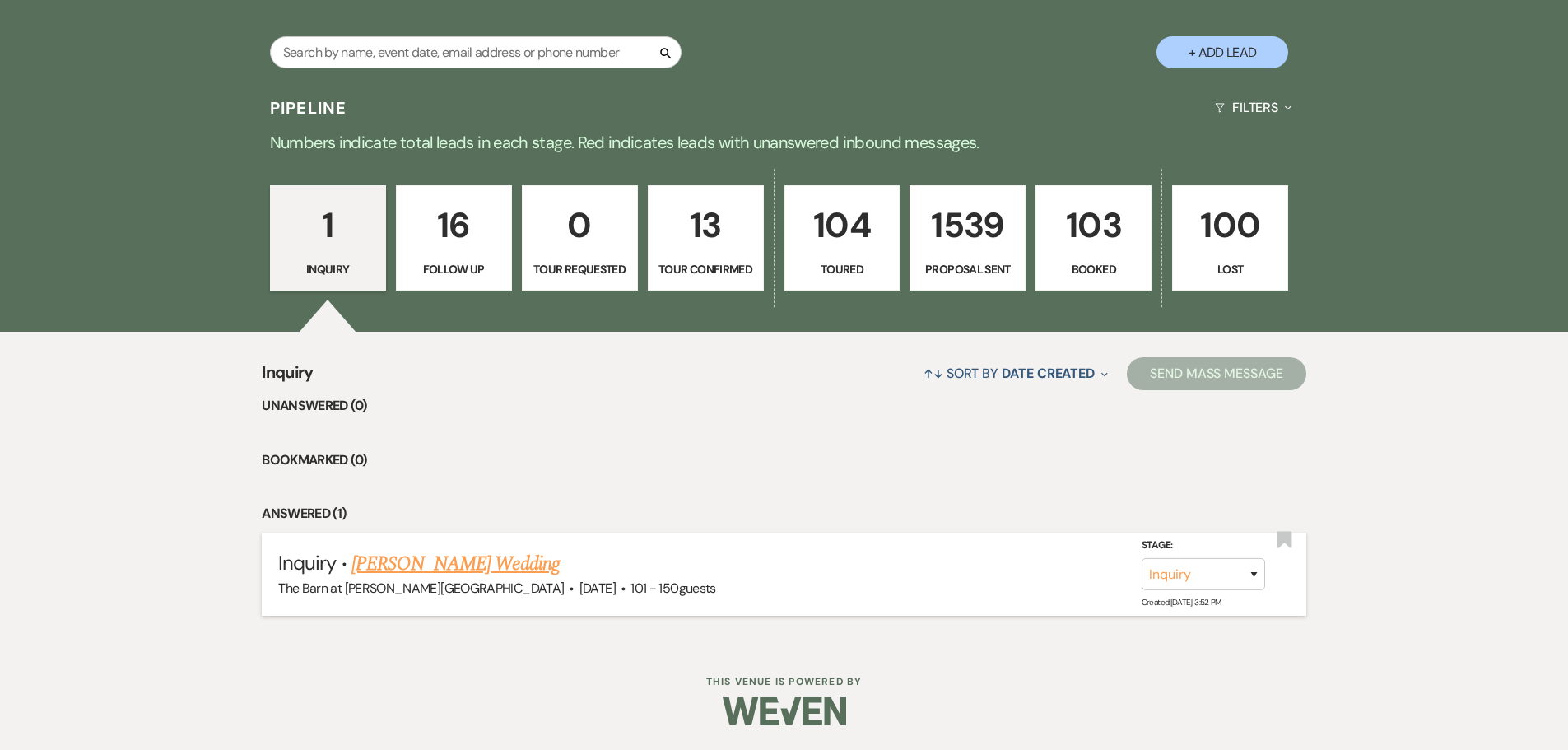
click at [441, 559] on link "[PERSON_NAME] Wedding" at bounding box center [455, 564] width 208 height 29
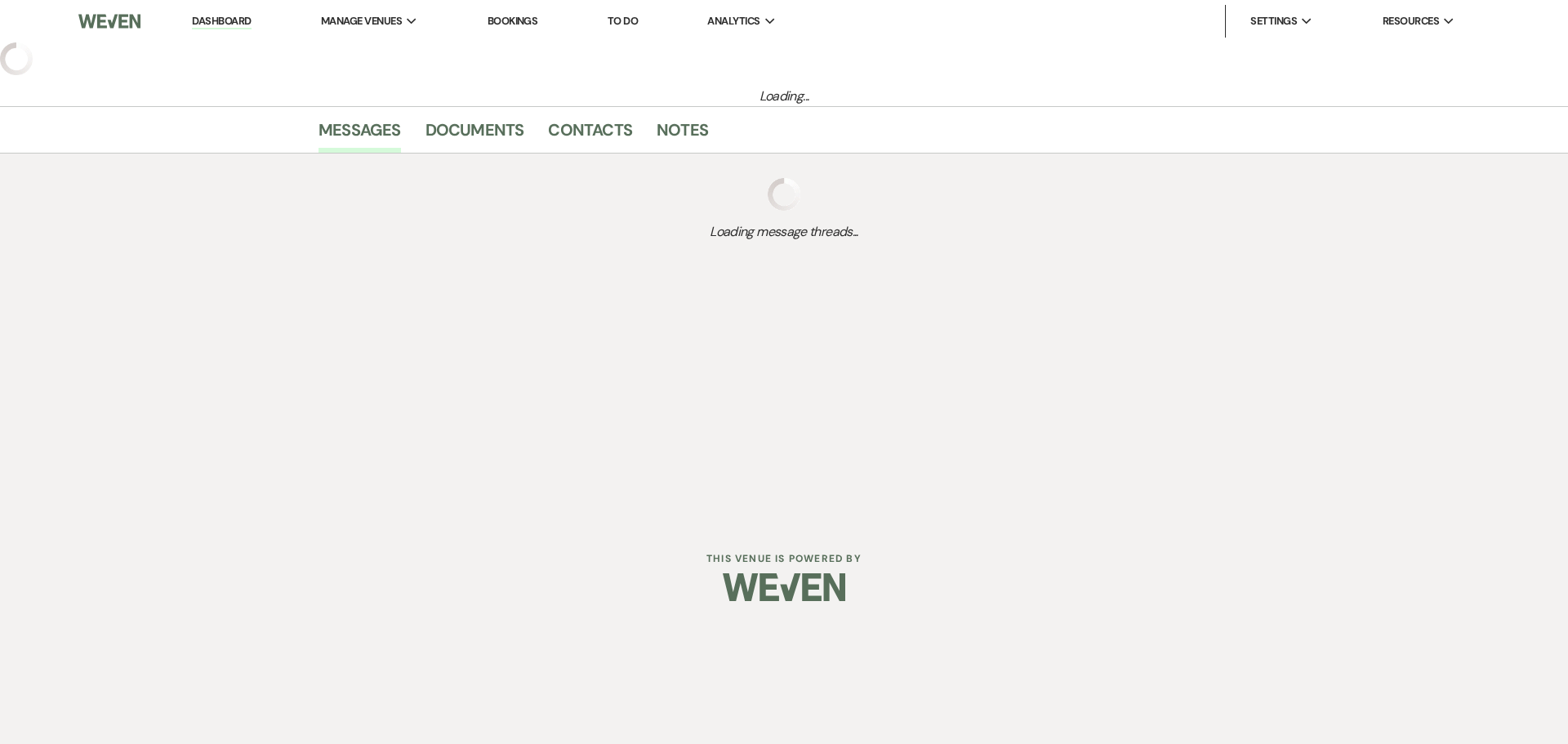
select select "2"
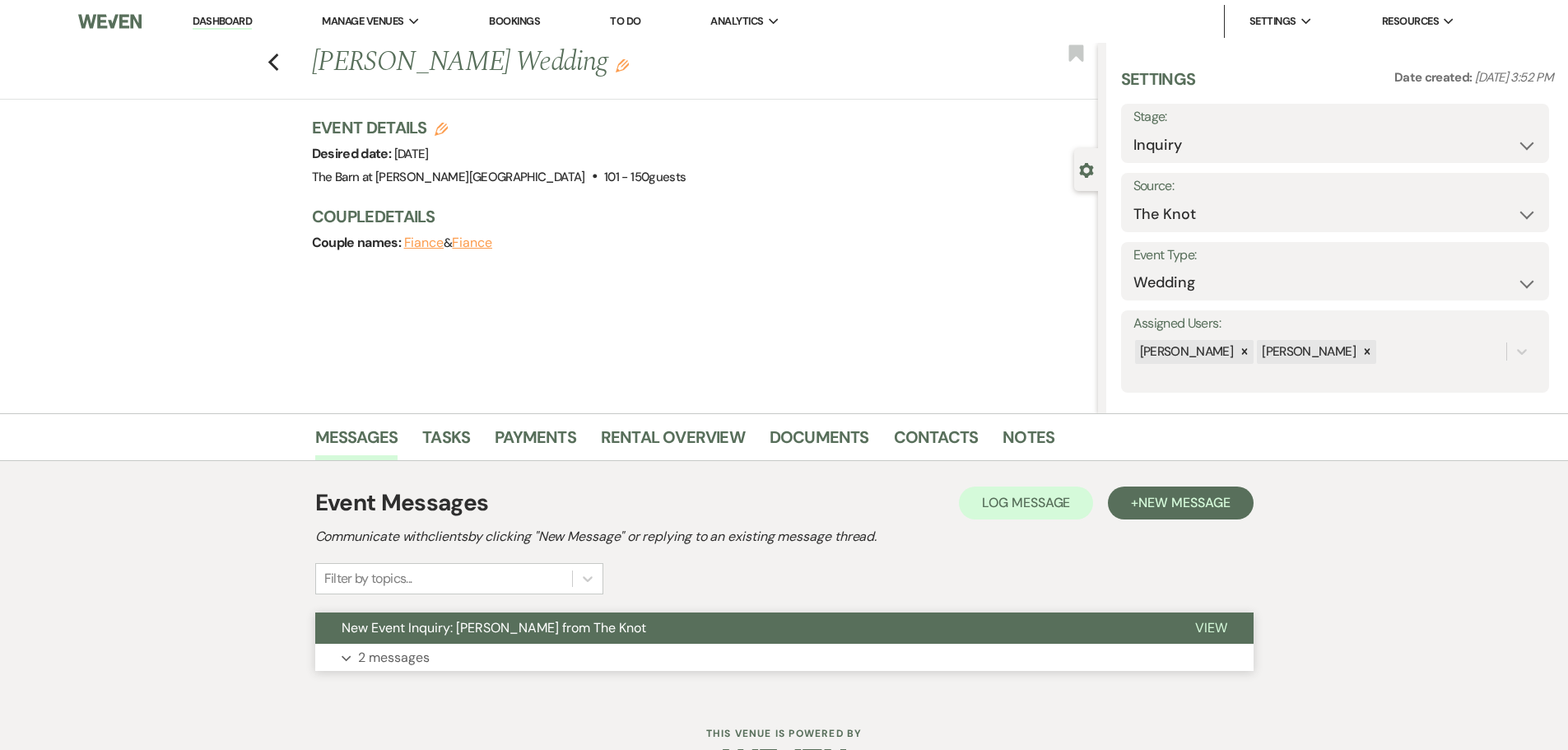
click at [407, 649] on p "2 messages" at bounding box center [394, 657] width 71 height 21
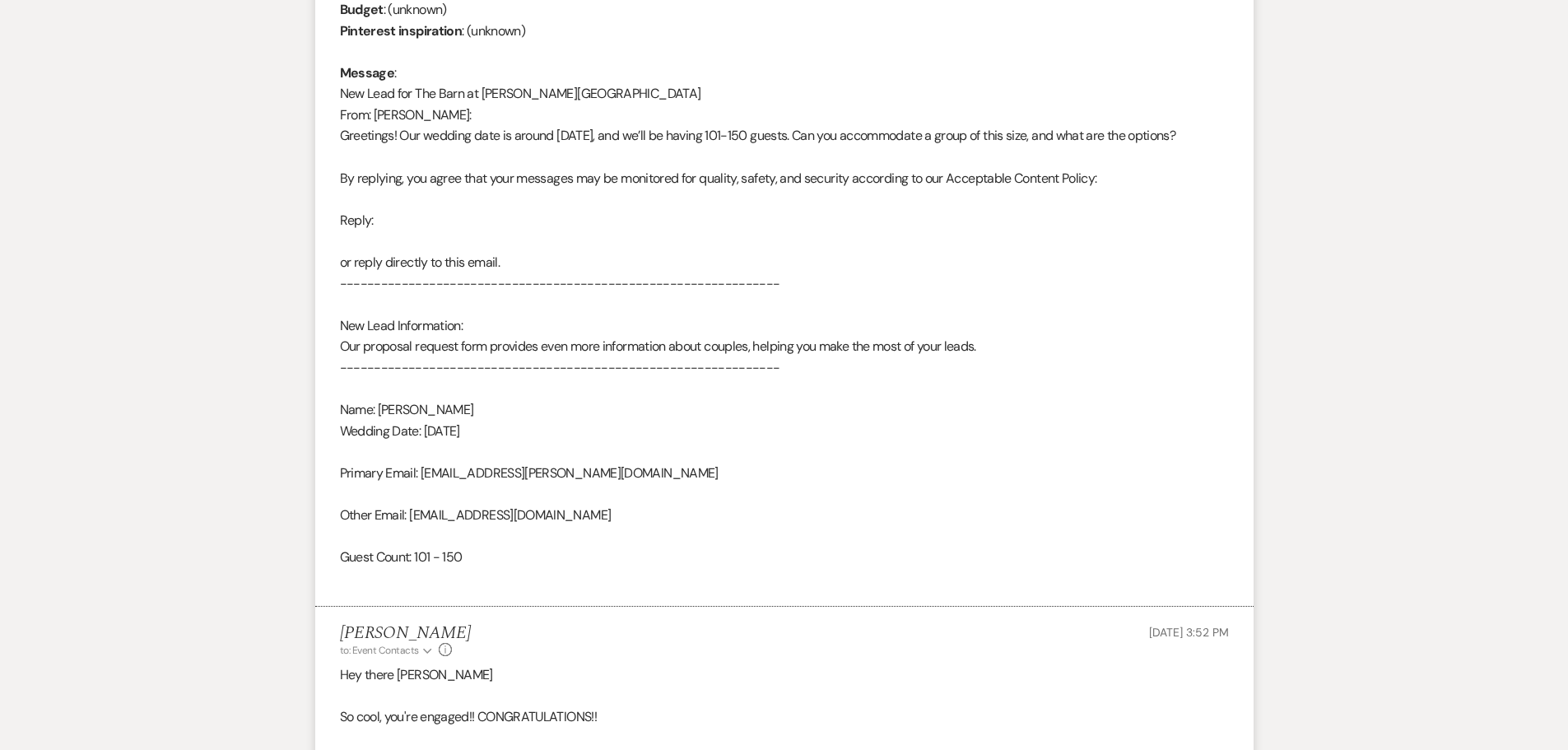
scroll to position [1226, 0]
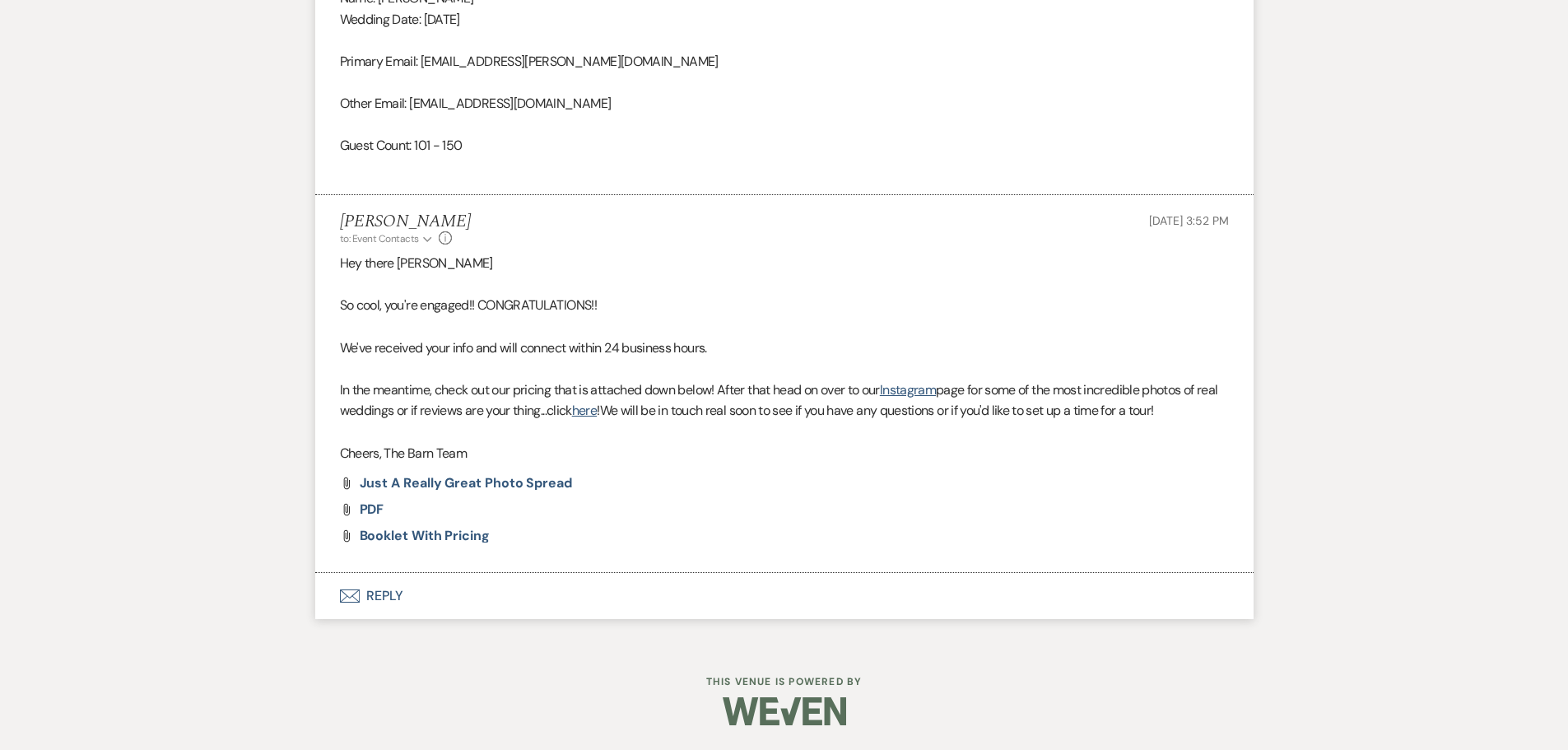
click at [399, 593] on button "Envelope Reply" at bounding box center [784, 596] width 938 height 46
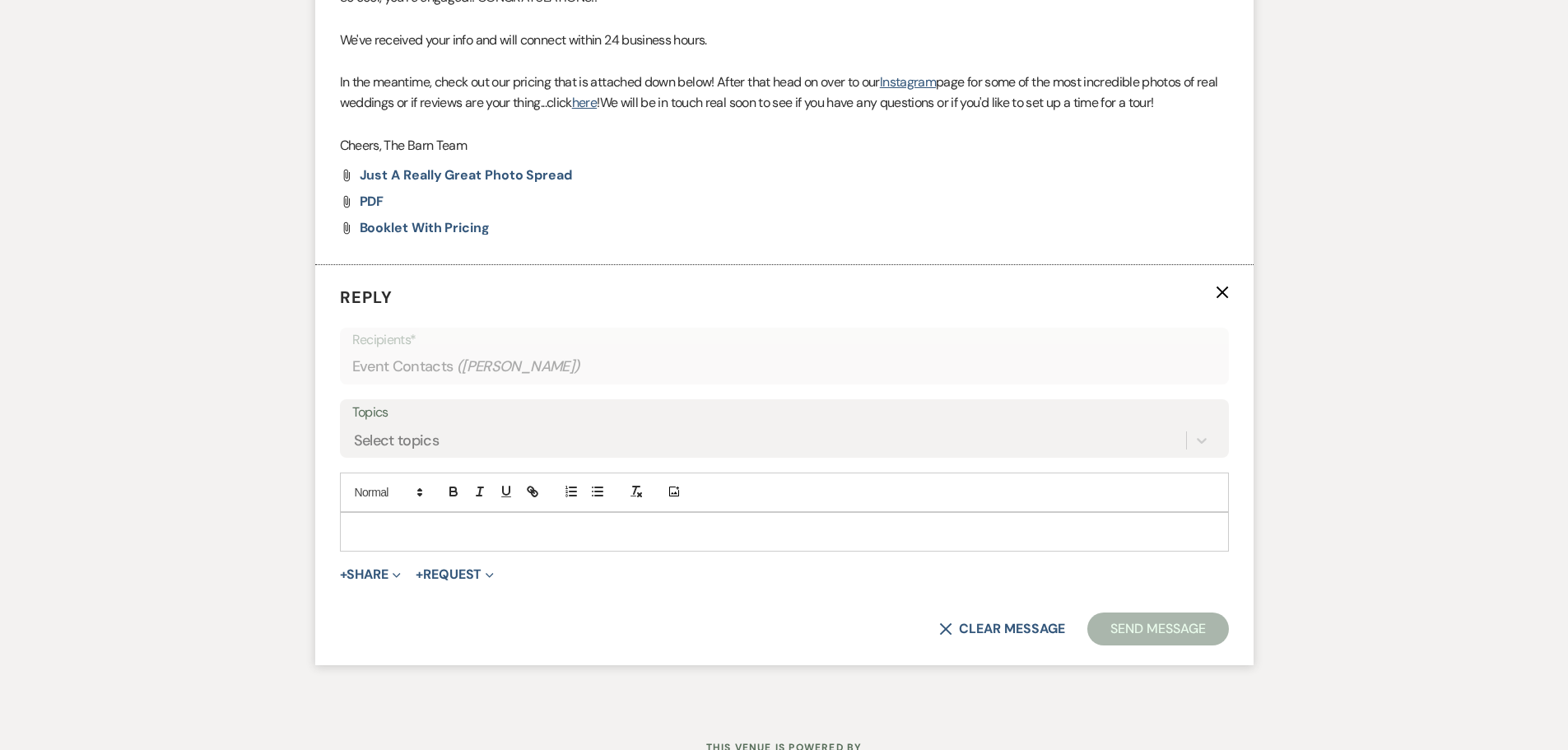
scroll to position [1540, 0]
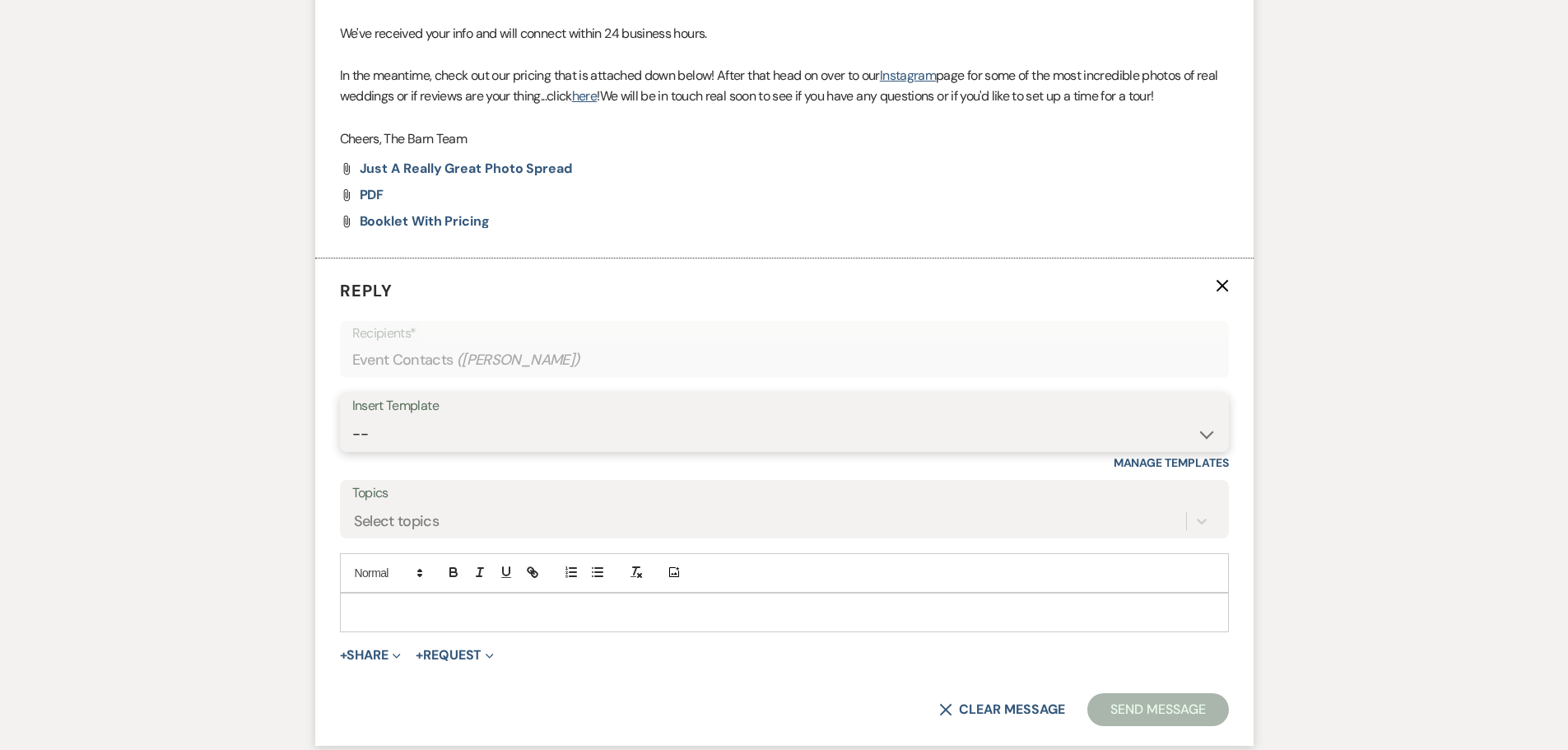
click at [481, 430] on select "-- Copy of Initial Inquiry Response [DATE] Inquiry Response [PERSON_NAME] Copy …" at bounding box center [784, 434] width 864 height 32
select select "3709"
click at [352, 418] on select "-- Copy of Initial Inquiry Response [DATE] Inquiry Response [PERSON_NAME] Copy …" at bounding box center [784, 434] width 864 height 32
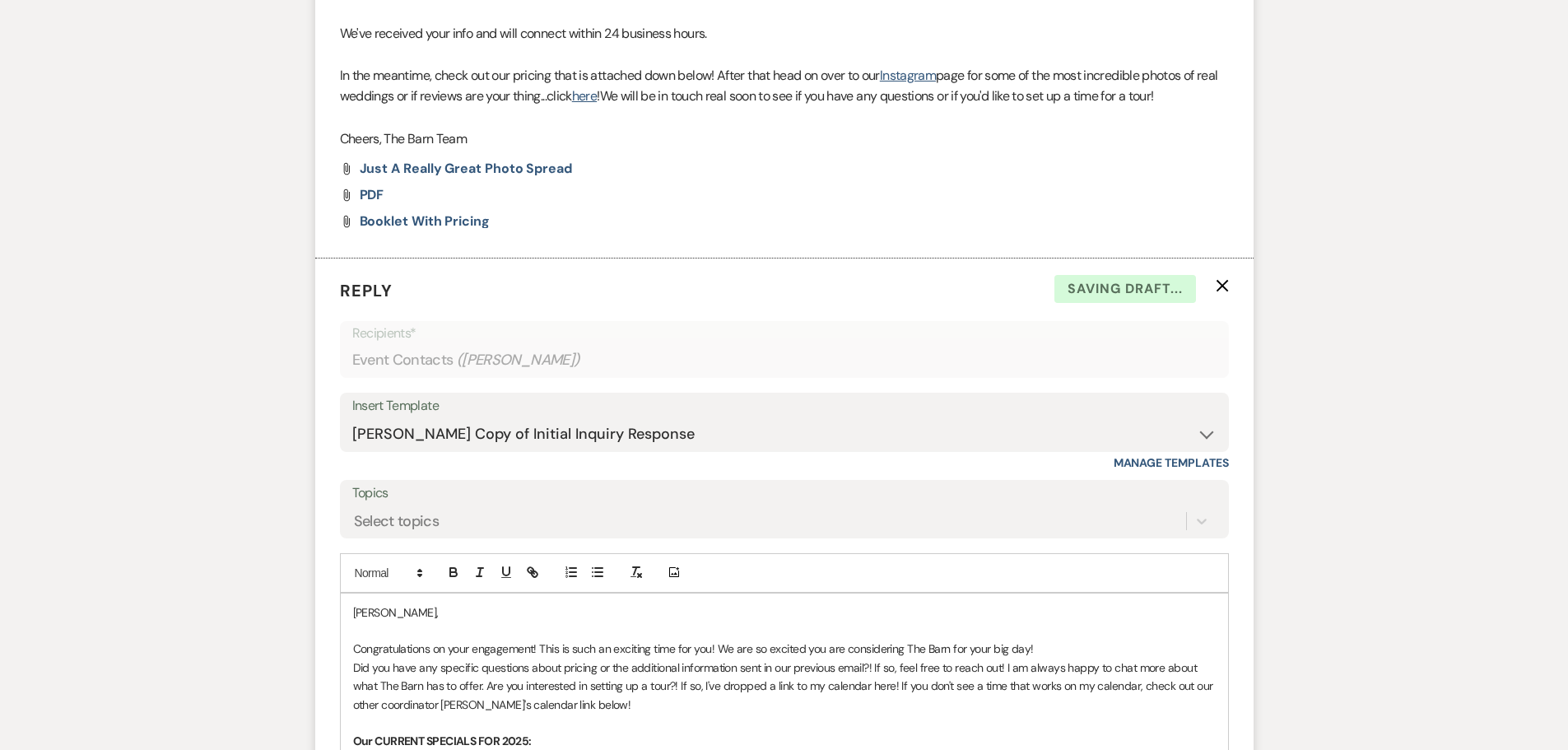
click at [1057, 655] on p "Congratulations on your engagement! This is such an exciting time for you! We a…" at bounding box center [784, 649] width 862 height 18
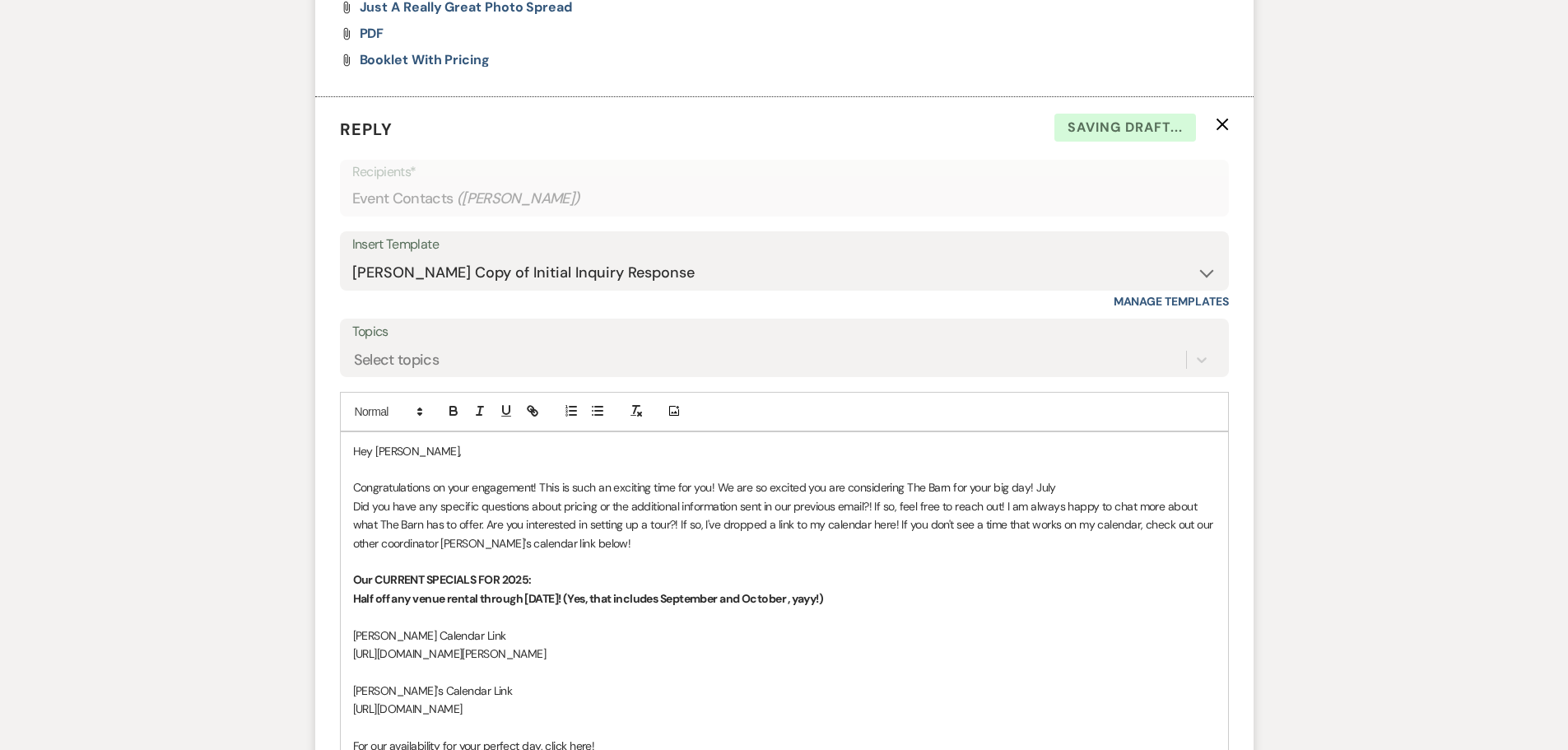
scroll to position [1788, 0]
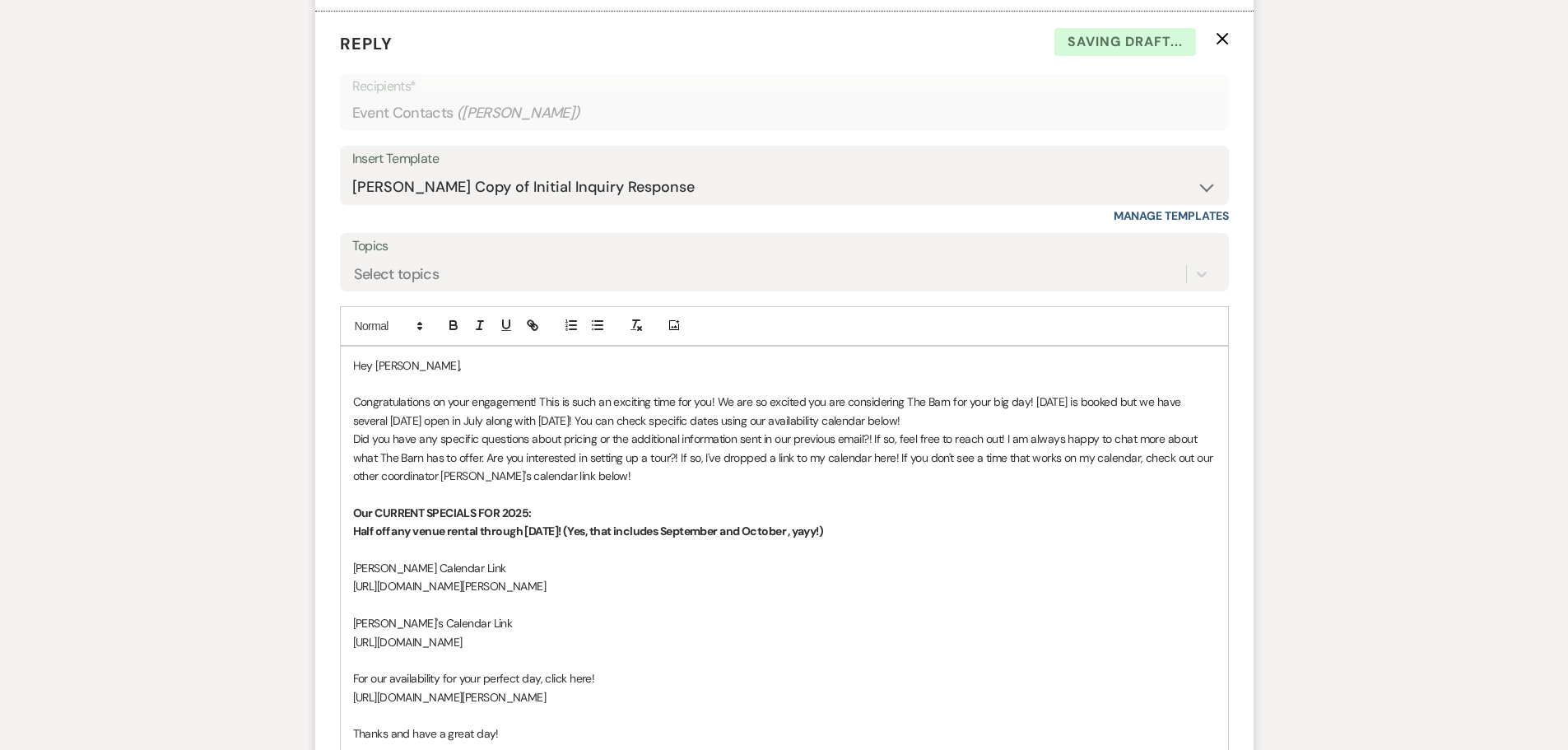
click at [351, 444] on div "Hey [PERSON_NAME], Congratulations on your engagement! This is such an exciting…" at bounding box center [784, 711] width 887 height 729
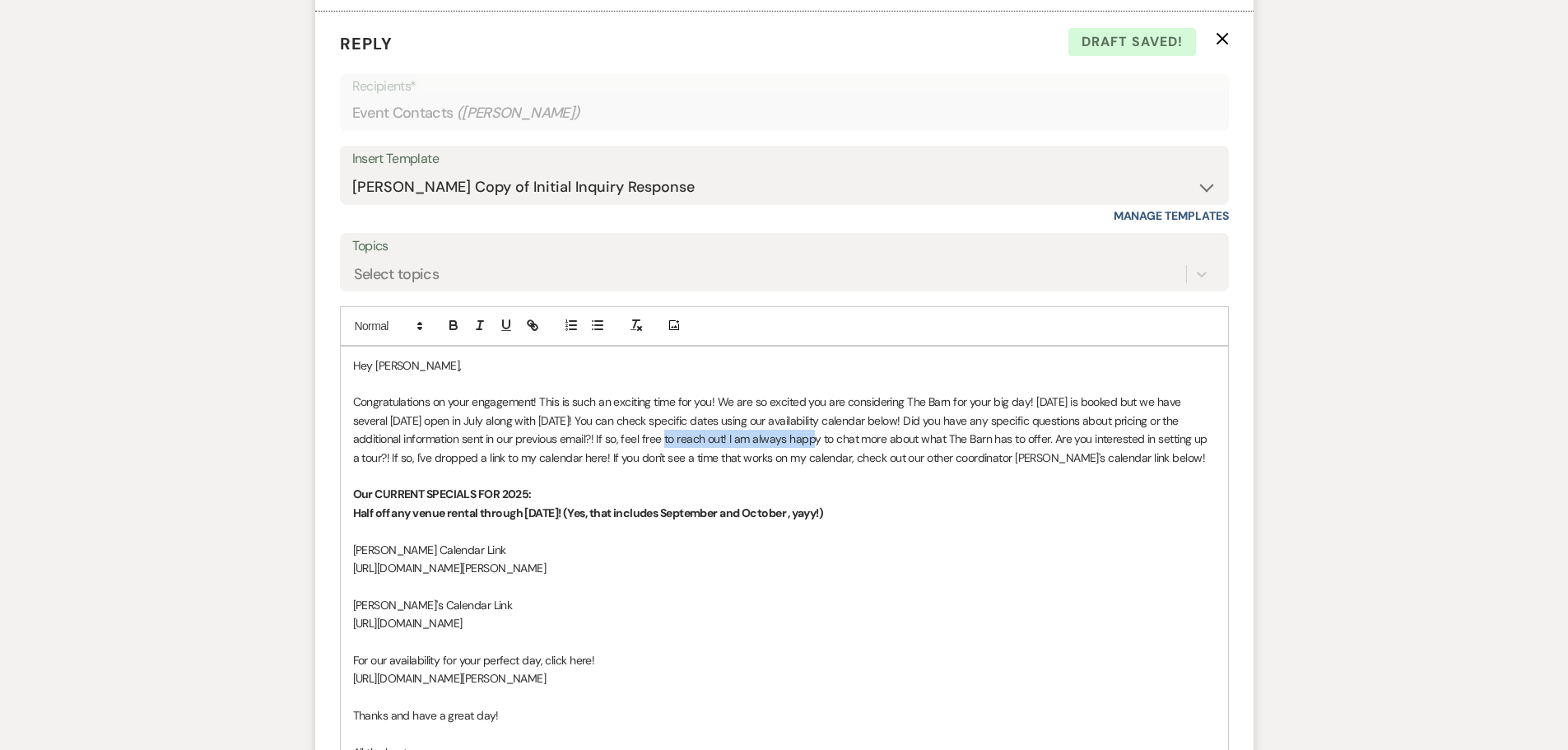
drag, startPoint x: 761, startPoint y: 441, endPoint x: 631, endPoint y: 446, distance: 130.1
click at [631, 446] on span "Congratulations on your engagement! This is such an exciting time for you! We a…" at bounding box center [782, 429] width 858 height 70
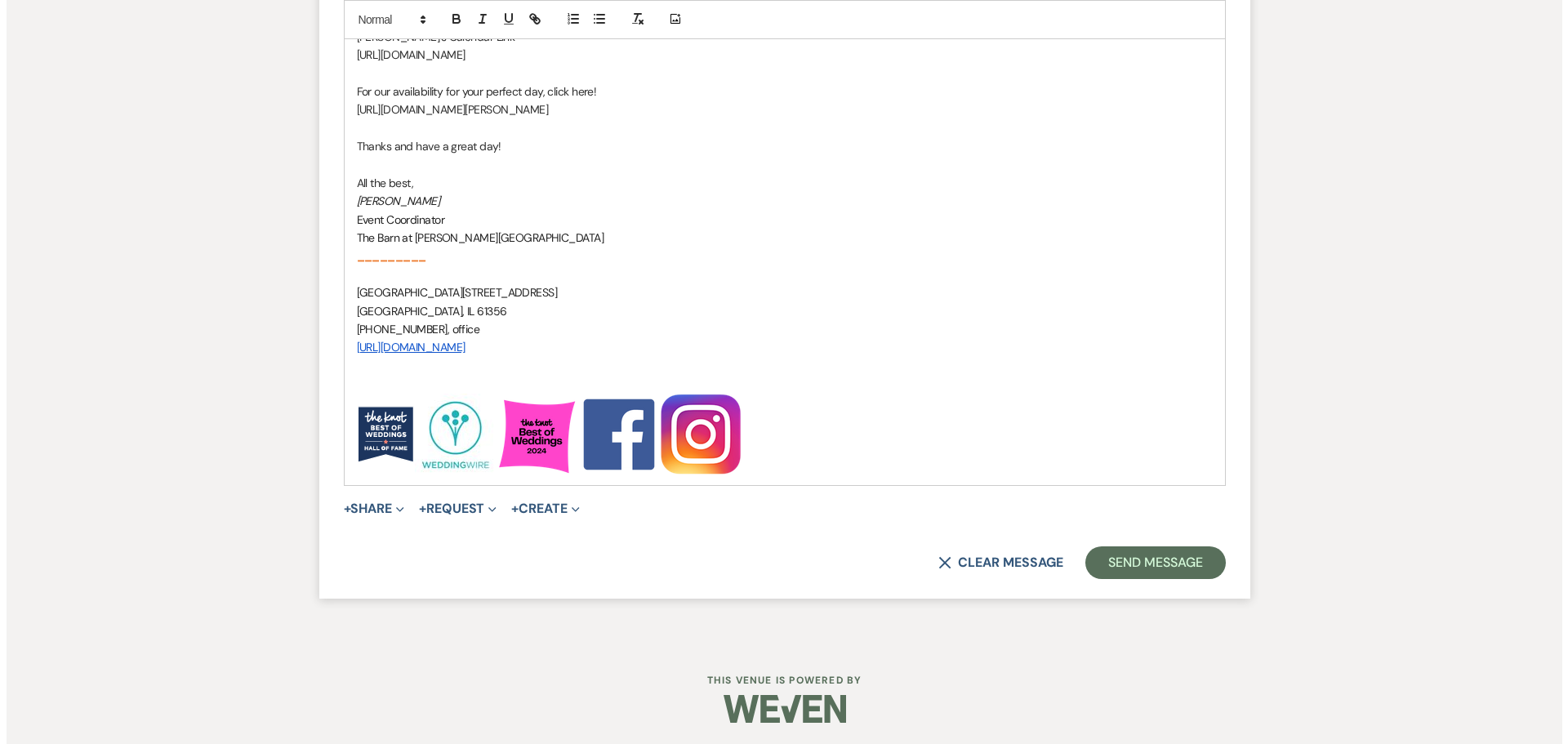
scroll to position [2340, 0]
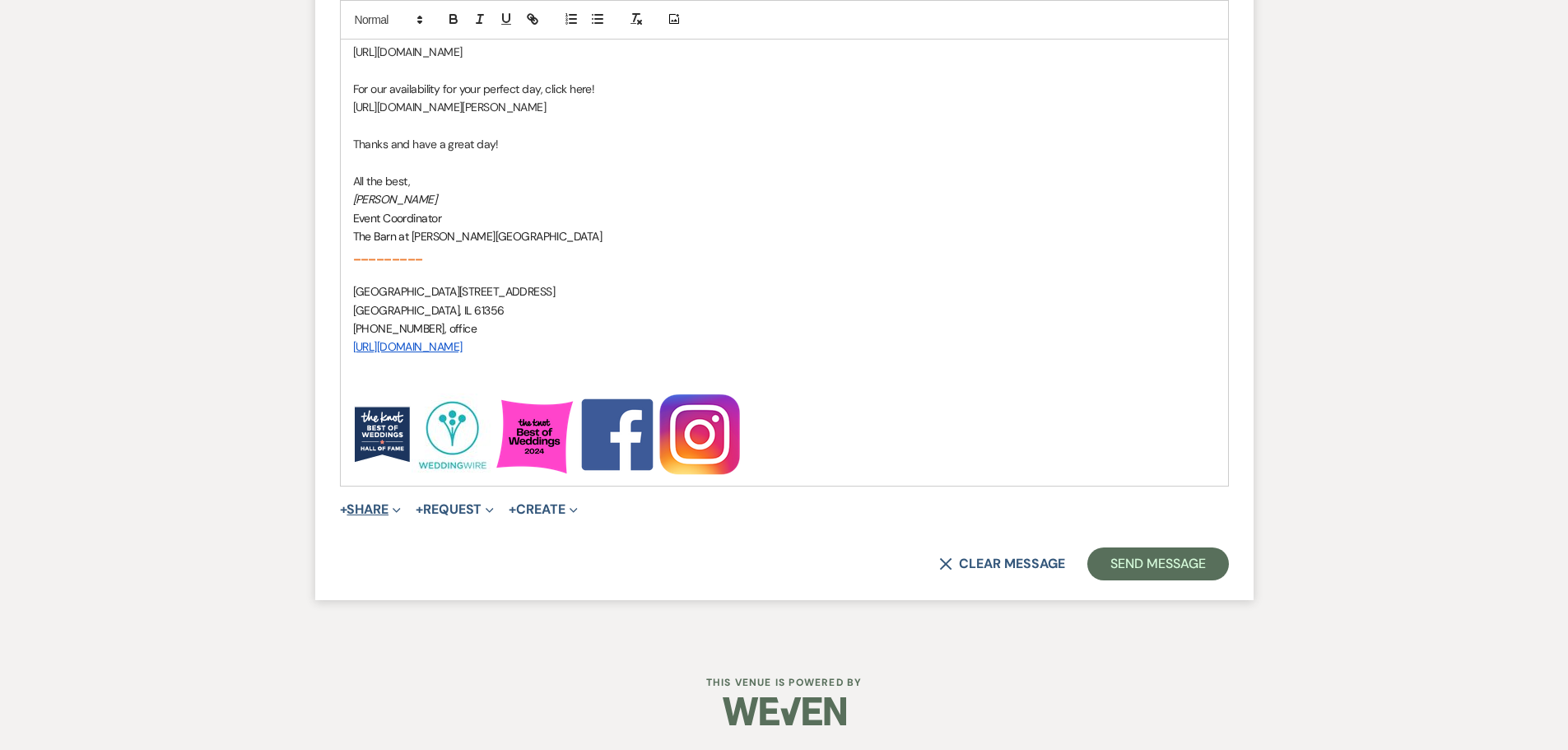
click at [356, 513] on button "+ Share Expand" at bounding box center [370, 510] width 61 height 13
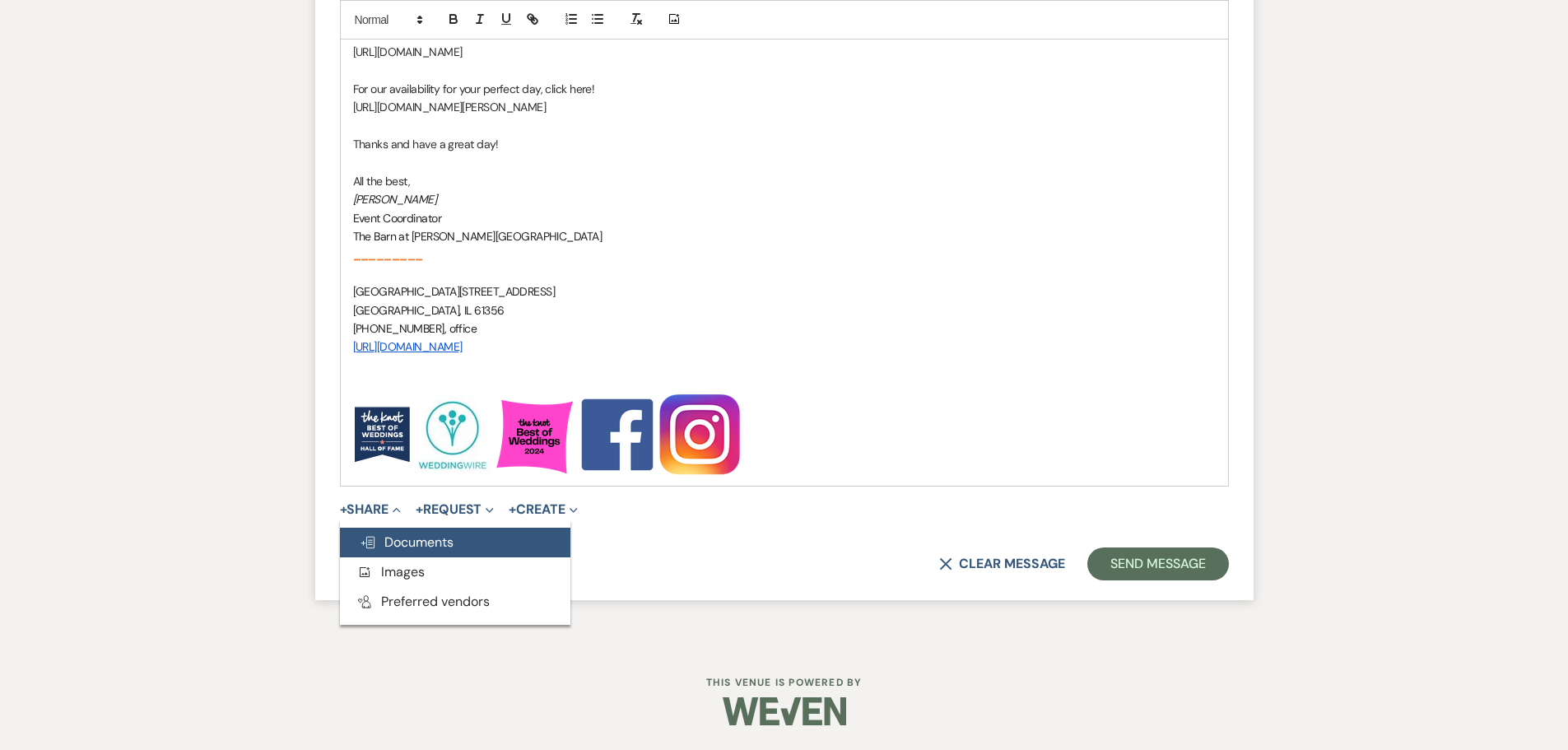
click at [392, 546] on span "Doc Upload Documents" at bounding box center [406, 542] width 93 height 17
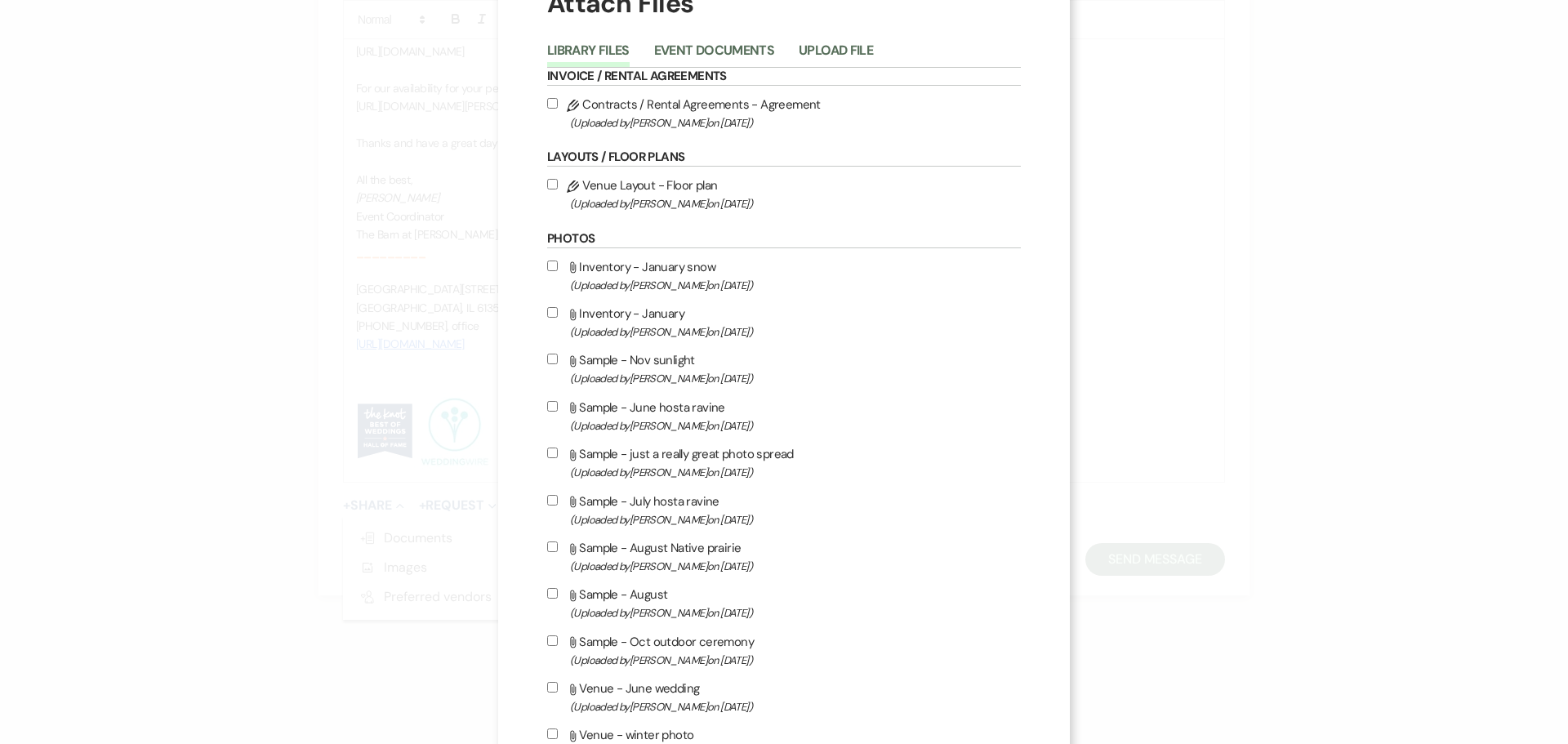
scroll to position [164, 0]
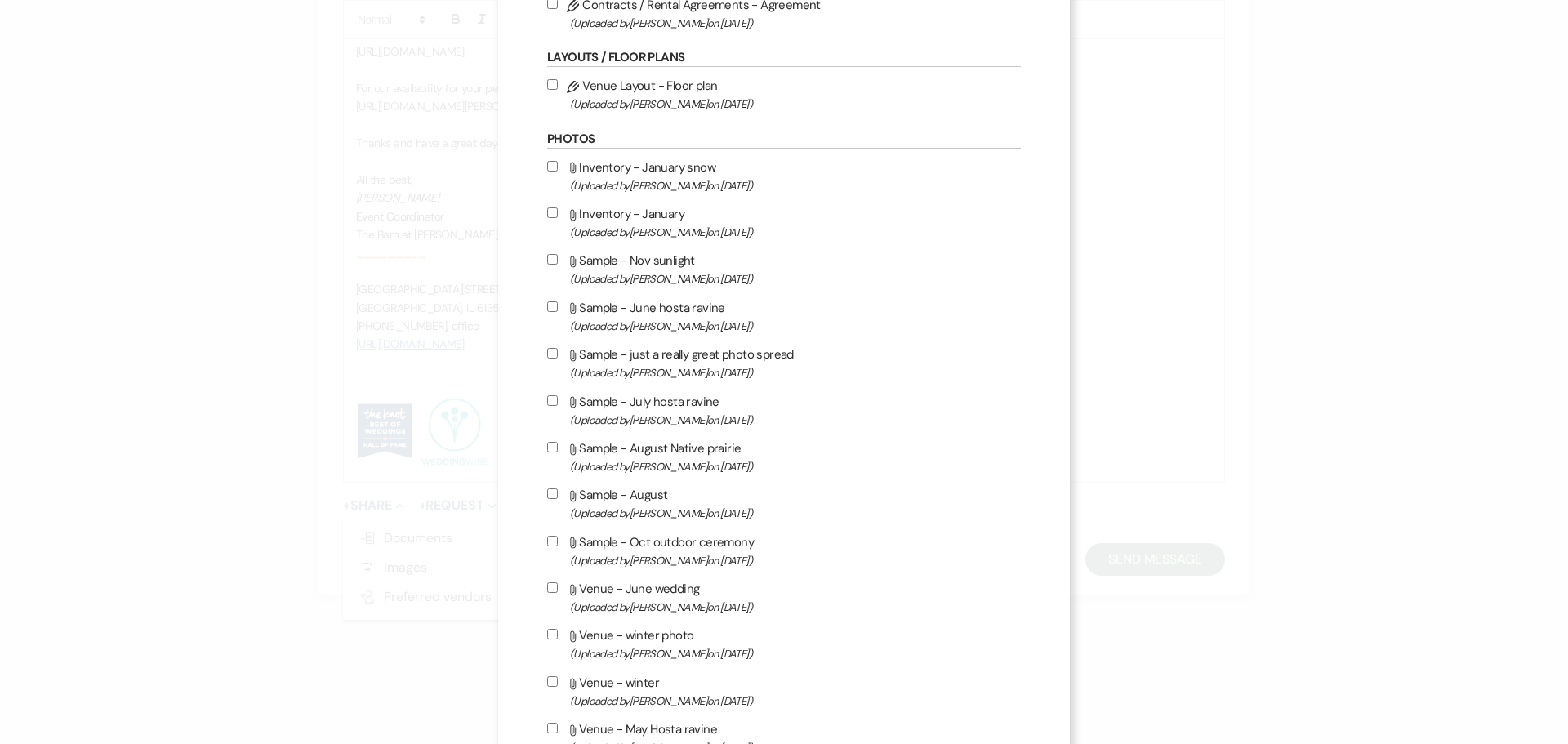
click at [675, 408] on label "Attach File Sample - July hosta ravine (Uploaded by [PERSON_NAME] on [DATE] )" at bounding box center [784, 410] width 474 height 38
click at [558, 406] on input "Attach File Sample - July hosta ravine (Uploaded by [PERSON_NAME] on [DATE] )" at bounding box center [553, 401] width 11 height 11
checkbox input "true"
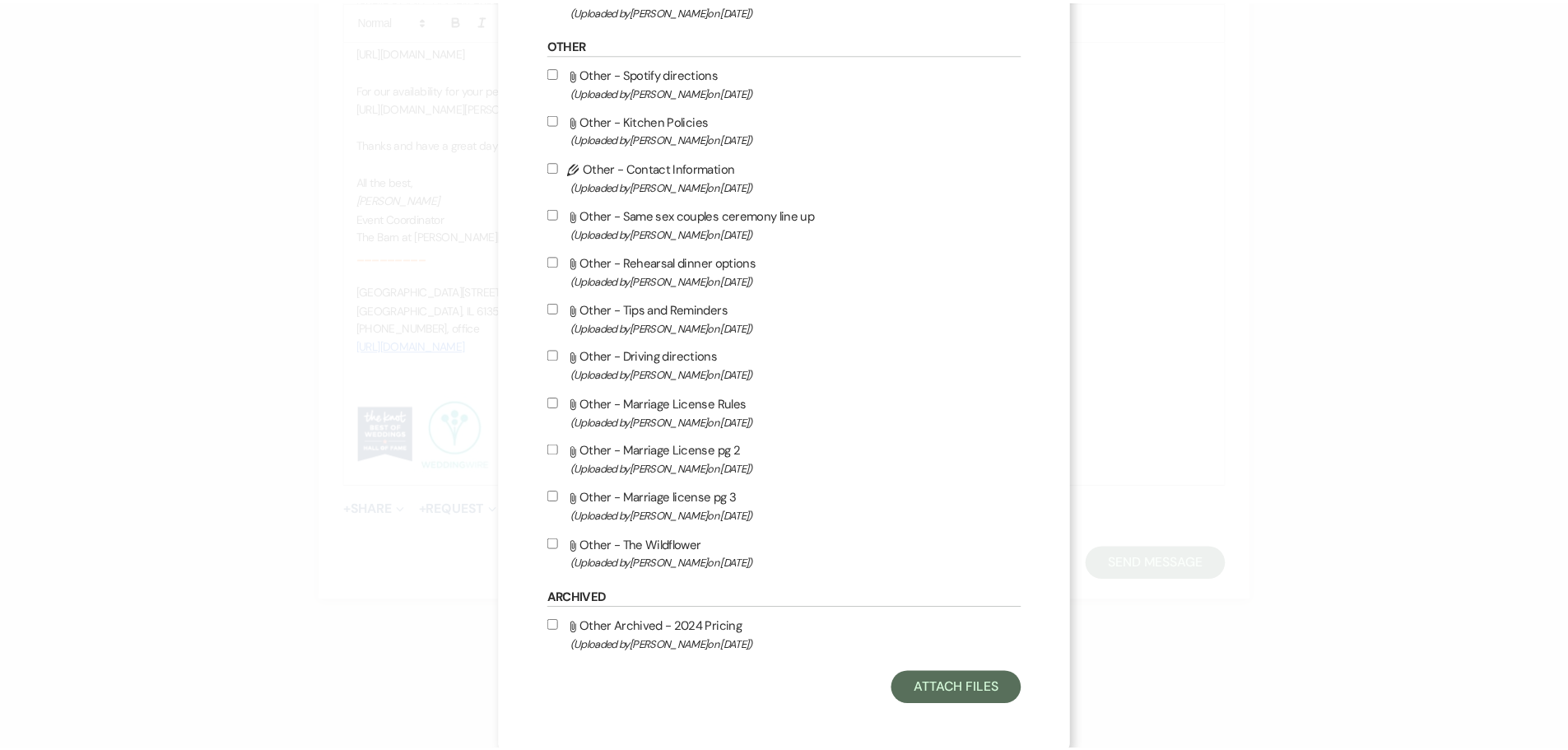
scroll to position [1503, 0]
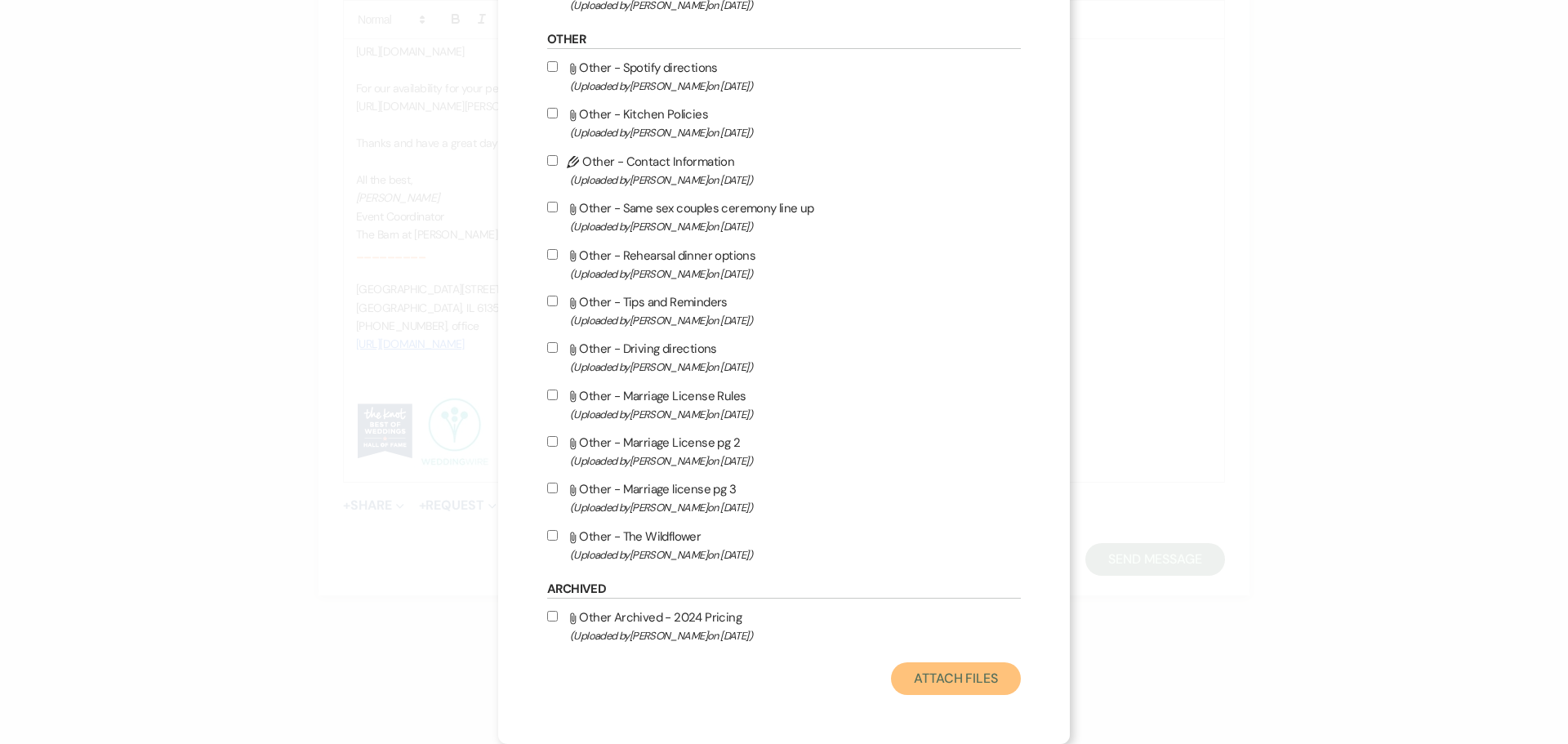
click at [932, 675] on button "Attach Files" at bounding box center [956, 679] width 130 height 33
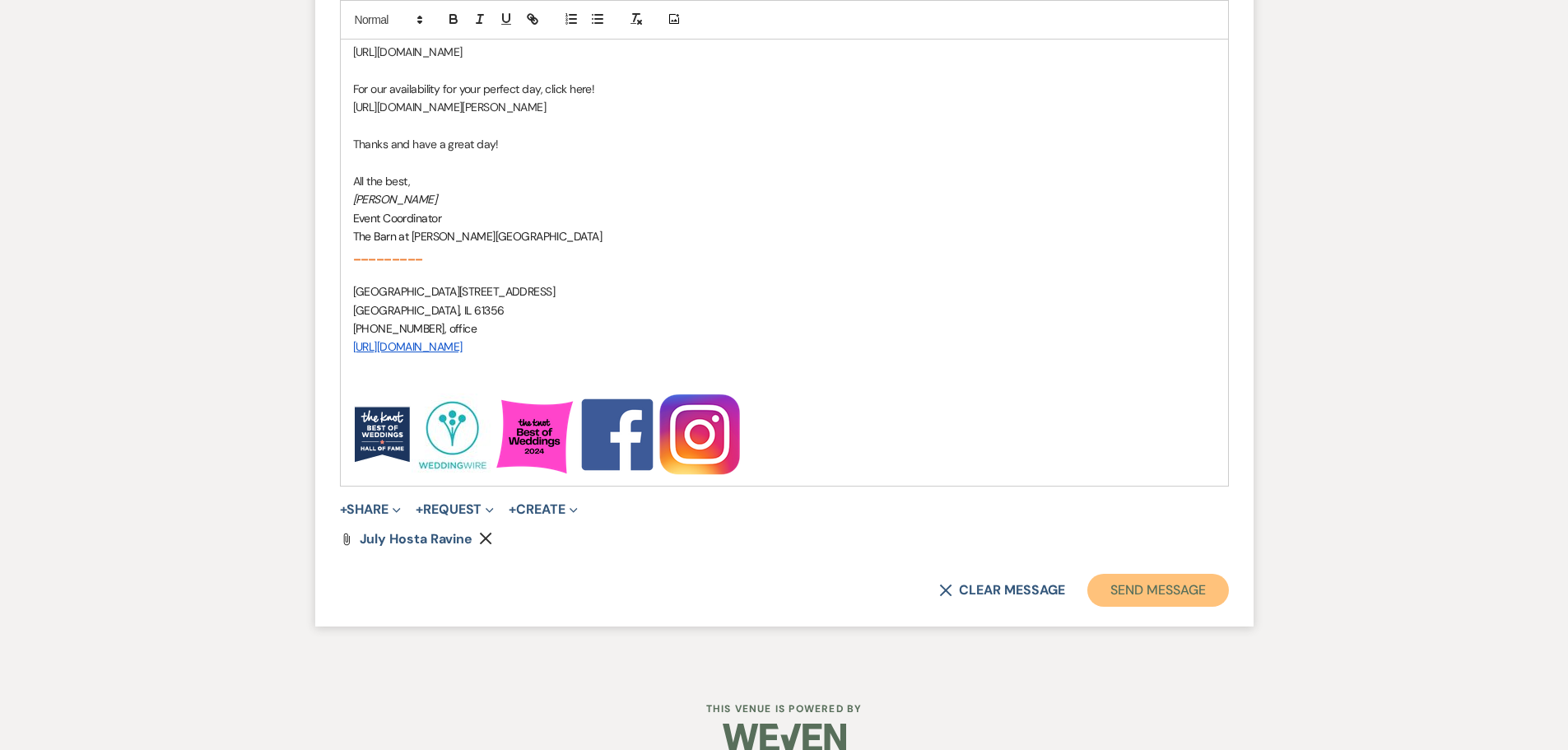
click at [1165, 589] on button "Send Message" at bounding box center [1157, 590] width 141 height 33
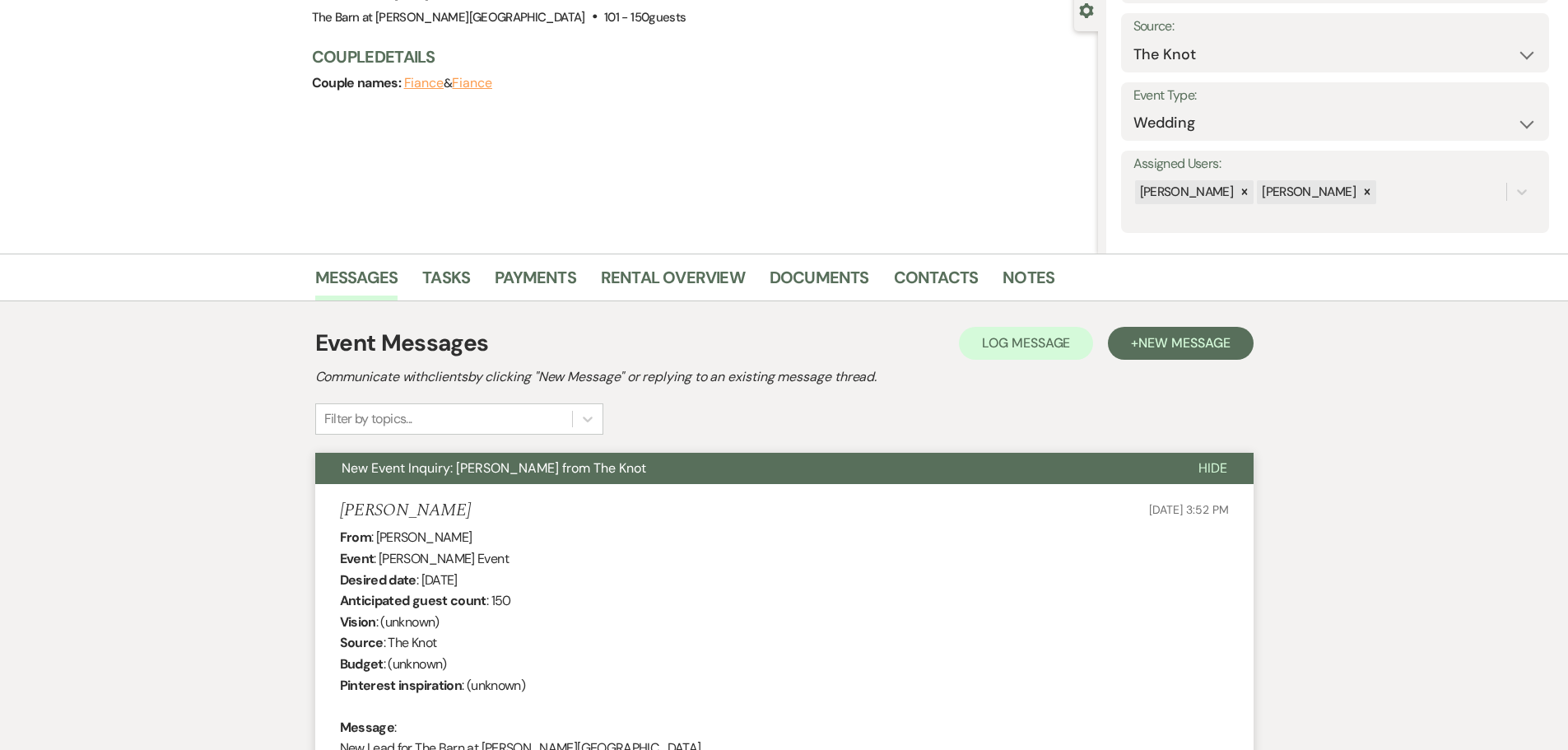
scroll to position [0, 0]
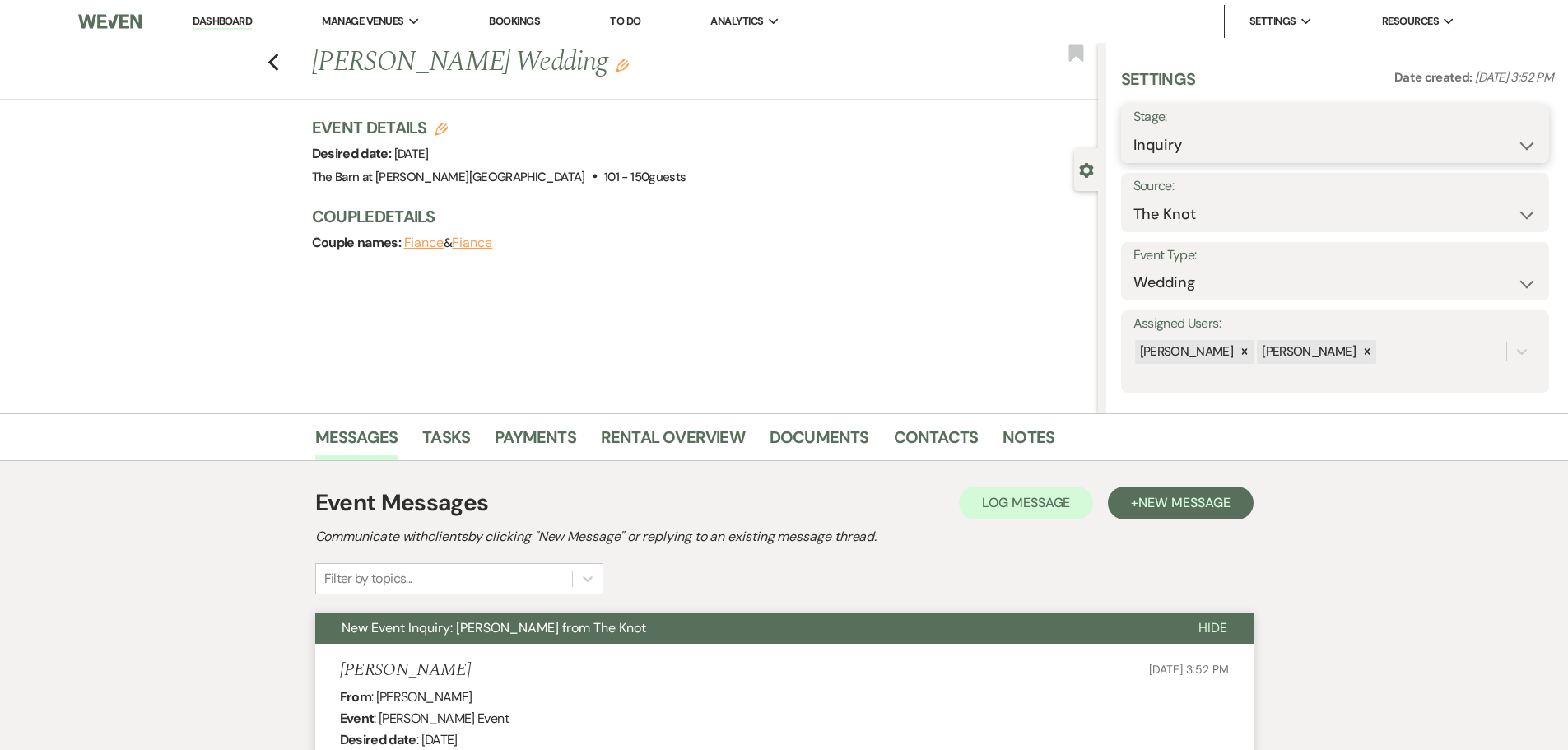
click at [1144, 138] on select "Inquiry Follow Up Tour Requested Tour Confirmed Toured Proposal Sent Booked Lost" at bounding box center [1335, 145] width 403 height 32
select select "9"
click at [1134, 129] on select "Inquiry Follow Up Tour Requested Tour Confirmed Toured Proposal Sent Booked Lost" at bounding box center [1335, 145] width 403 height 32
click at [1498, 127] on button "Save" at bounding box center [1502, 134] width 93 height 33
